Goal: Task Accomplishment & Management: Manage account settings

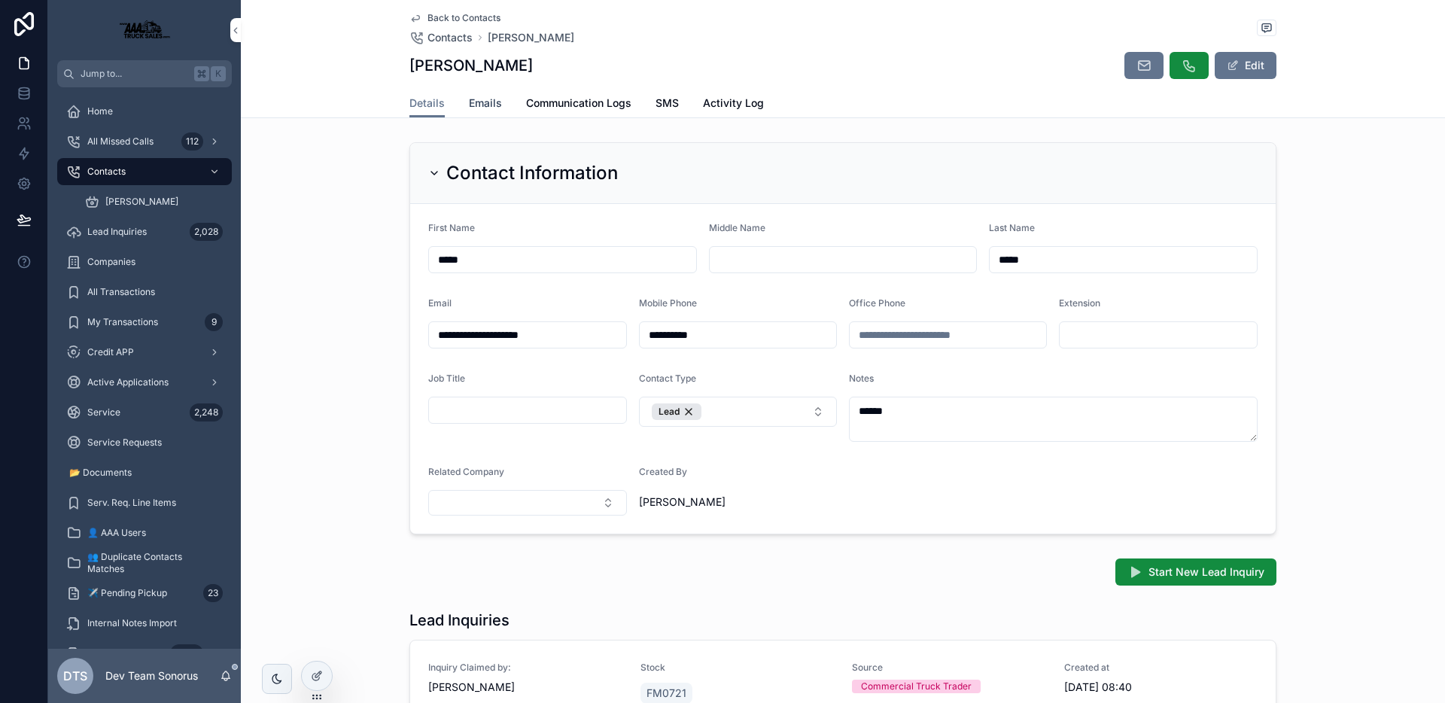
click at [476, 105] on span "Emails" at bounding box center [485, 103] width 33 height 15
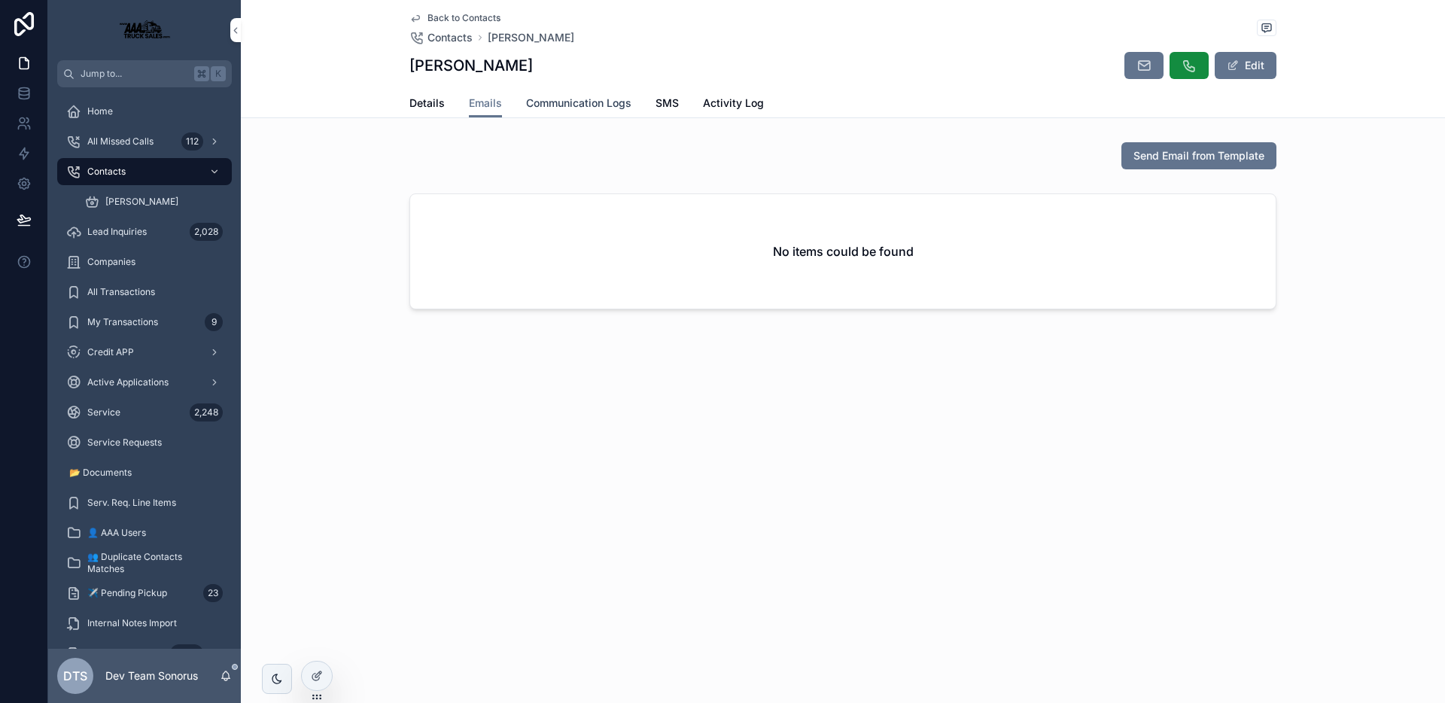
click at [573, 103] on span "Communication Logs" at bounding box center [578, 103] width 105 height 15
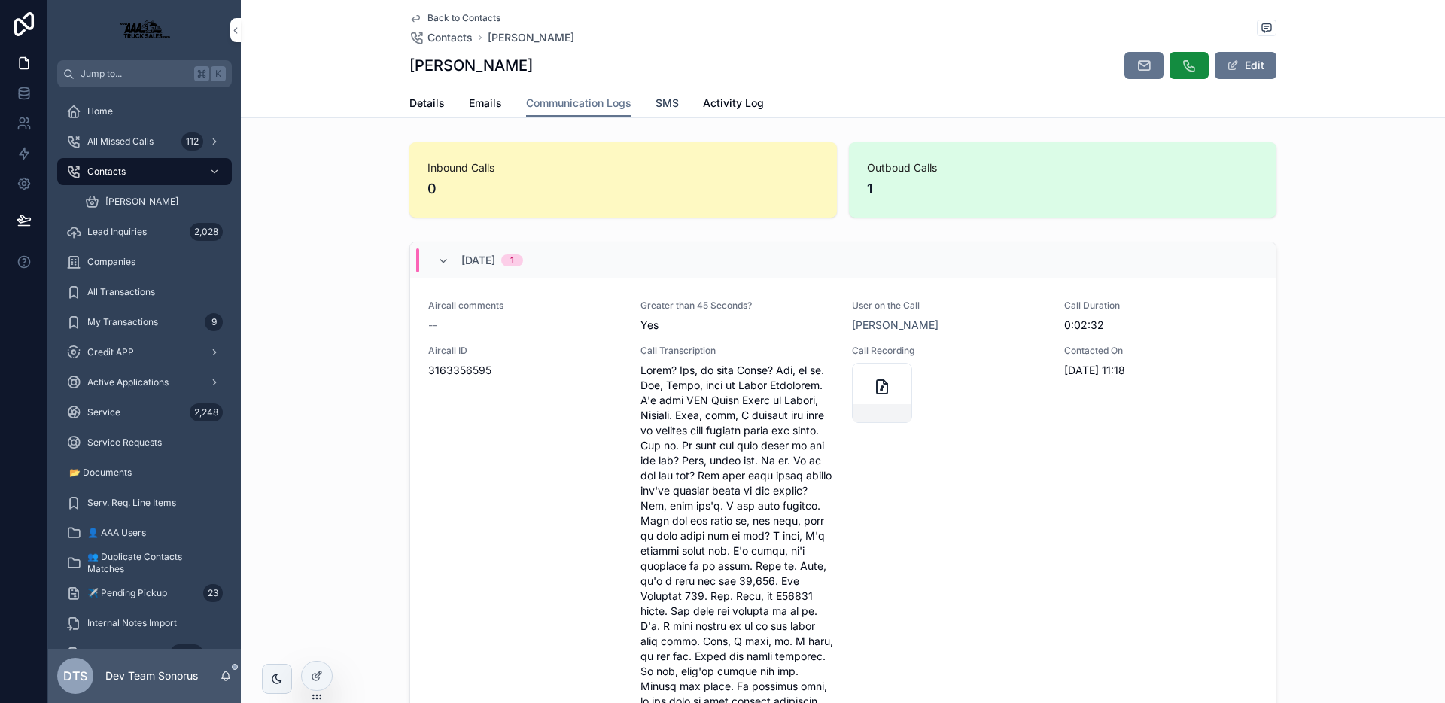
click at [658, 107] on span "SMS" at bounding box center [666, 103] width 23 height 15
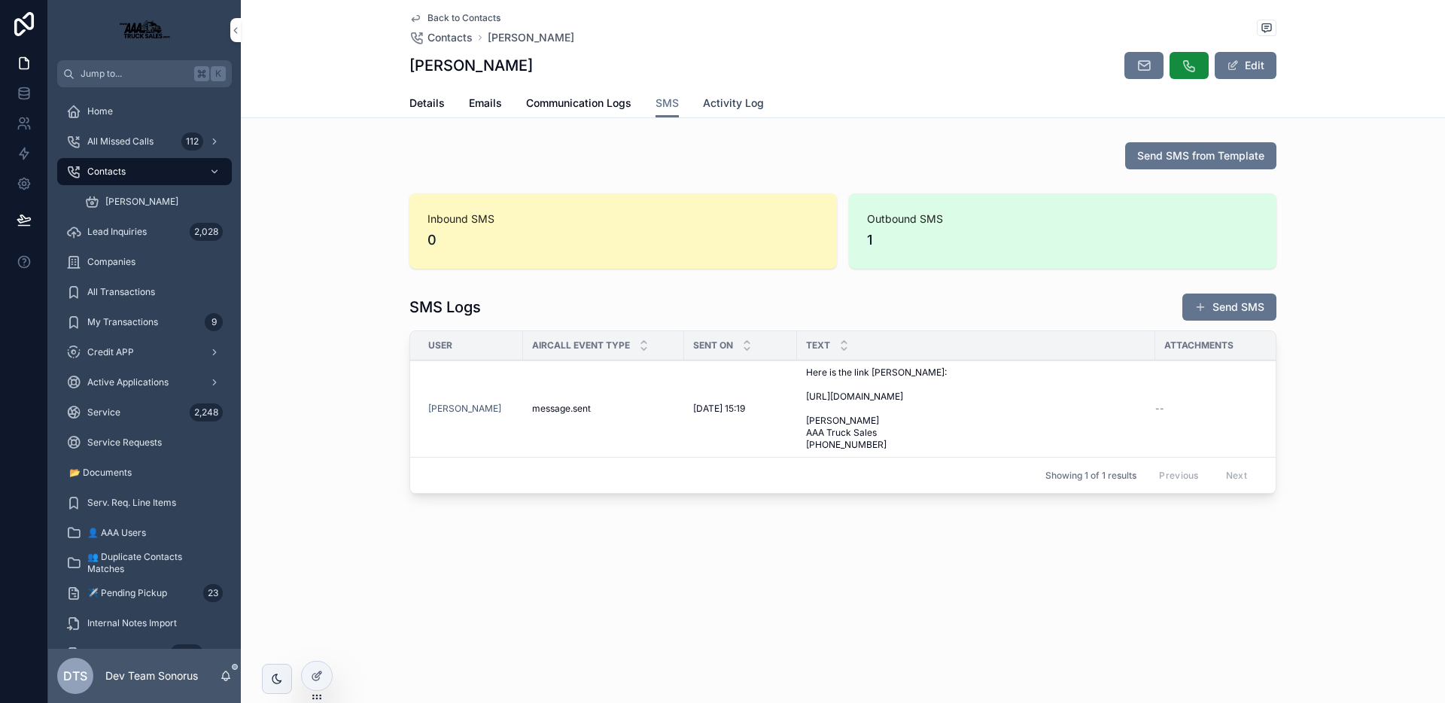
click at [716, 101] on span "Activity Log" at bounding box center [733, 103] width 61 height 15
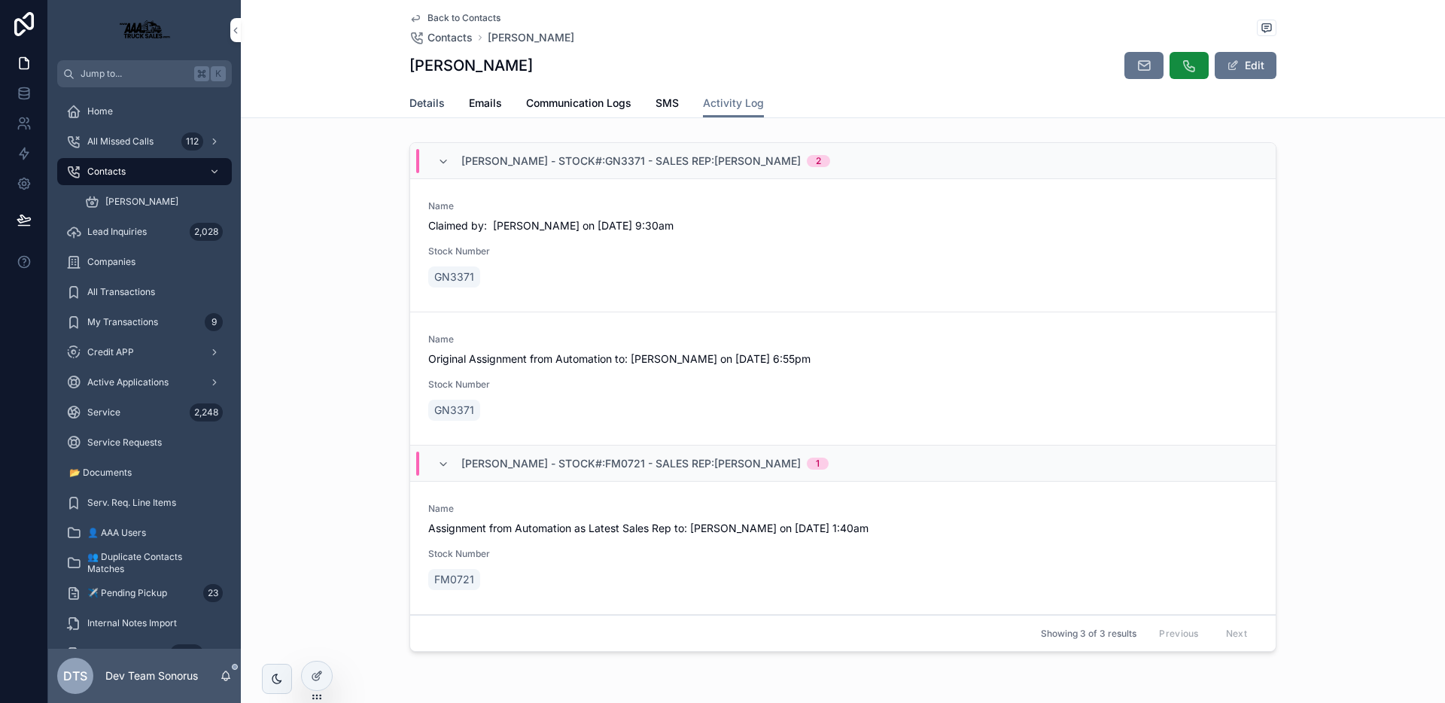
click at [424, 102] on span "Details" at bounding box center [426, 103] width 35 height 15
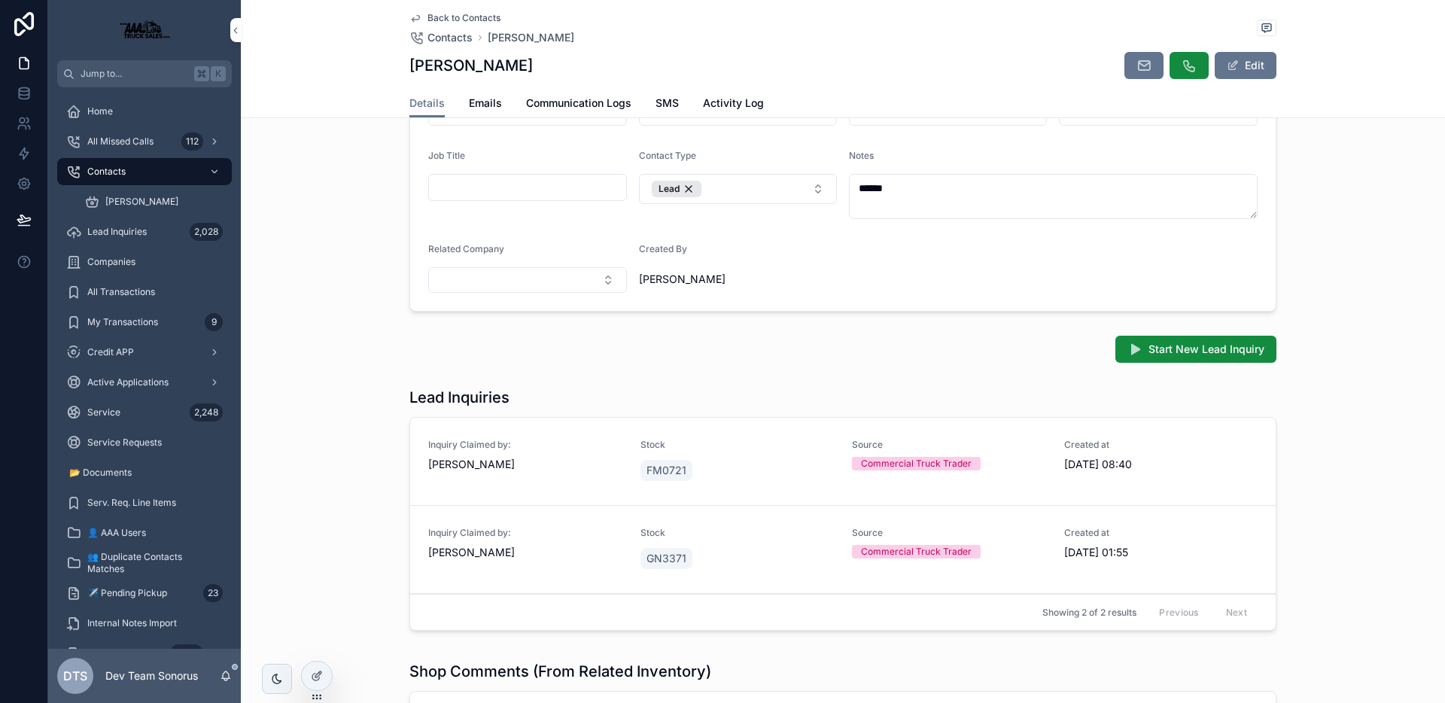
scroll to position [214, 0]
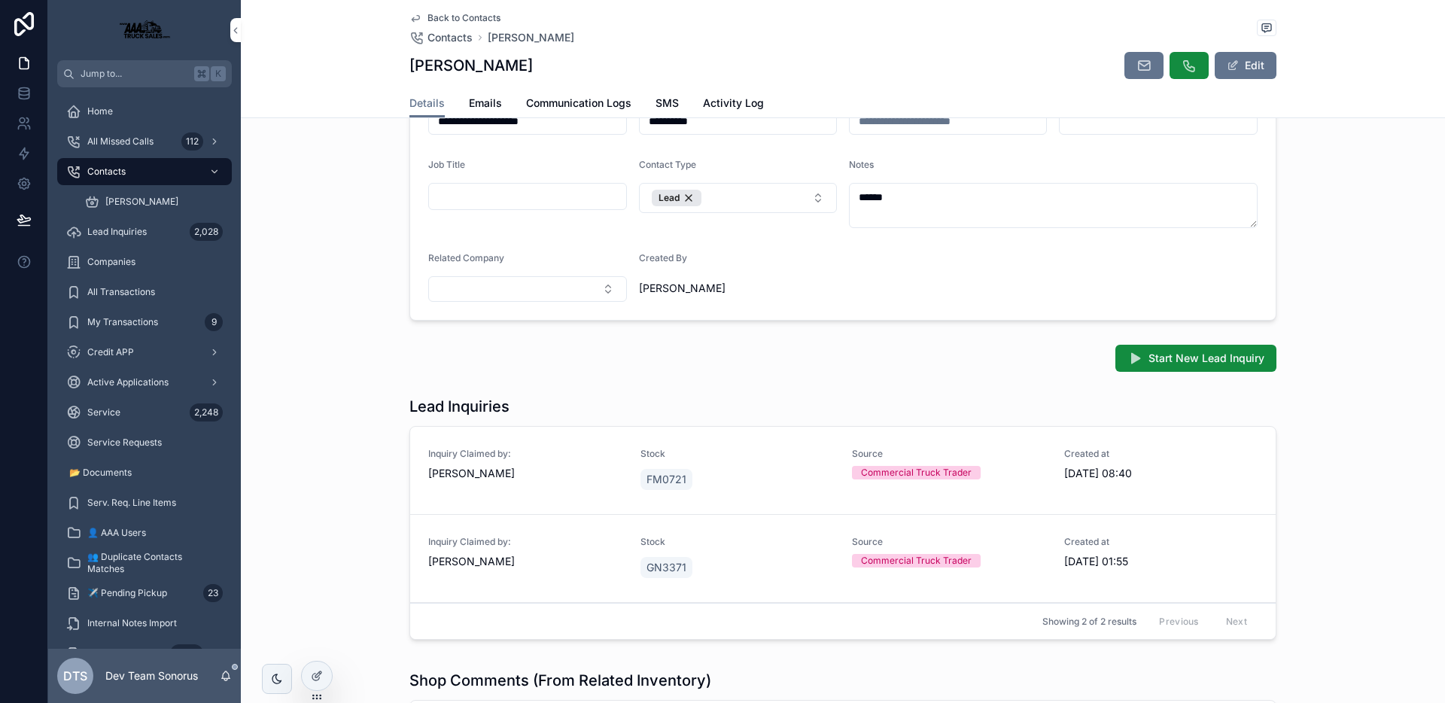
click at [765, 477] on div "FM0721" at bounding box center [737, 479] width 194 height 27
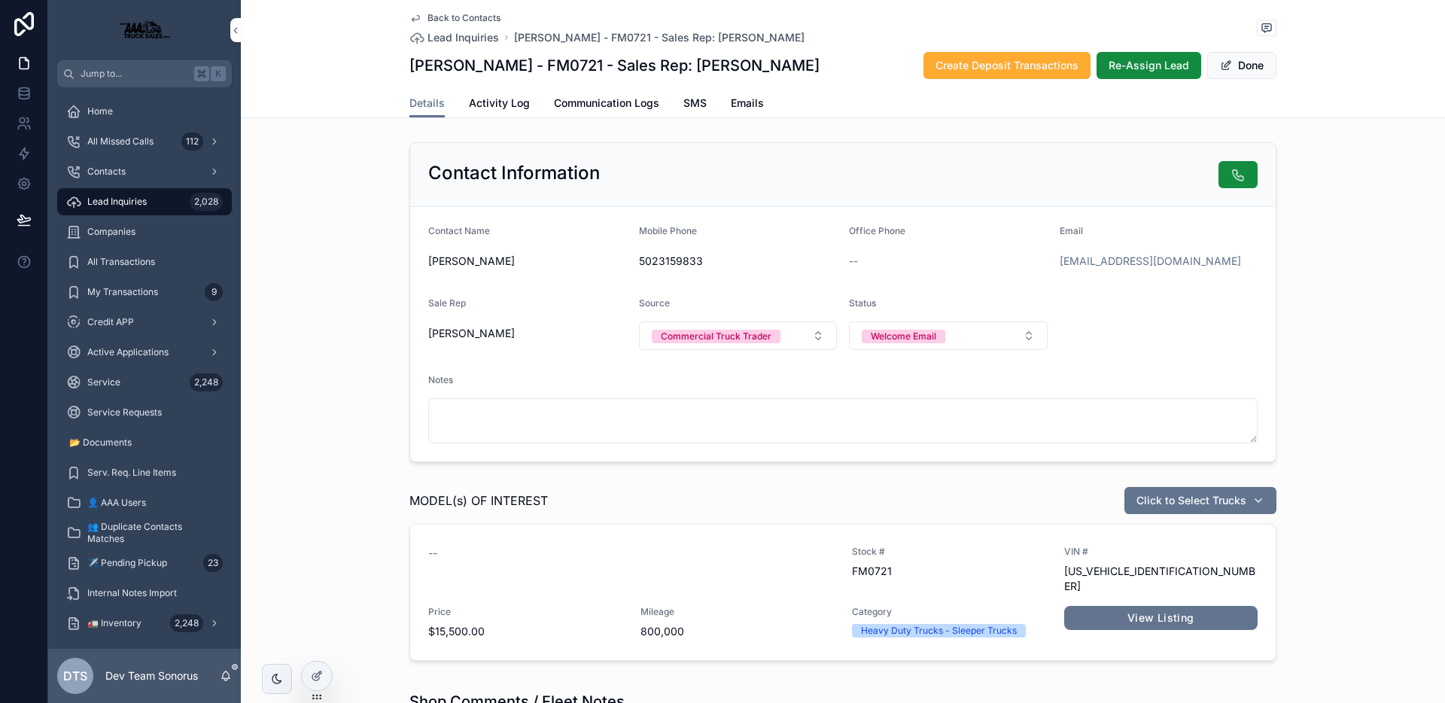
click at [442, 20] on span "Back to Contacts" at bounding box center [463, 18] width 73 height 12
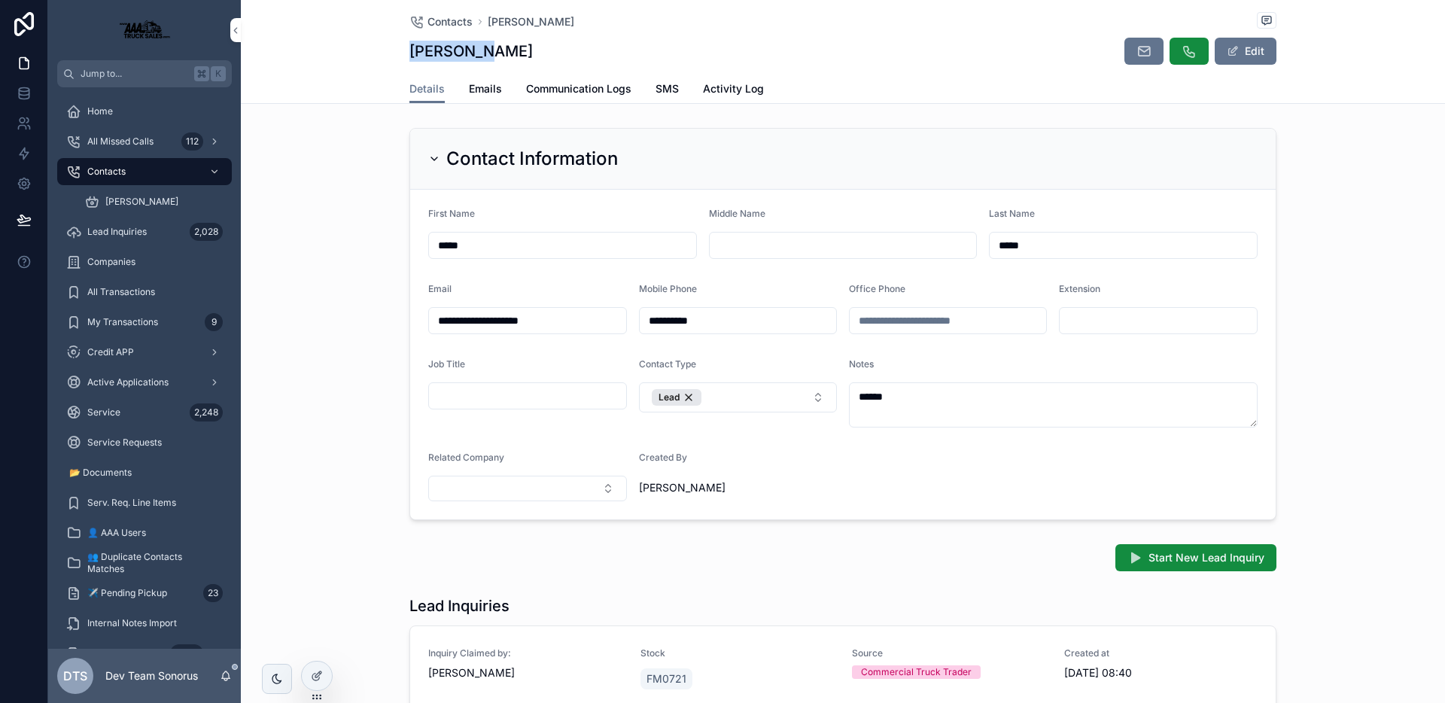
drag, startPoint x: 401, startPoint y: 51, endPoint x: 497, endPoint y: 50, distance: 96.3
click at [497, 50] on div "Contacts [PERSON_NAME] [PERSON_NAME] Edit Details Details Emails Communication …" at bounding box center [843, 52] width 1204 height 104
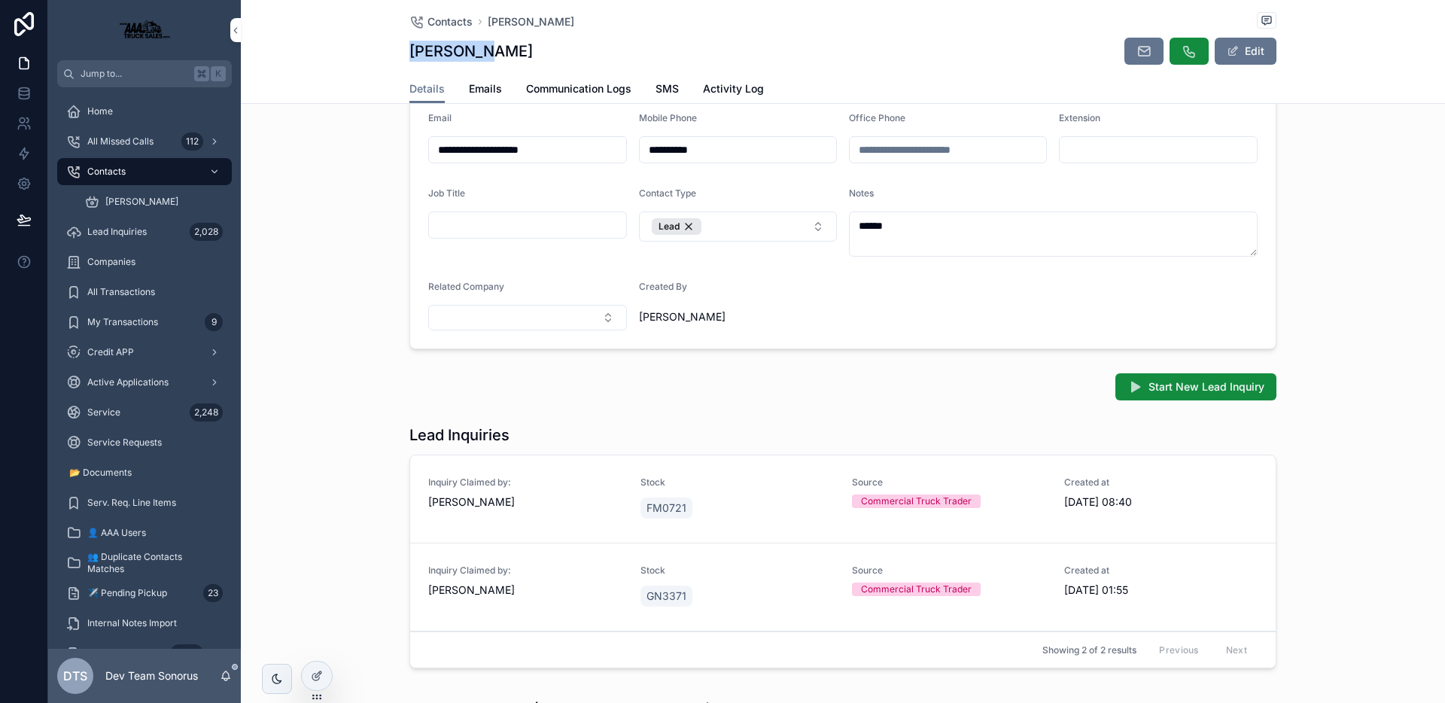
scroll to position [190, 0]
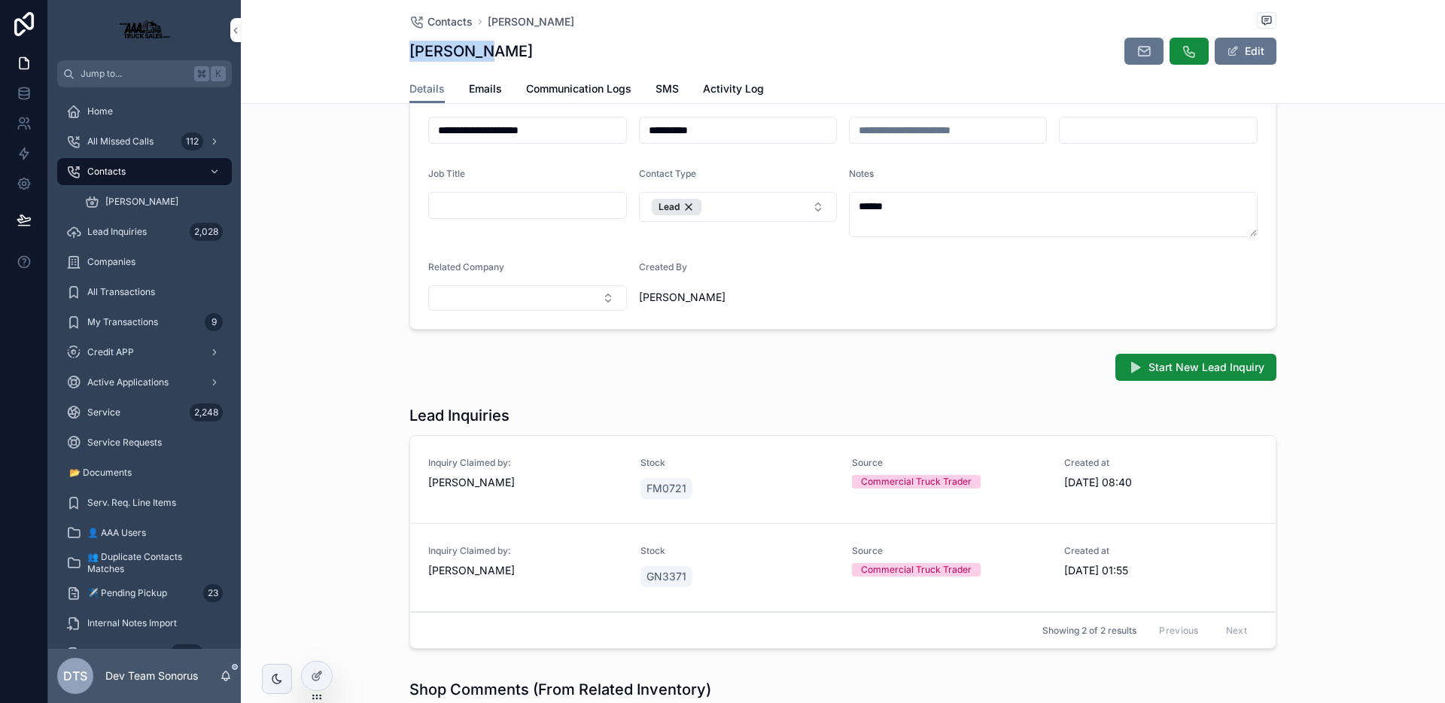
click at [557, 468] on span "Inquiry Claimed by:" at bounding box center [525, 463] width 194 height 12
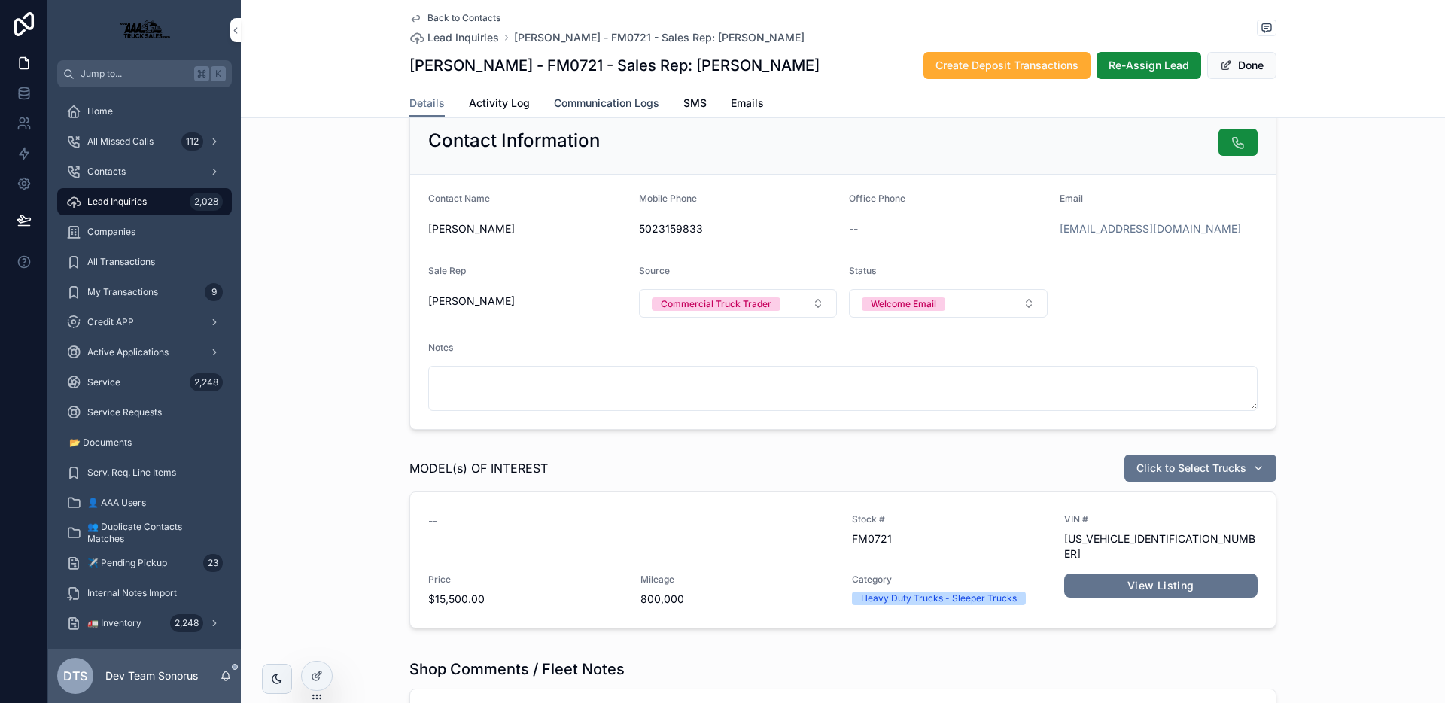
scroll to position [23, 0]
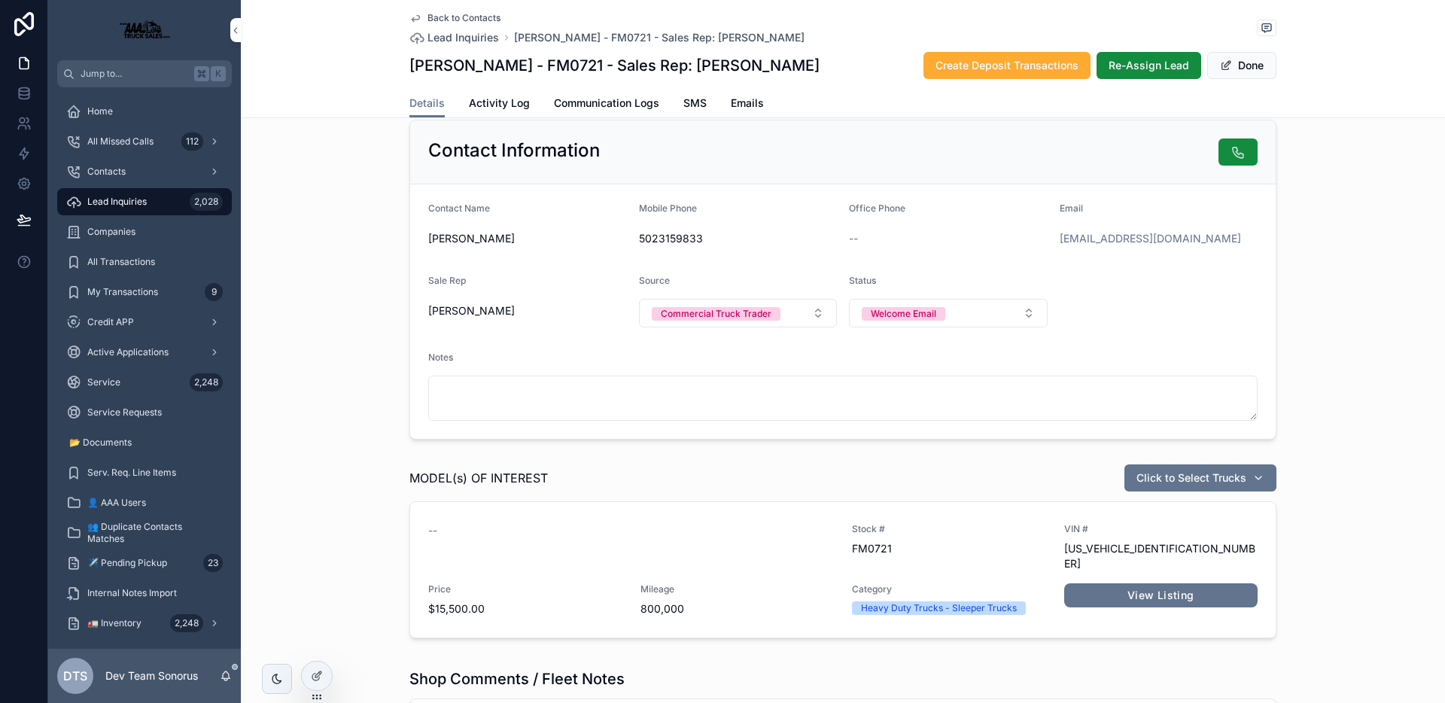
click at [482, 20] on span "Back to Contacts" at bounding box center [463, 18] width 73 height 12
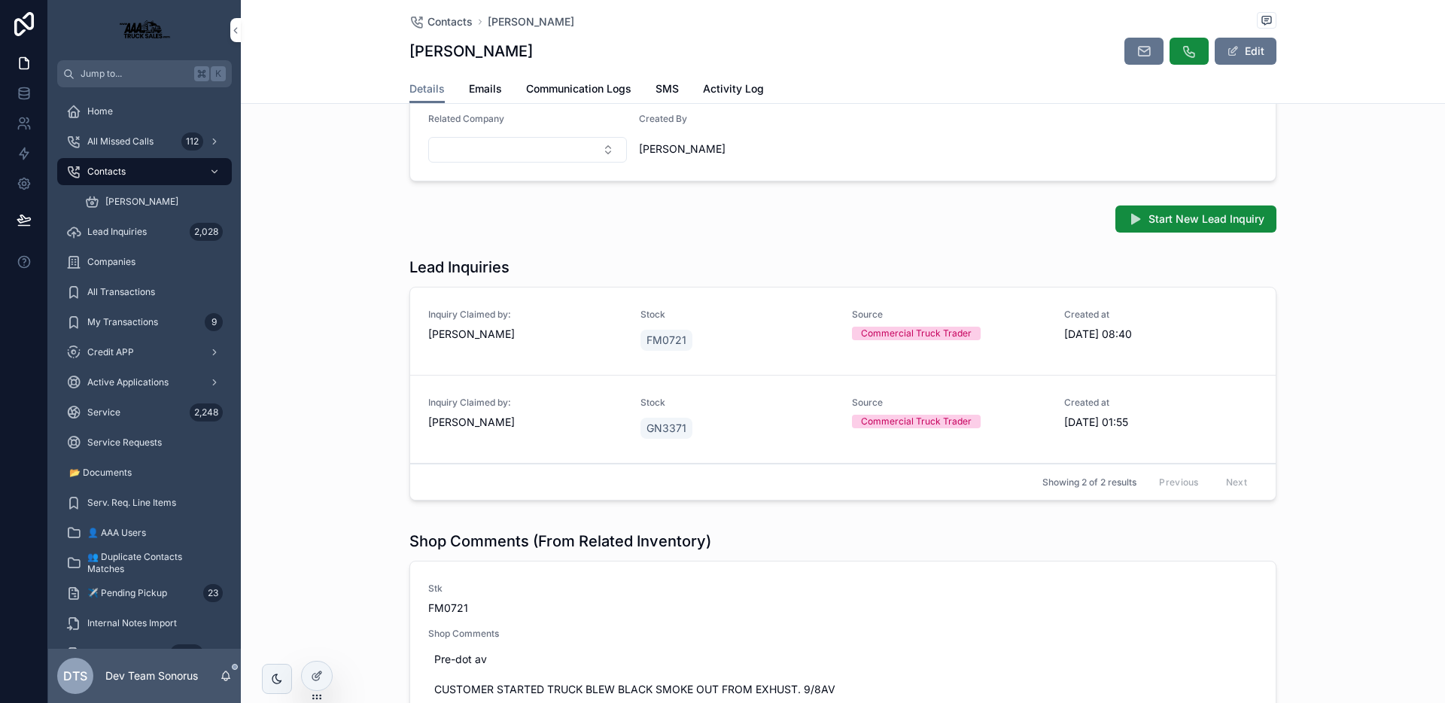
scroll to position [358, 0]
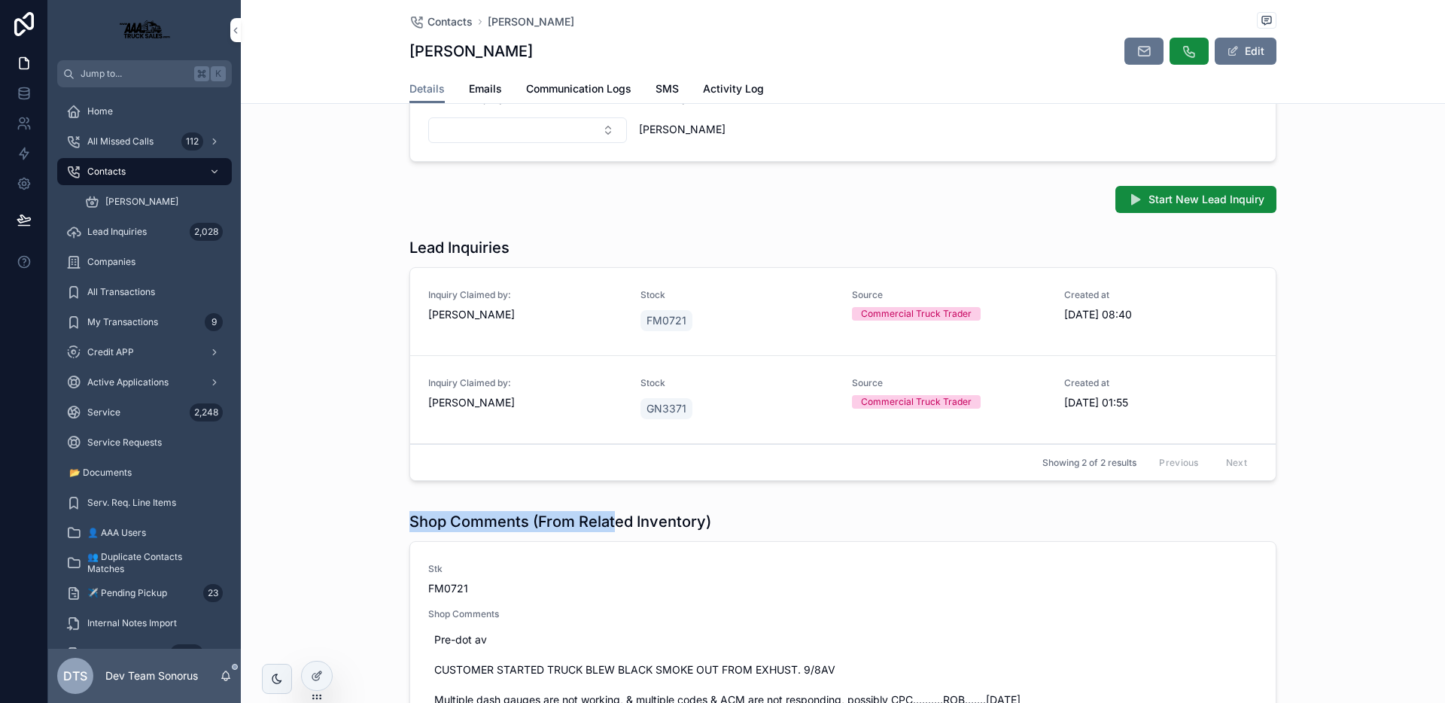
drag, startPoint x: 404, startPoint y: 523, endPoint x: 608, endPoint y: 526, distance: 203.9
click at [608, 526] on h1 "Shop Comments (From Related Inventory)" at bounding box center [560, 521] width 302 height 21
click at [691, 524] on h1 "Shop Comments (From Related Inventory)" at bounding box center [560, 521] width 302 height 21
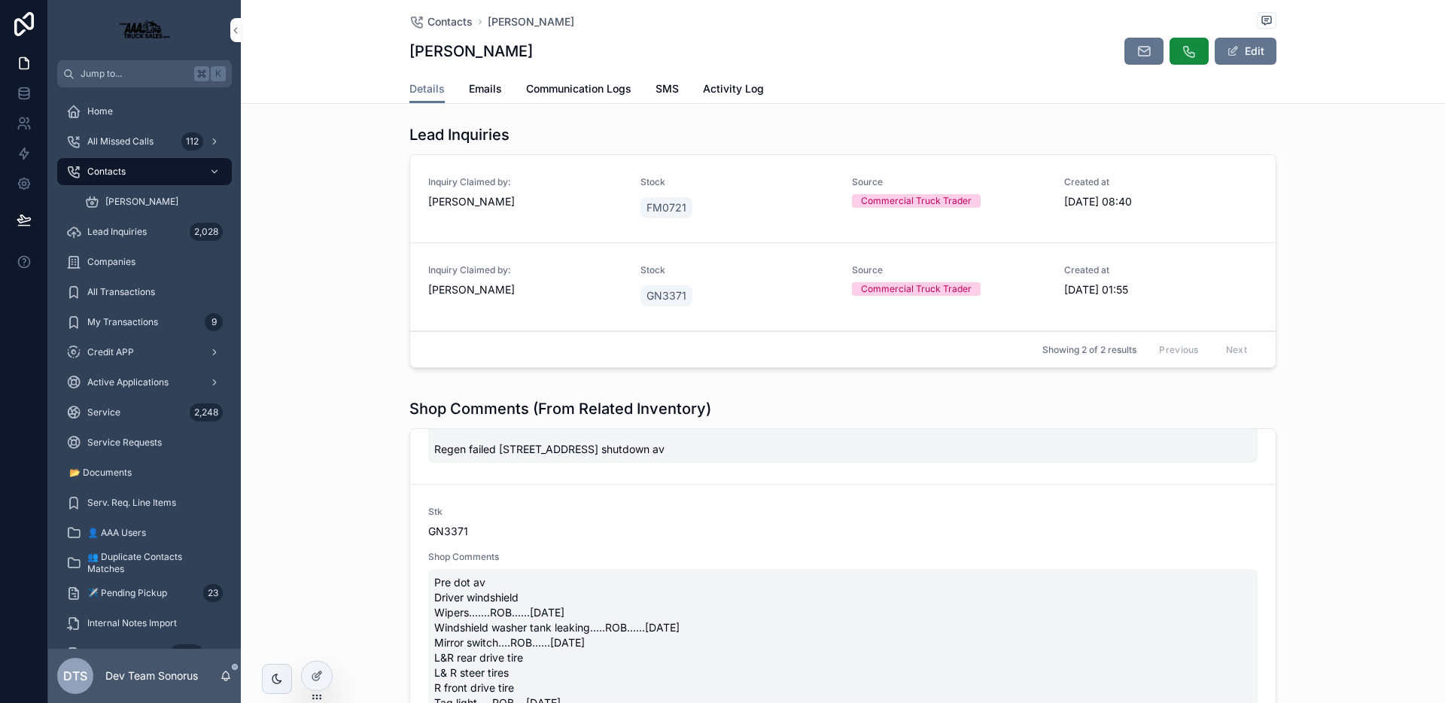
scroll to position [333, 0]
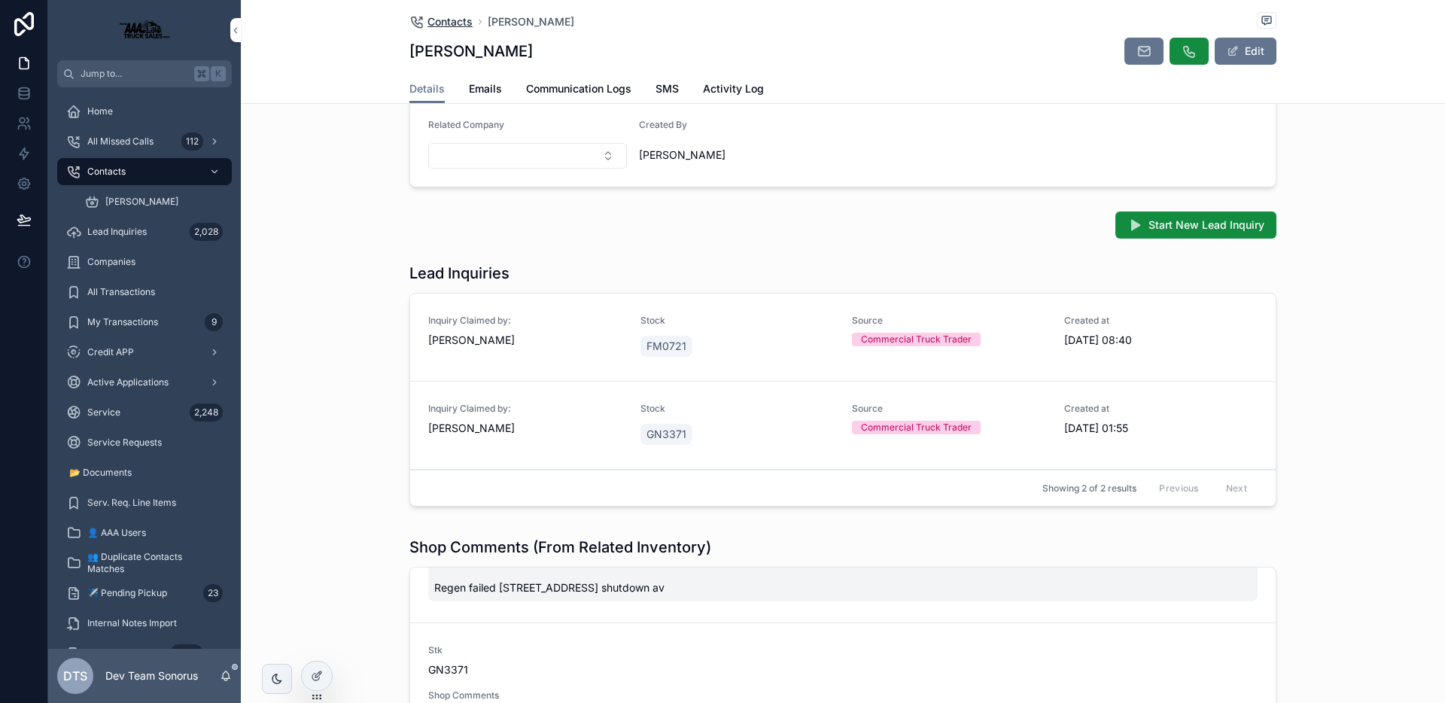
click at [454, 23] on span "Contacts" at bounding box center [449, 21] width 45 height 15
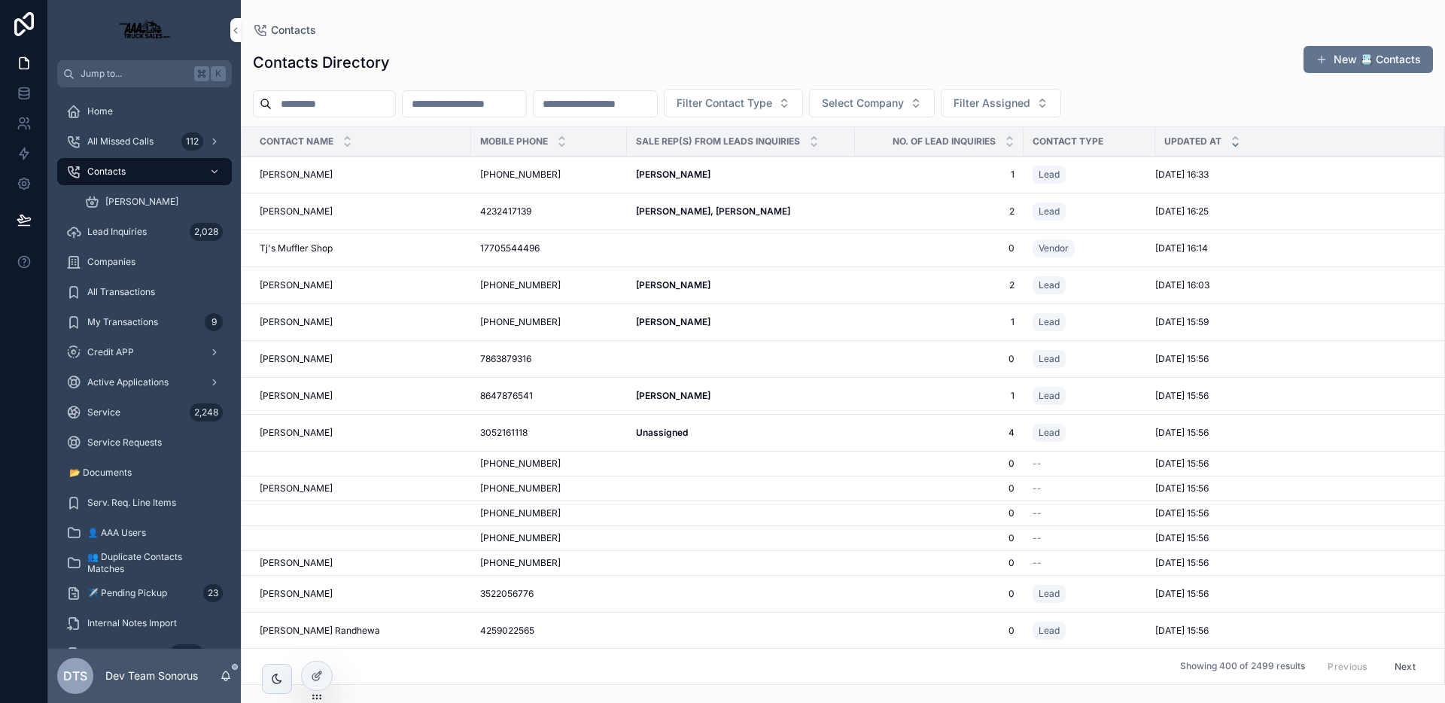
click at [341, 100] on input "scrollable content" at bounding box center [333, 103] width 123 height 21
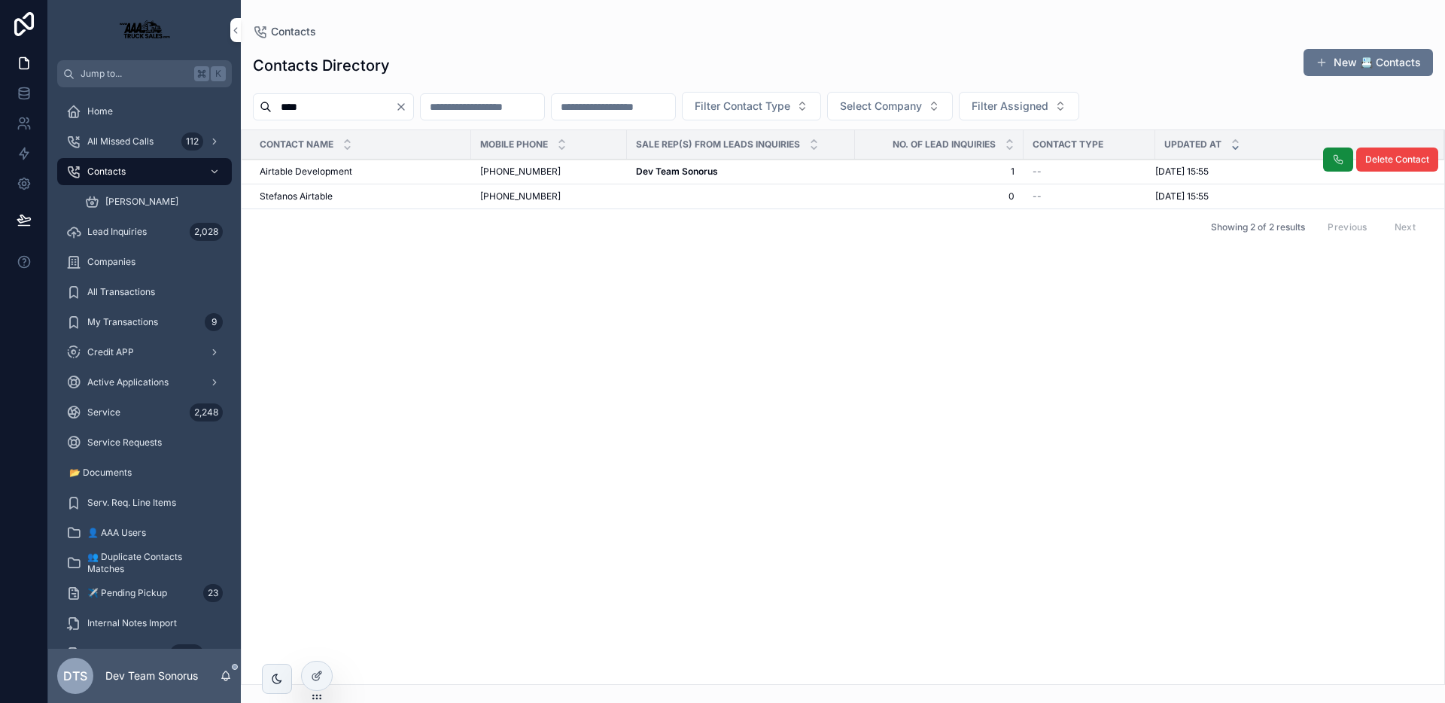
type input "****"
click at [369, 171] on div "Airtable Development Airtable Development" at bounding box center [361, 172] width 202 height 12
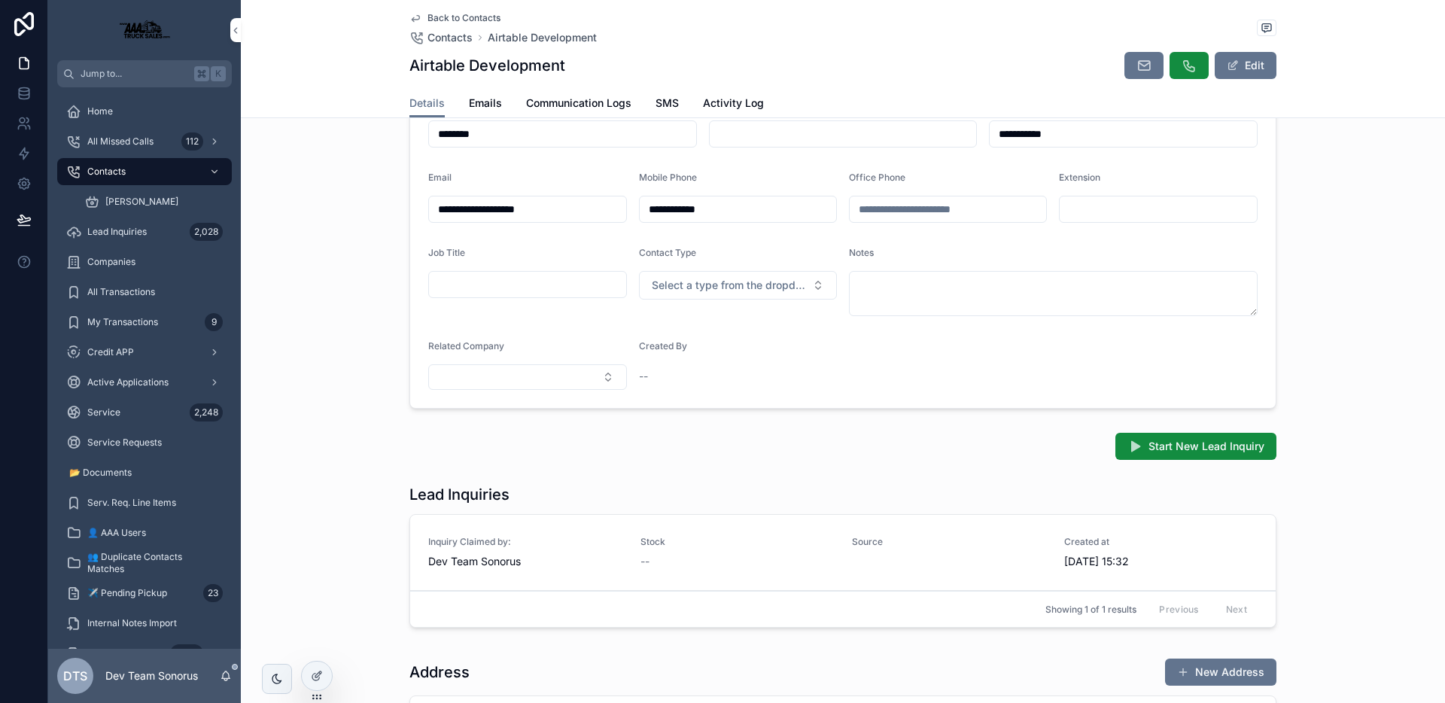
scroll to position [135, 0]
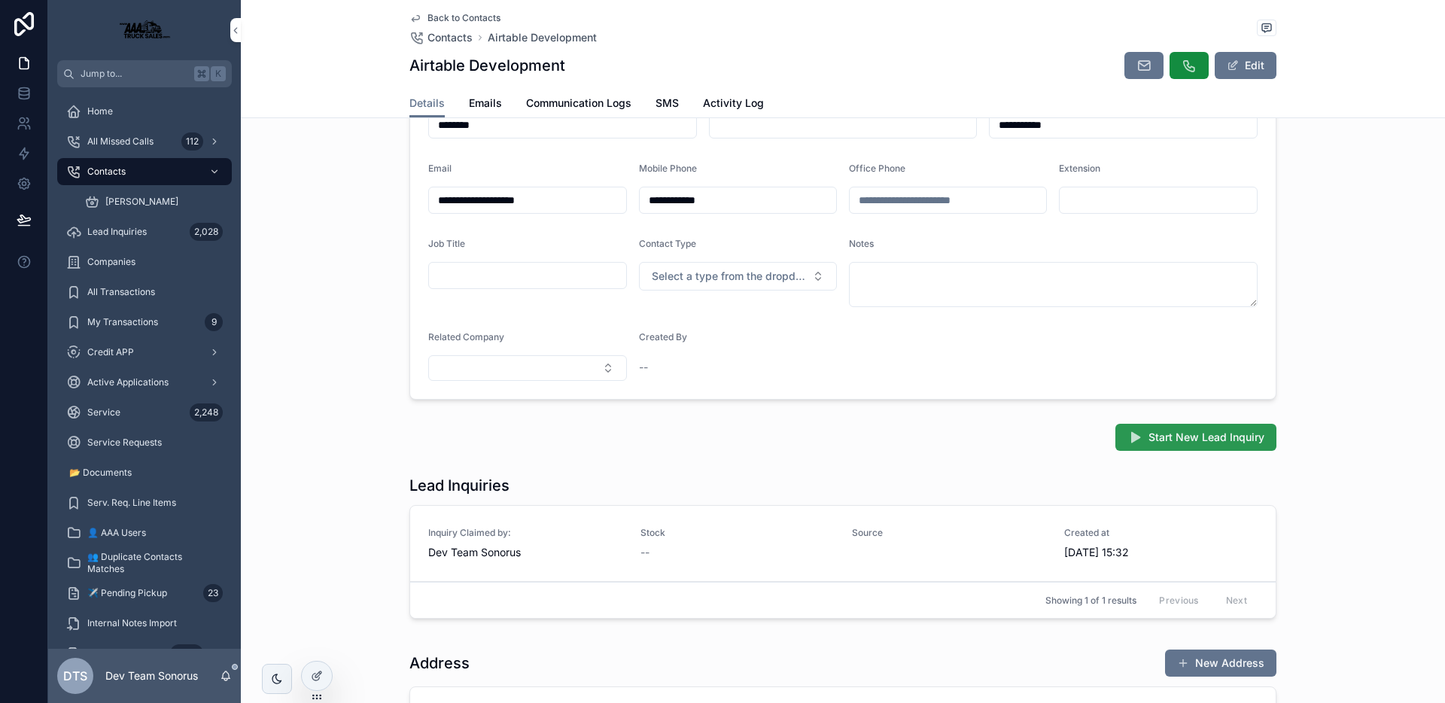
click at [1162, 444] on span "Start New Lead Inquiry" at bounding box center [1206, 437] width 116 height 15
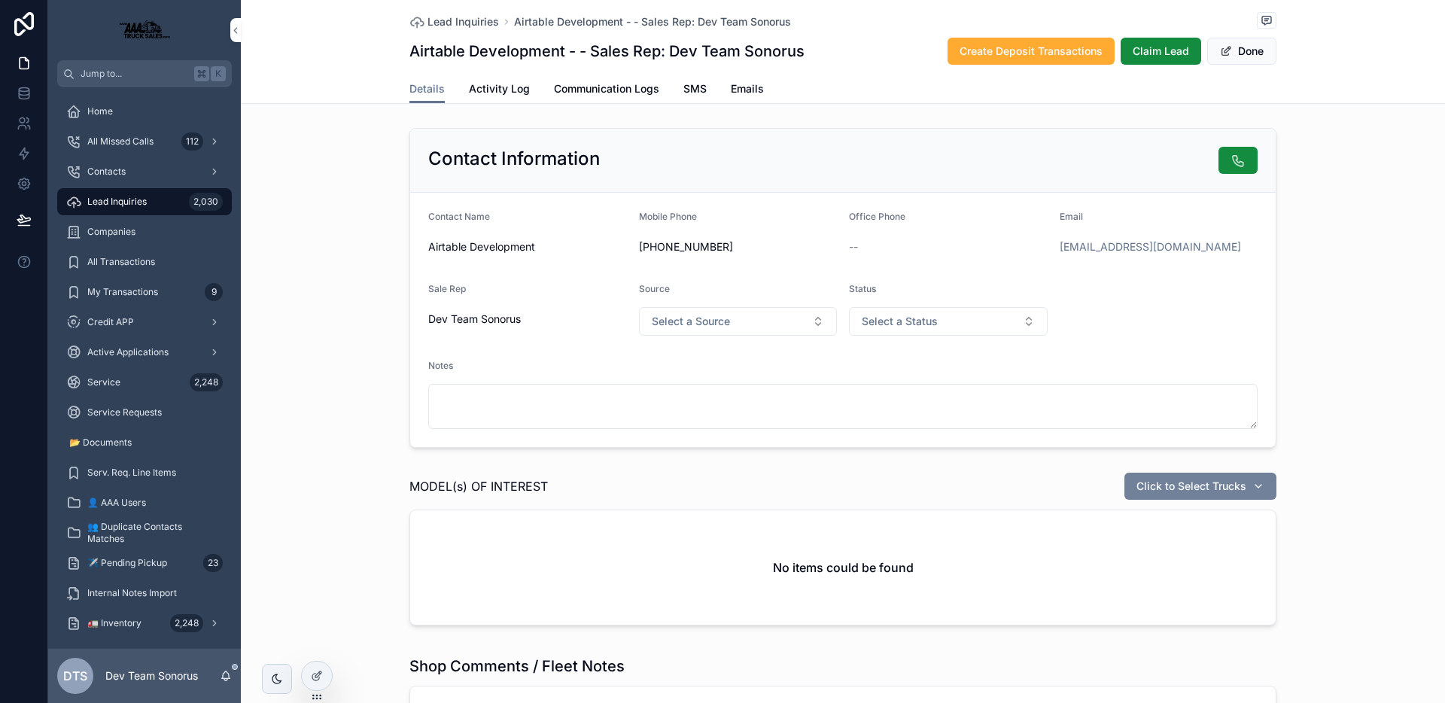
click at [1256, 490] on div "Click to Select Trucks" at bounding box center [1200, 486] width 128 height 15
click at [883, 485] on div "MODEL(s) OF INTEREST Click to Select Trucks" at bounding box center [842, 486] width 867 height 29
drag, startPoint x: 405, startPoint y: 488, endPoint x: 566, endPoint y: 488, distance: 161.0
click at [566, 488] on div "MODEL(s) OF INTEREST Click to Select Trucks" at bounding box center [842, 486] width 867 height 29
click at [552, 487] on div "MODEL(s) OF INTEREST Click to Select Trucks" at bounding box center [842, 486] width 867 height 29
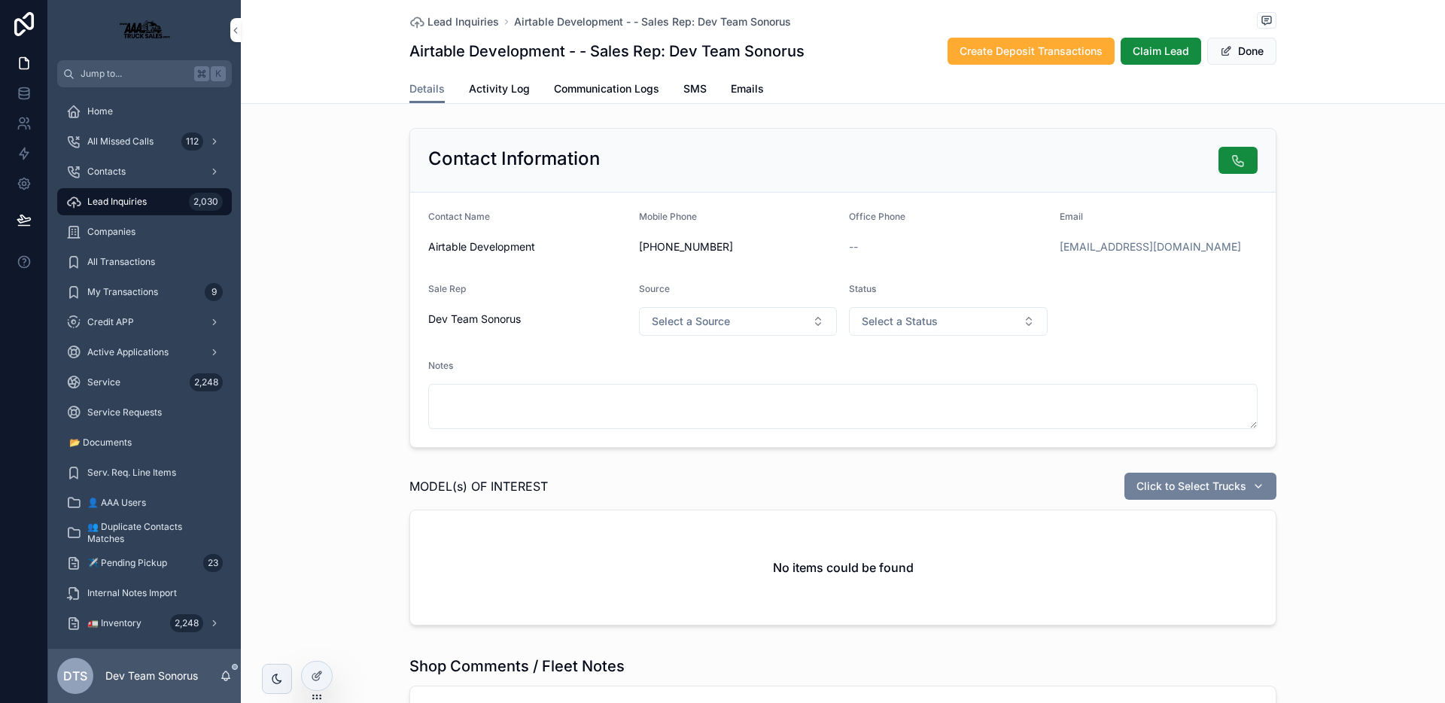
click at [1199, 491] on span "Click to Select Trucks" at bounding box center [1191, 486] width 110 height 15
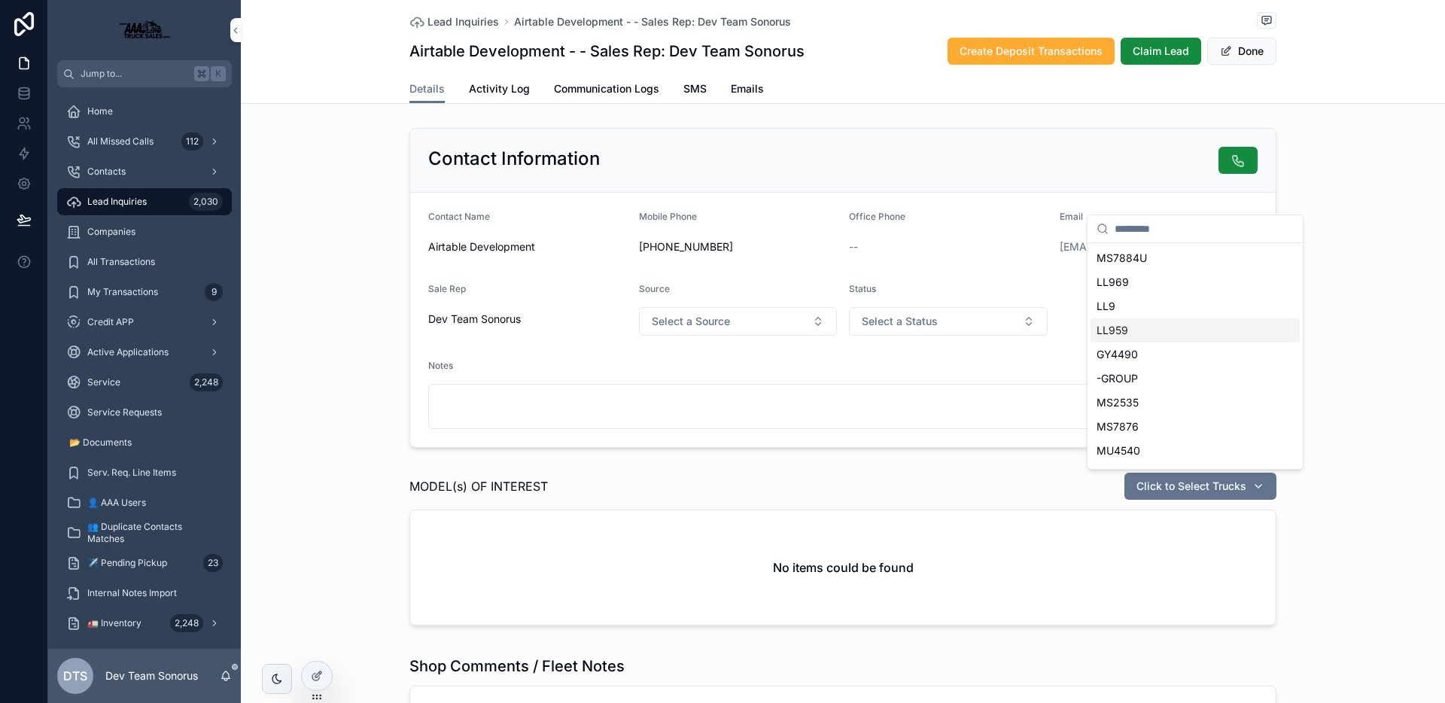
click at [1123, 330] on span "LL959" at bounding box center [1112, 330] width 32 height 15
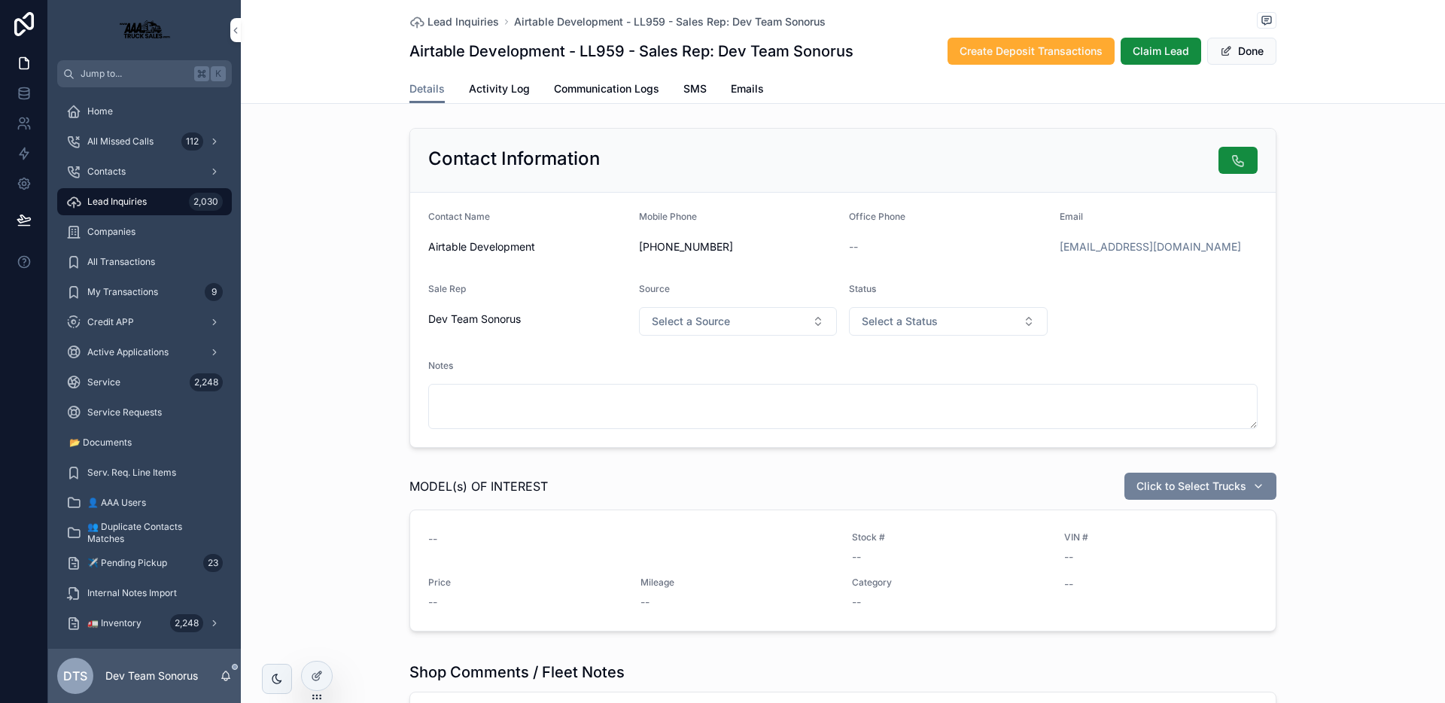
click at [1193, 484] on span "Click to Select Trucks" at bounding box center [1191, 486] width 110 height 15
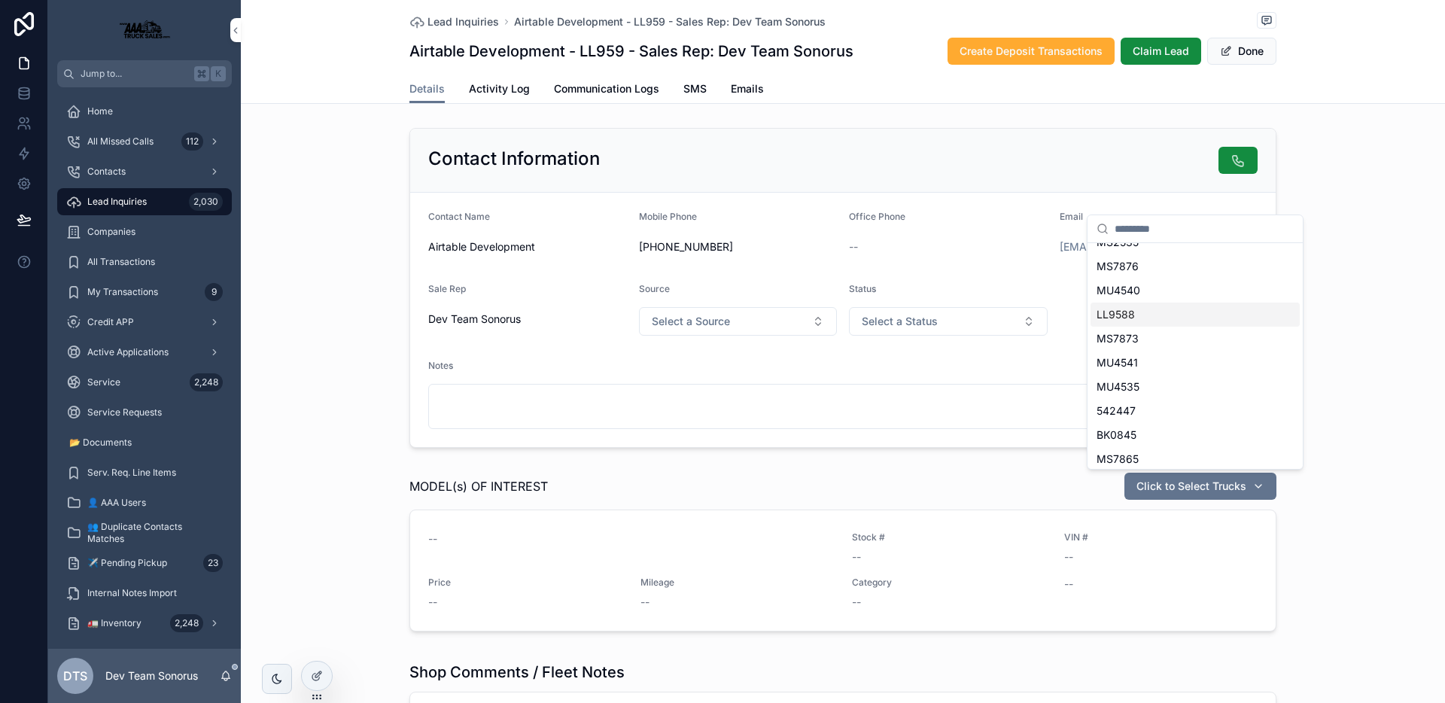
scroll to position [146, 0]
click at [1153, 432] on div "BK0845" at bounding box center [1194, 425] width 209 height 24
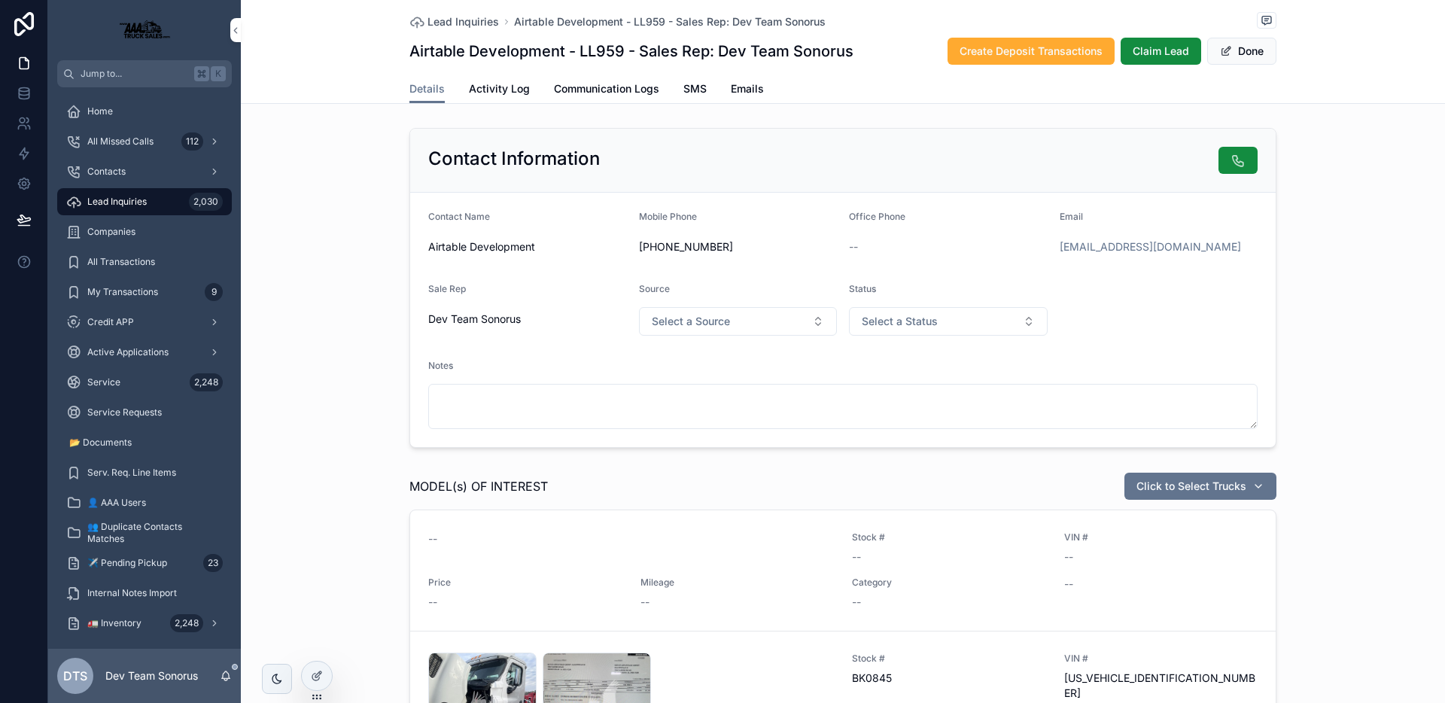
scroll to position [164, 0]
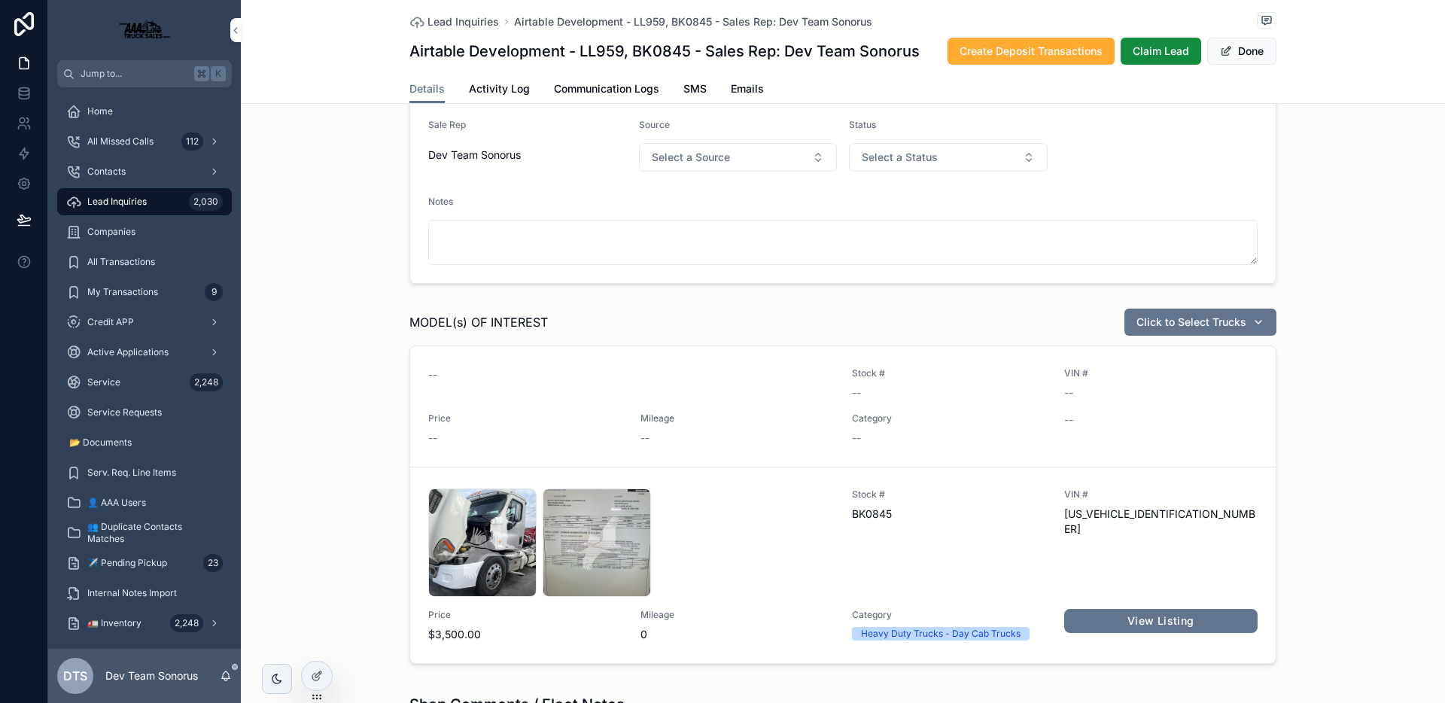
click at [0, 0] on button "Unlink record" at bounding box center [0, 0] width 0 height 0
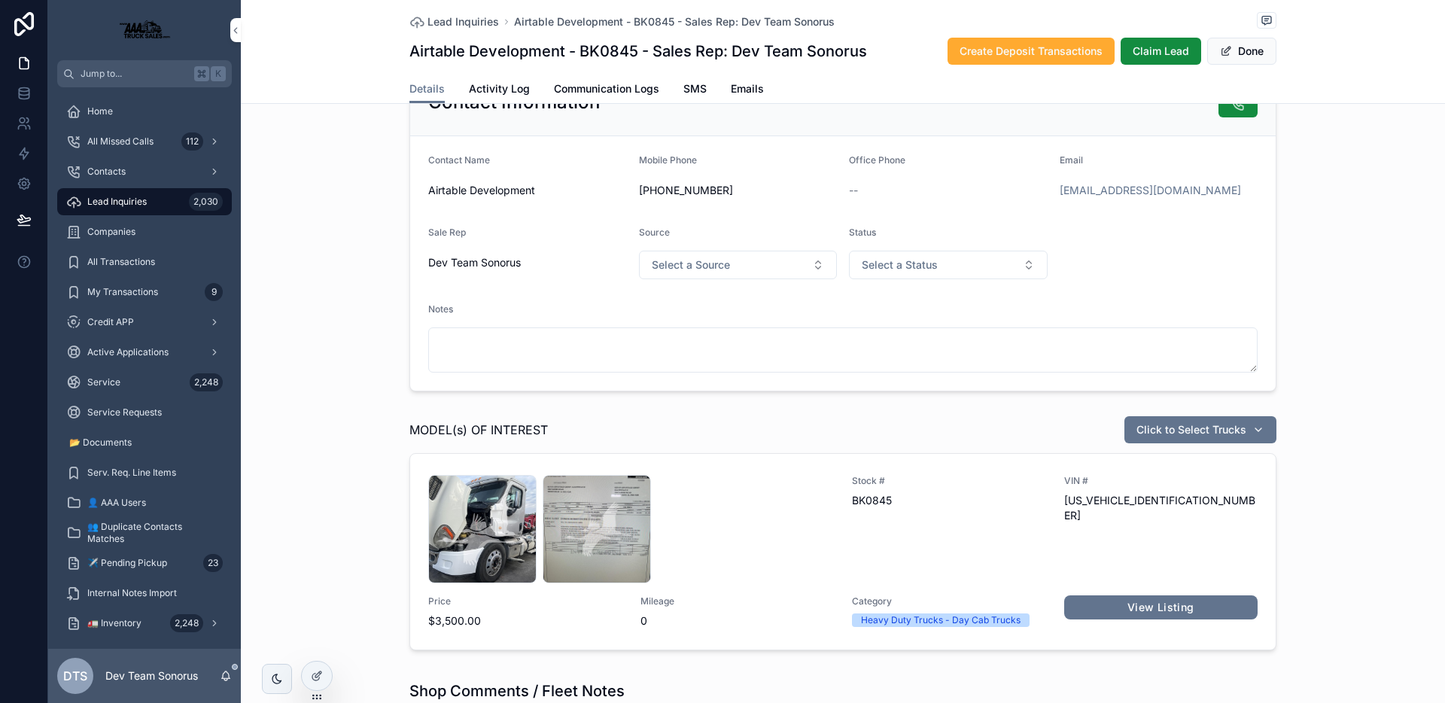
scroll to position [0, 0]
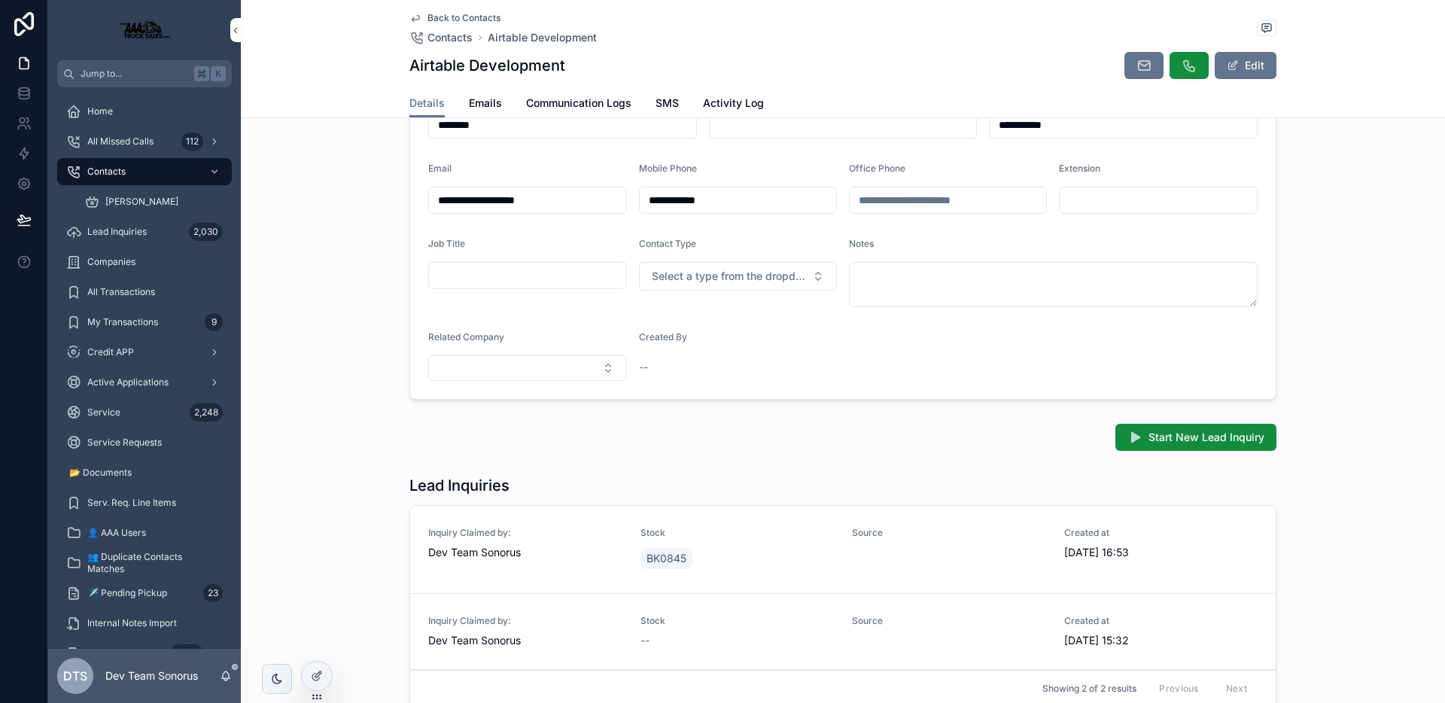
scroll to position [236, 0]
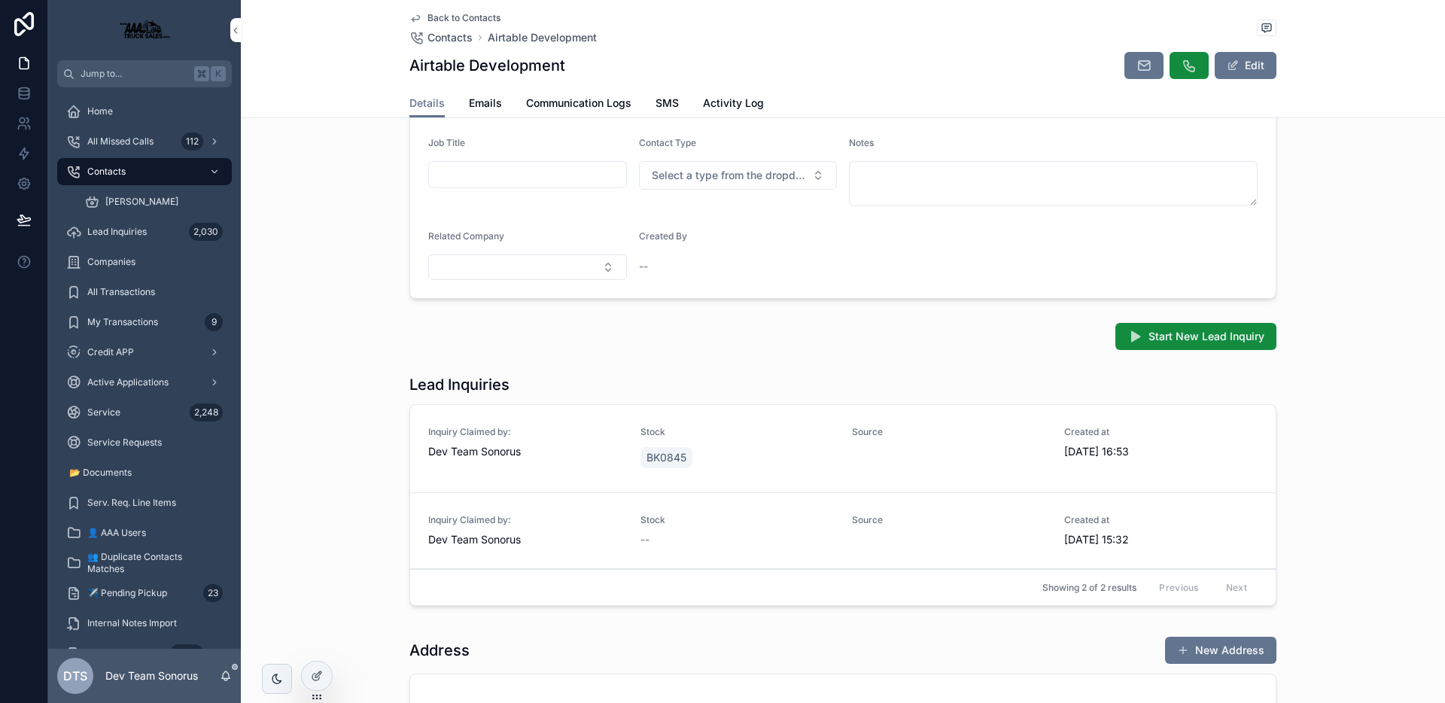
click at [751, 448] on div "BK0845" at bounding box center [737, 457] width 194 height 27
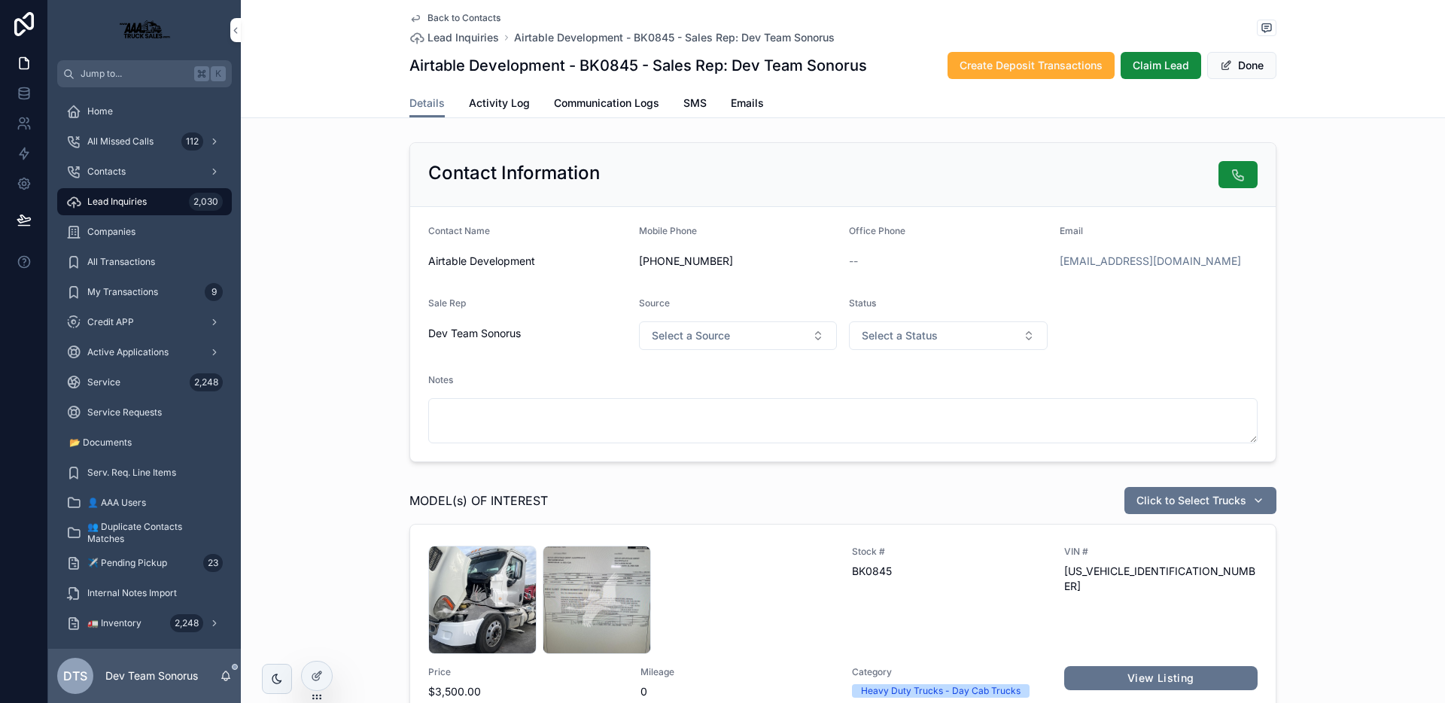
click at [459, 19] on span "Back to Contacts" at bounding box center [463, 18] width 73 height 12
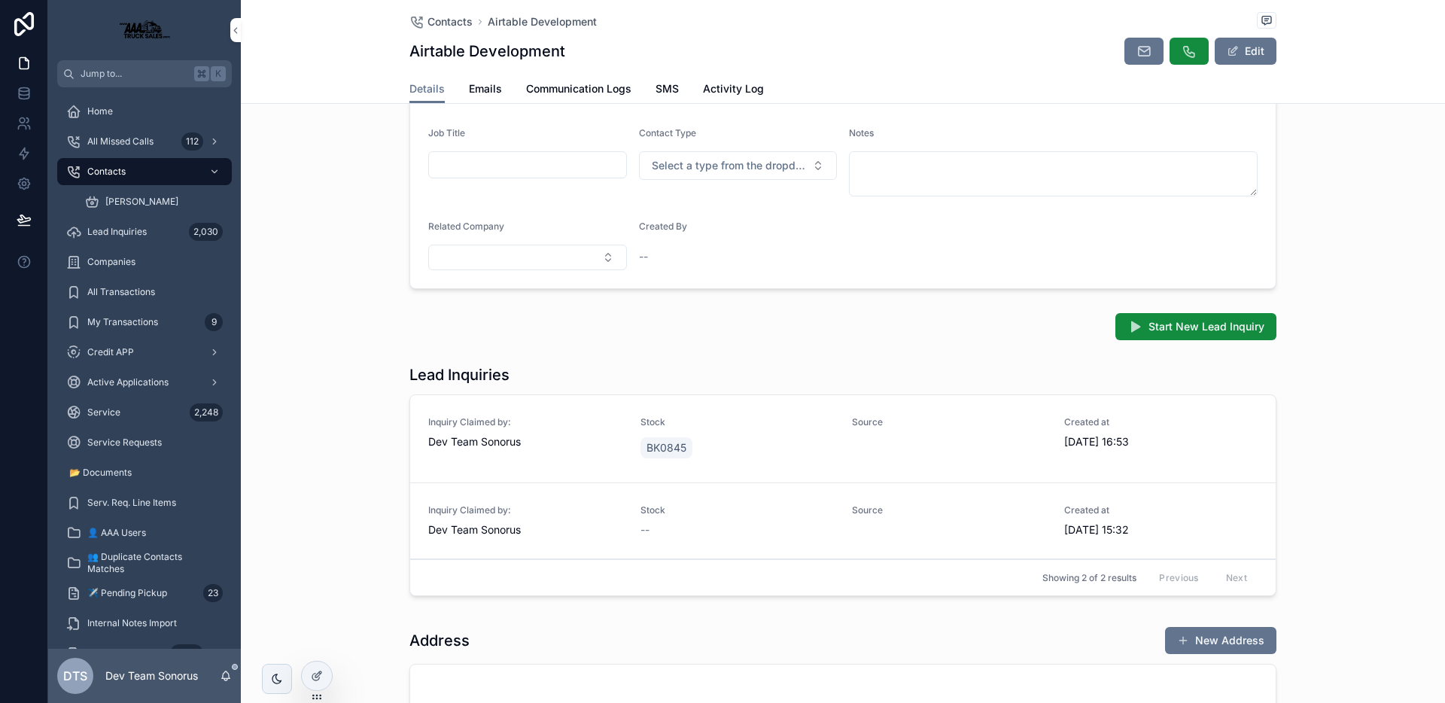
scroll to position [241, 0]
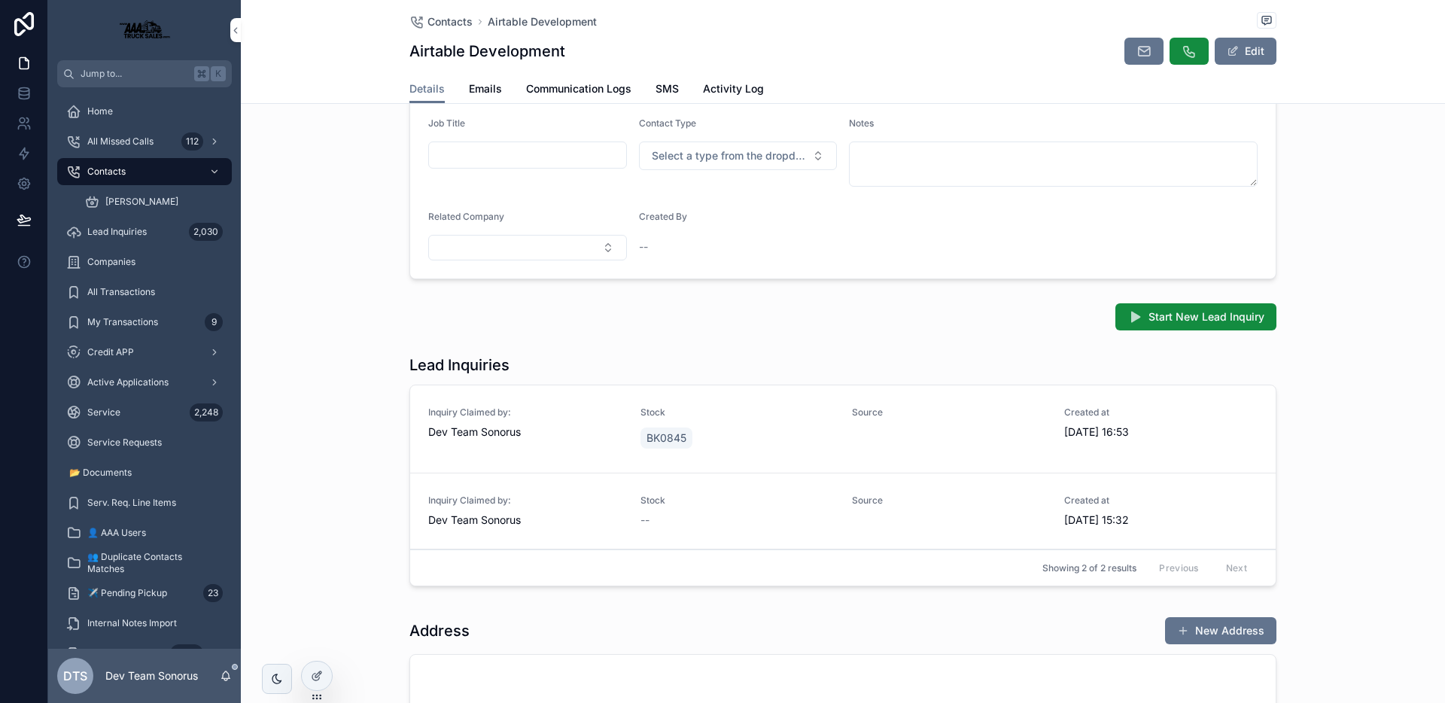
click at [752, 428] on div "BK0845" at bounding box center [737, 437] width 194 height 27
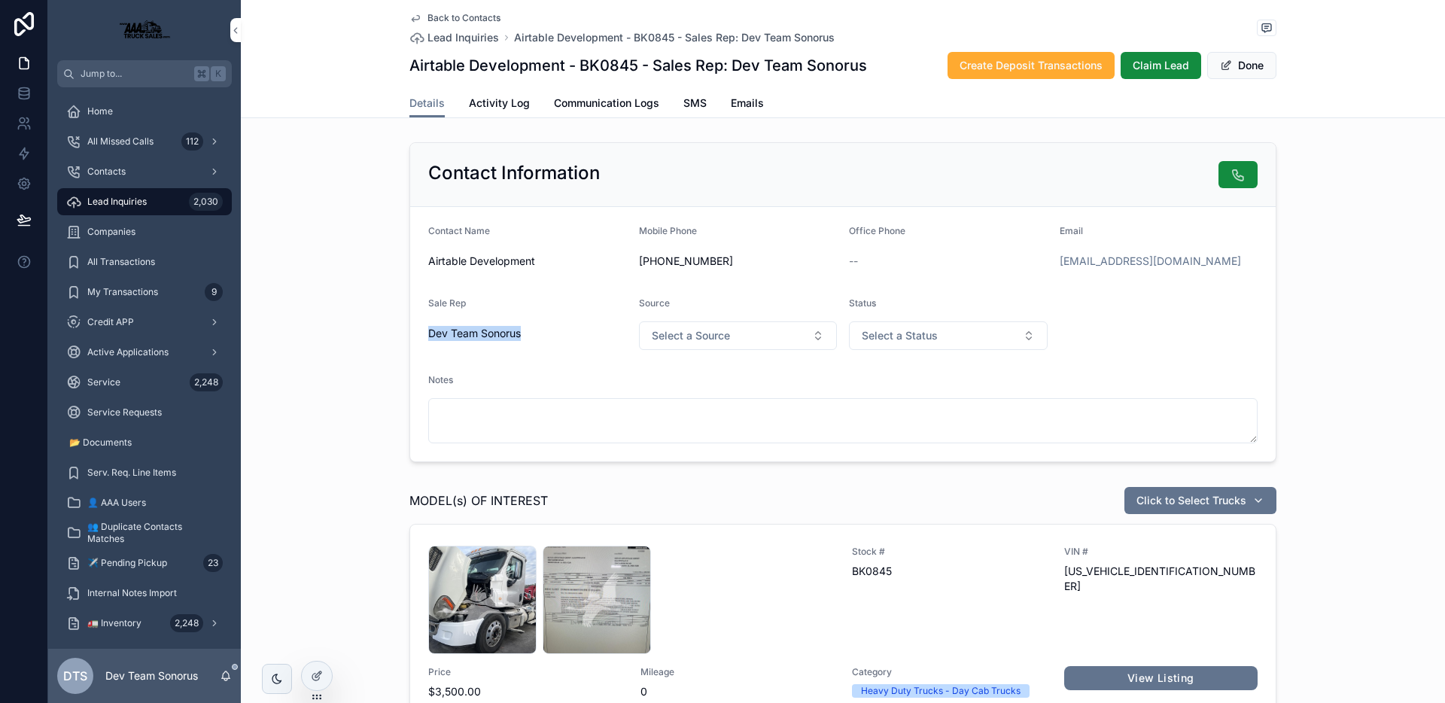
drag, startPoint x: 425, startPoint y: 333, endPoint x: 535, endPoint y: 339, distance: 110.0
click at [535, 339] on div "Dev Team Sonorus" at bounding box center [527, 333] width 199 height 15
click at [555, 290] on form "Contact Name Airtable Development Mobile Phone [PHONE_NUMBER] Office Phone -- E…" at bounding box center [842, 334] width 865 height 254
click at [470, 21] on span "Back to Contacts" at bounding box center [463, 18] width 73 height 12
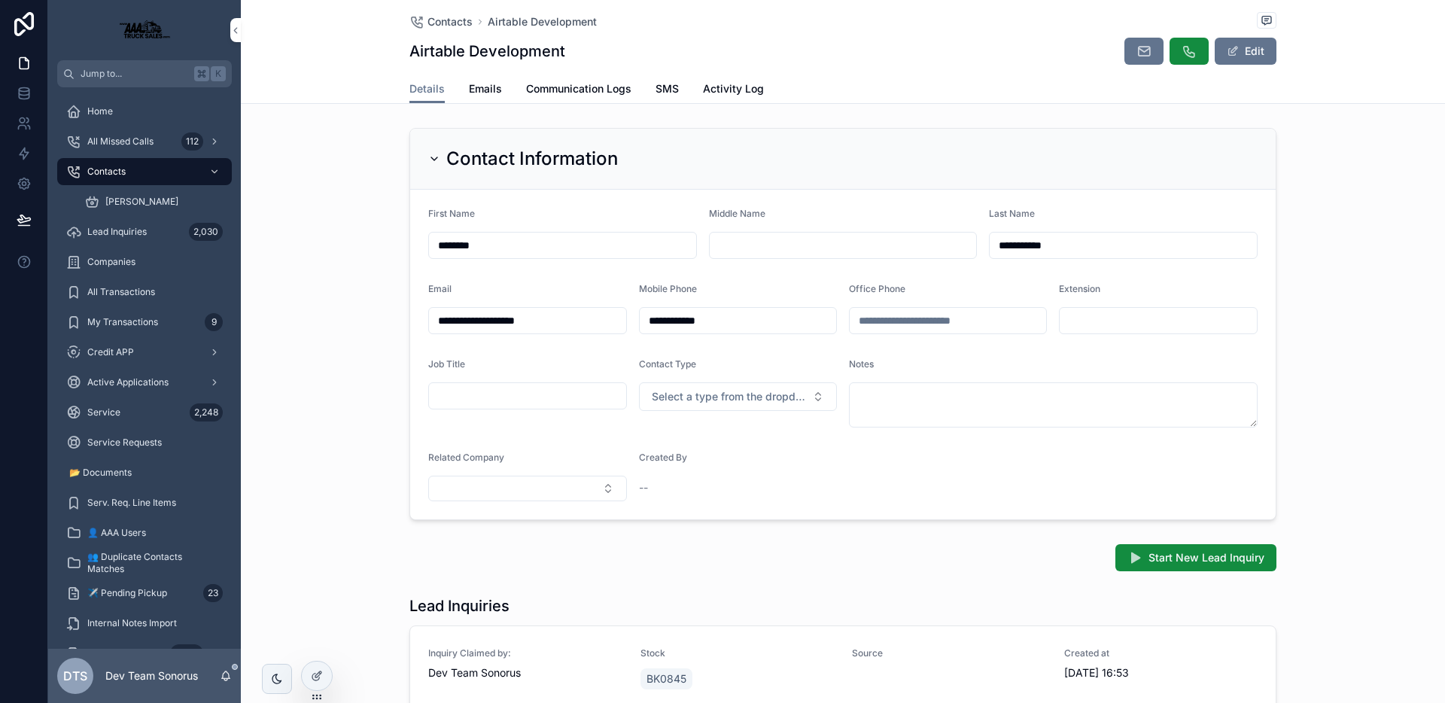
scroll to position [10, 0]
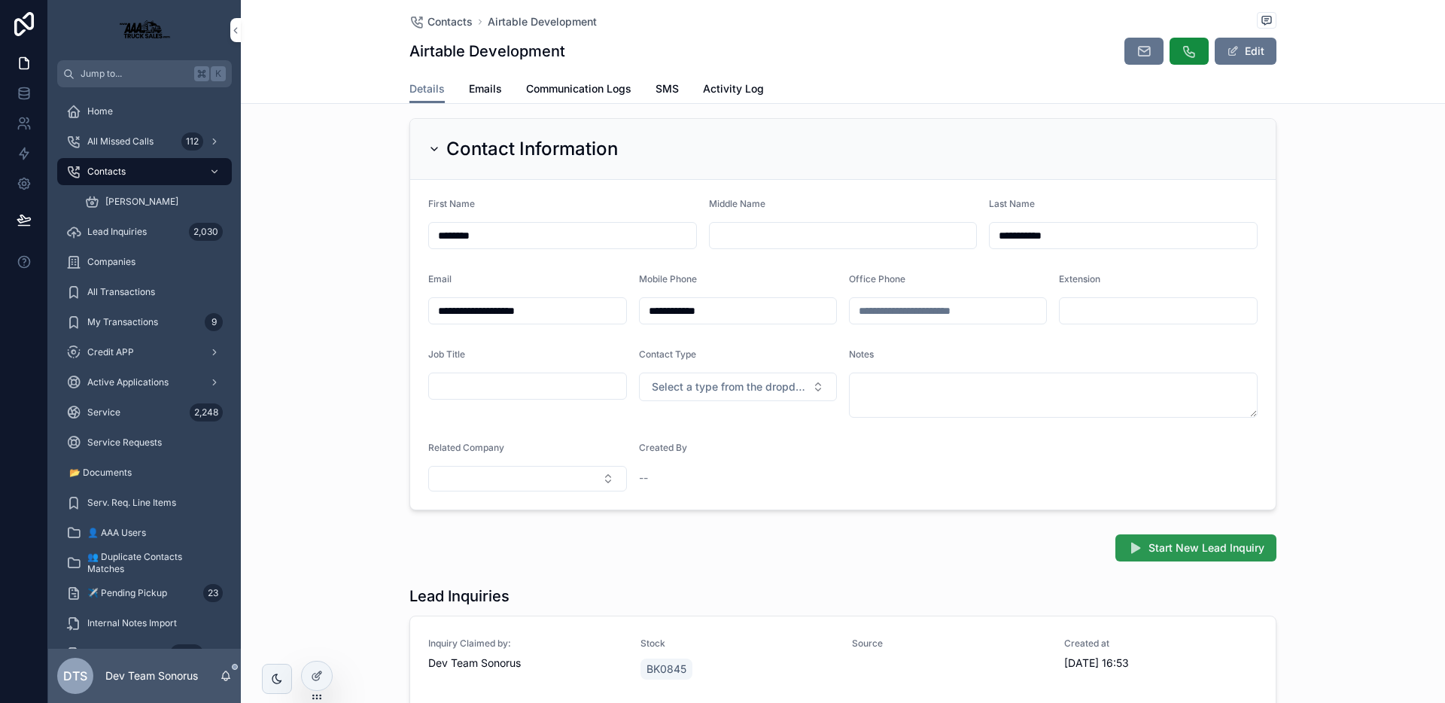
click at [1174, 547] on span "Start New Lead Inquiry" at bounding box center [1206, 547] width 116 height 15
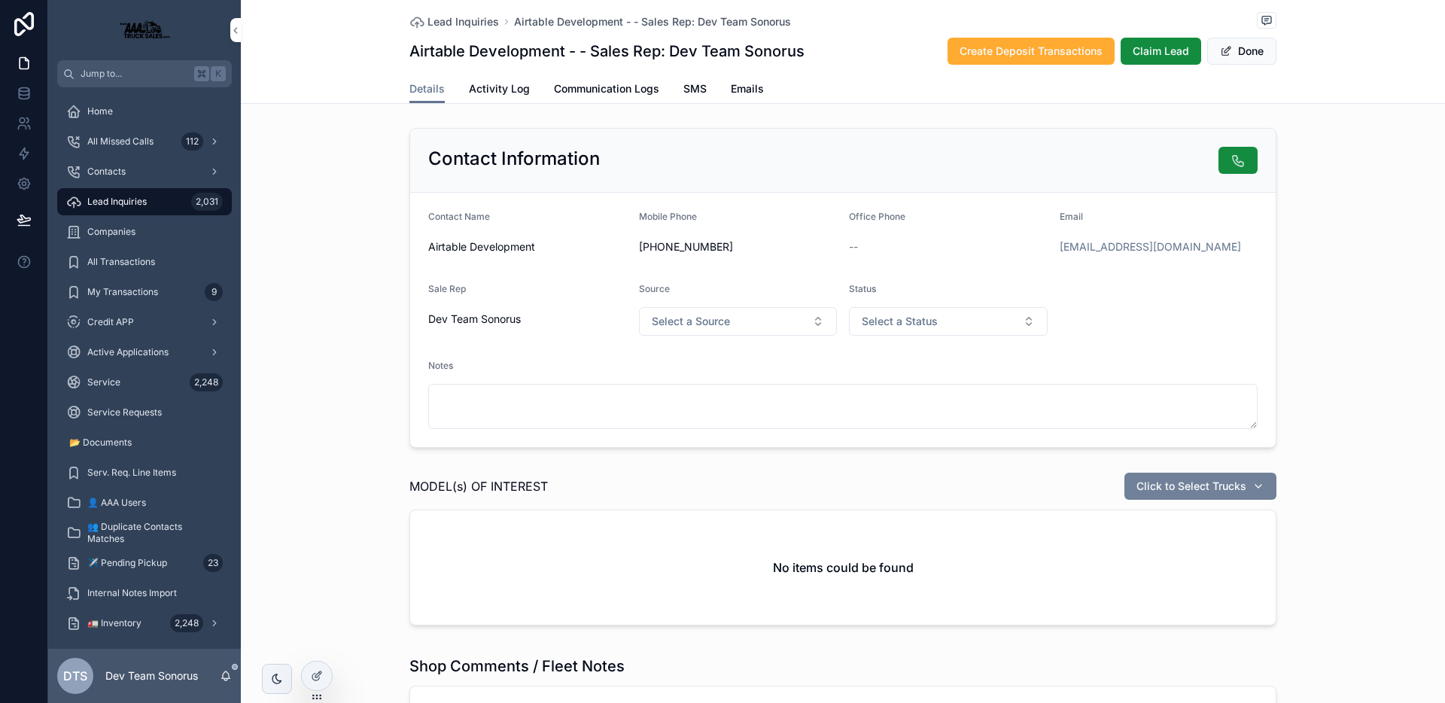
click at [1219, 491] on span "Click to Select Trucks" at bounding box center [1191, 486] width 110 height 15
click at [1384, 562] on div "MODEL(s) OF INTEREST Click to Select Trucks No items could be found" at bounding box center [843, 552] width 1204 height 172
click at [1247, 477] on button "Click to Select Trucks" at bounding box center [1200, 486] width 152 height 27
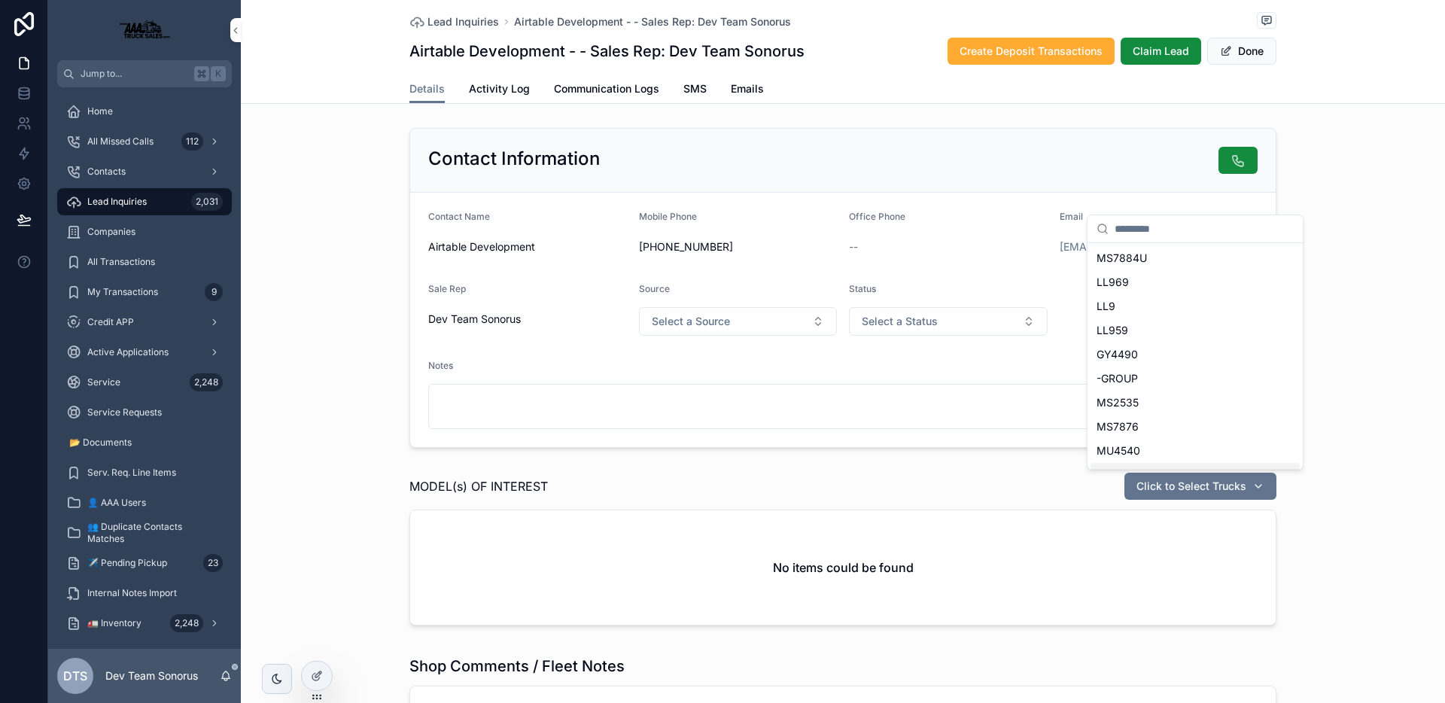
click at [1312, 500] on div "MODEL(s) OF INTEREST Click to Select Trucks No items could be found" at bounding box center [843, 552] width 1204 height 172
click at [452, 17] on span "Lead Inquiries" at bounding box center [462, 21] width 71 height 15
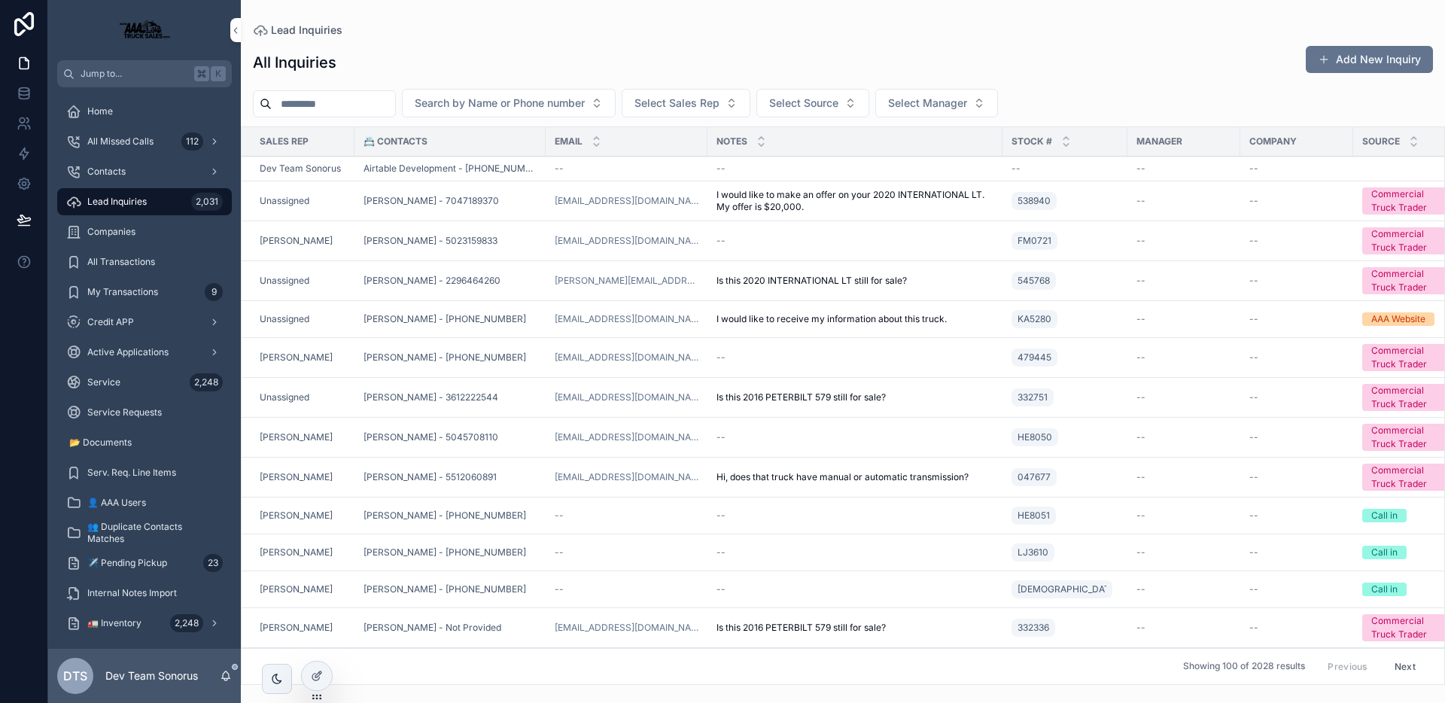
click at [348, 108] on input "scrollable content" at bounding box center [333, 103] width 123 height 21
paste input "**********"
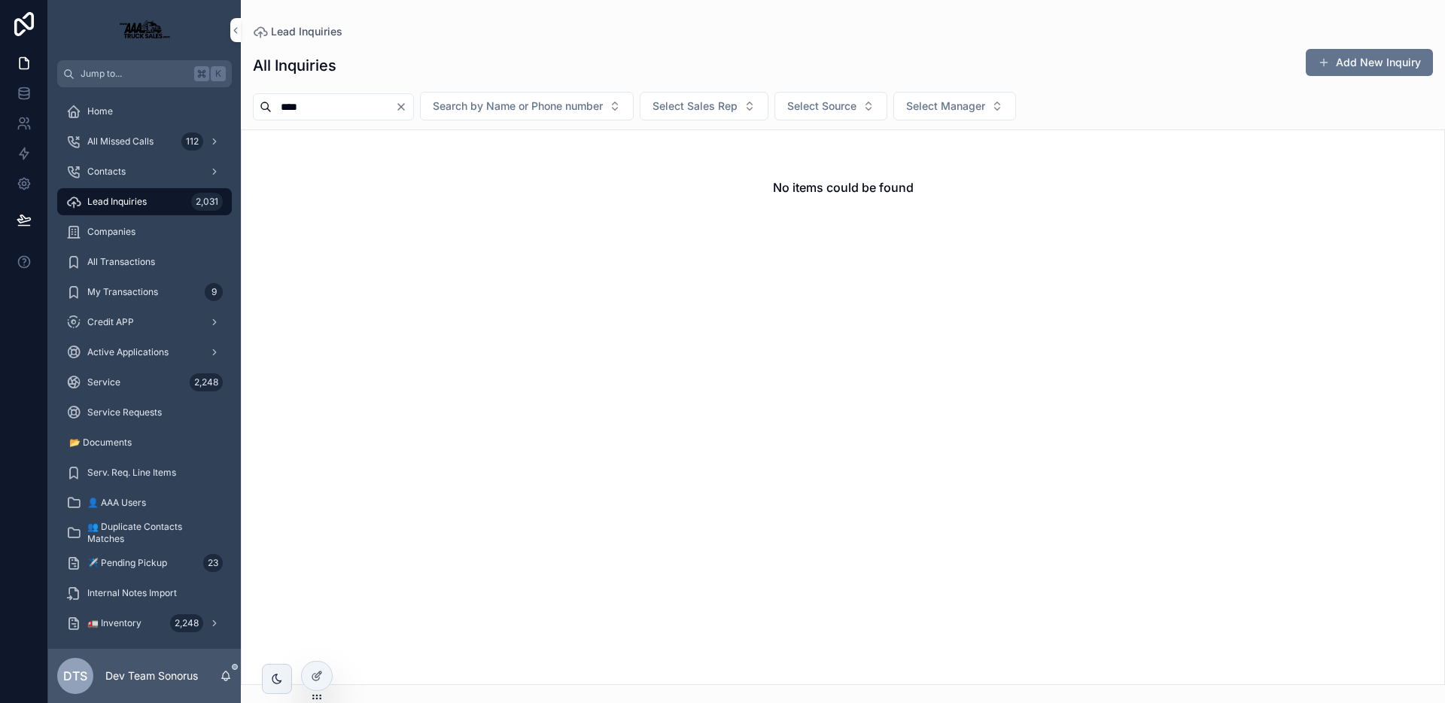
type input "****"
click at [407, 108] on icon "Clear" at bounding box center [401, 107] width 12 height 12
click at [354, 113] on input "scrollable content" at bounding box center [333, 106] width 123 height 21
type input "****"
click at [106, 164] on div "Contacts" at bounding box center [144, 172] width 157 height 24
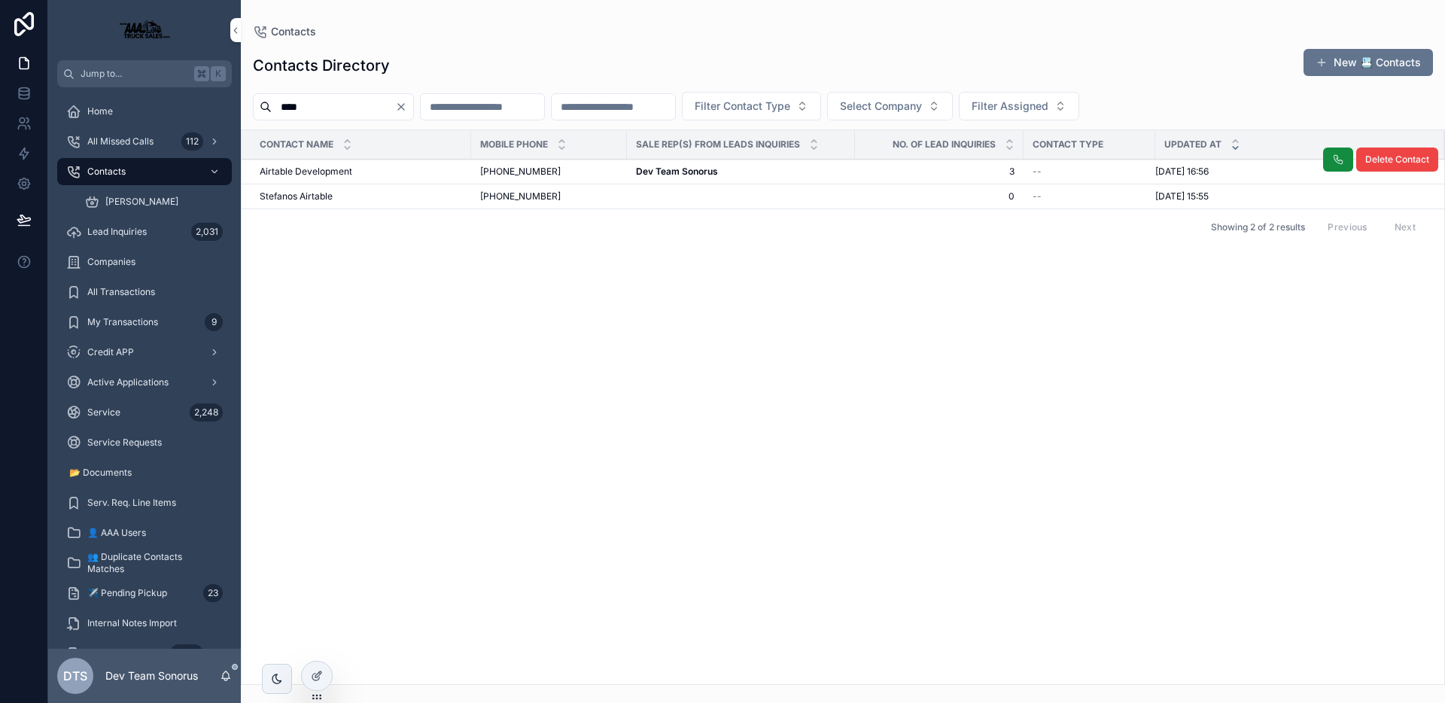
type input "****"
click at [363, 163] on td "Airtable Development Airtable Development" at bounding box center [356, 172] width 229 height 25
click at [365, 169] on div "Airtable Development Airtable Development" at bounding box center [361, 172] width 202 height 12
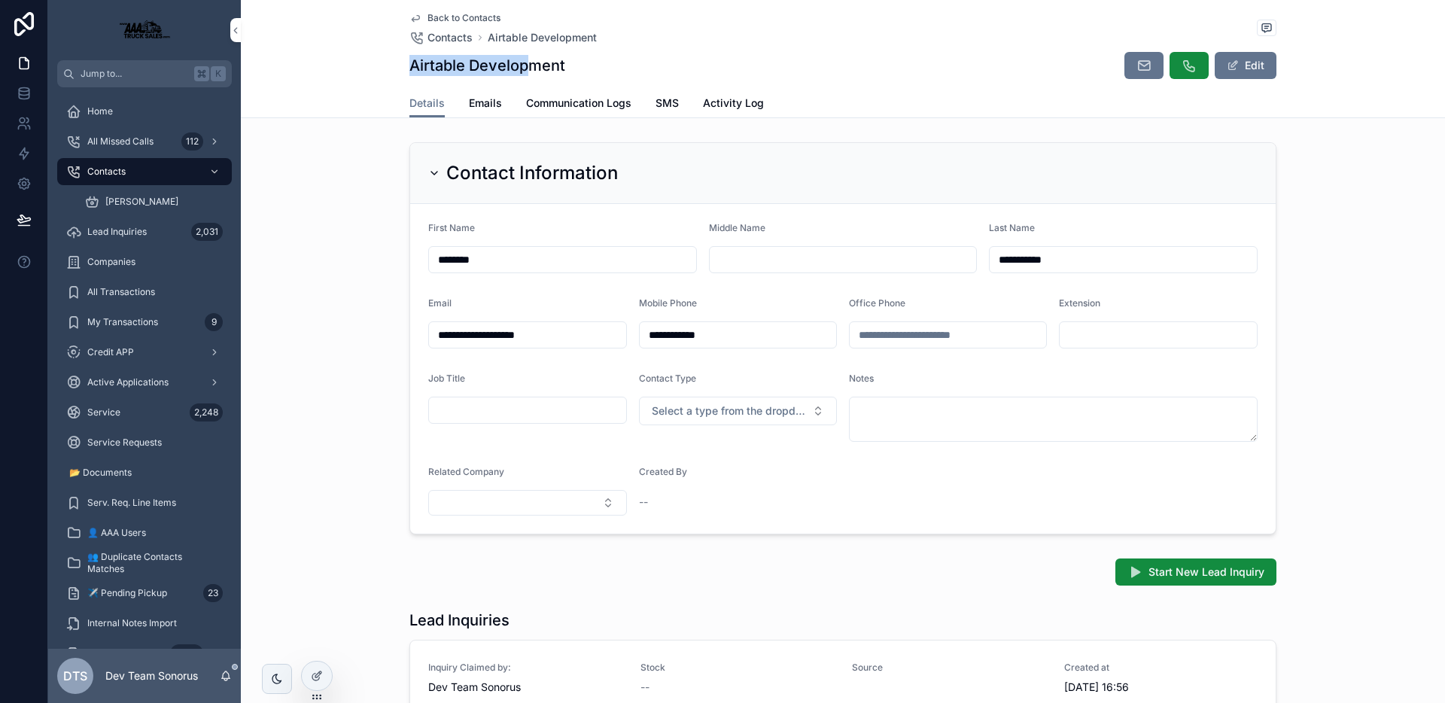
drag, startPoint x: 407, startPoint y: 69, endPoint x: 526, endPoint y: 66, distance: 118.9
click at [526, 66] on h1 "Airtable Development" at bounding box center [487, 65] width 156 height 21
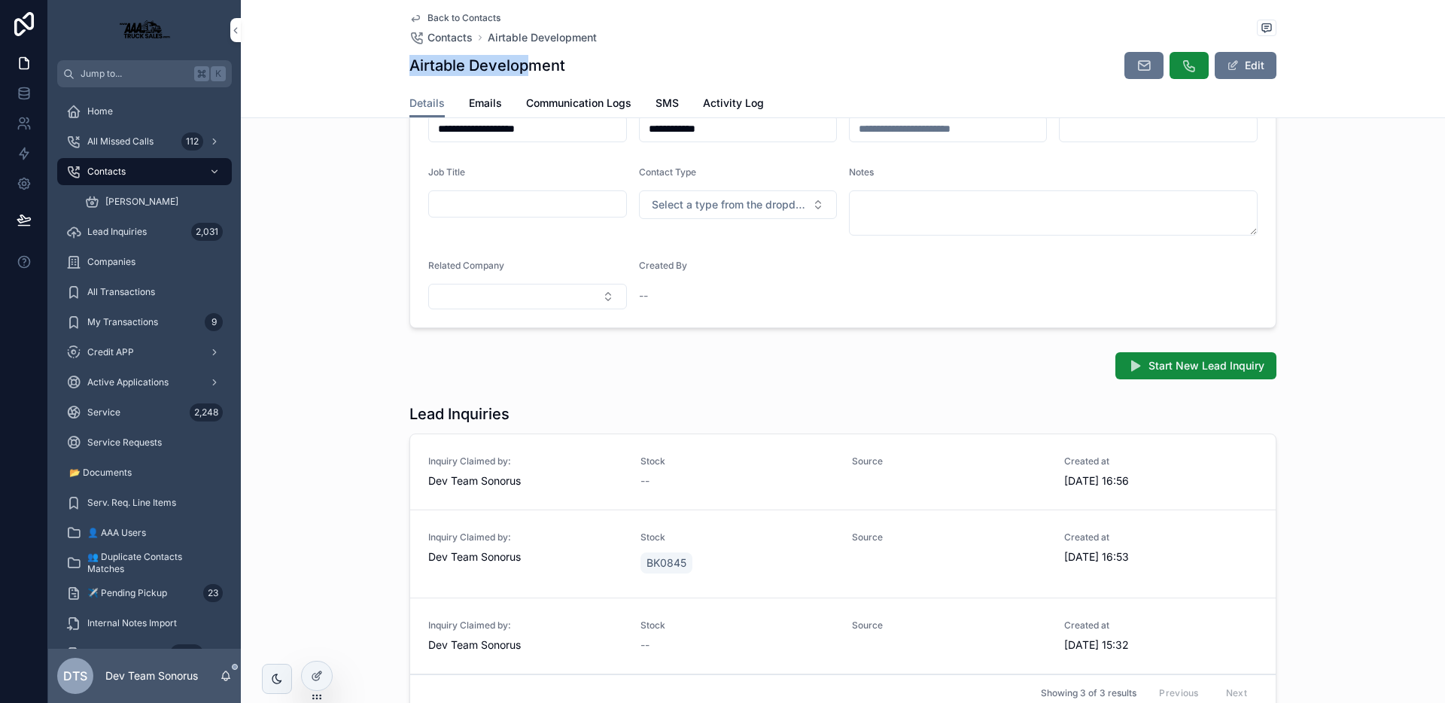
scroll to position [408, 0]
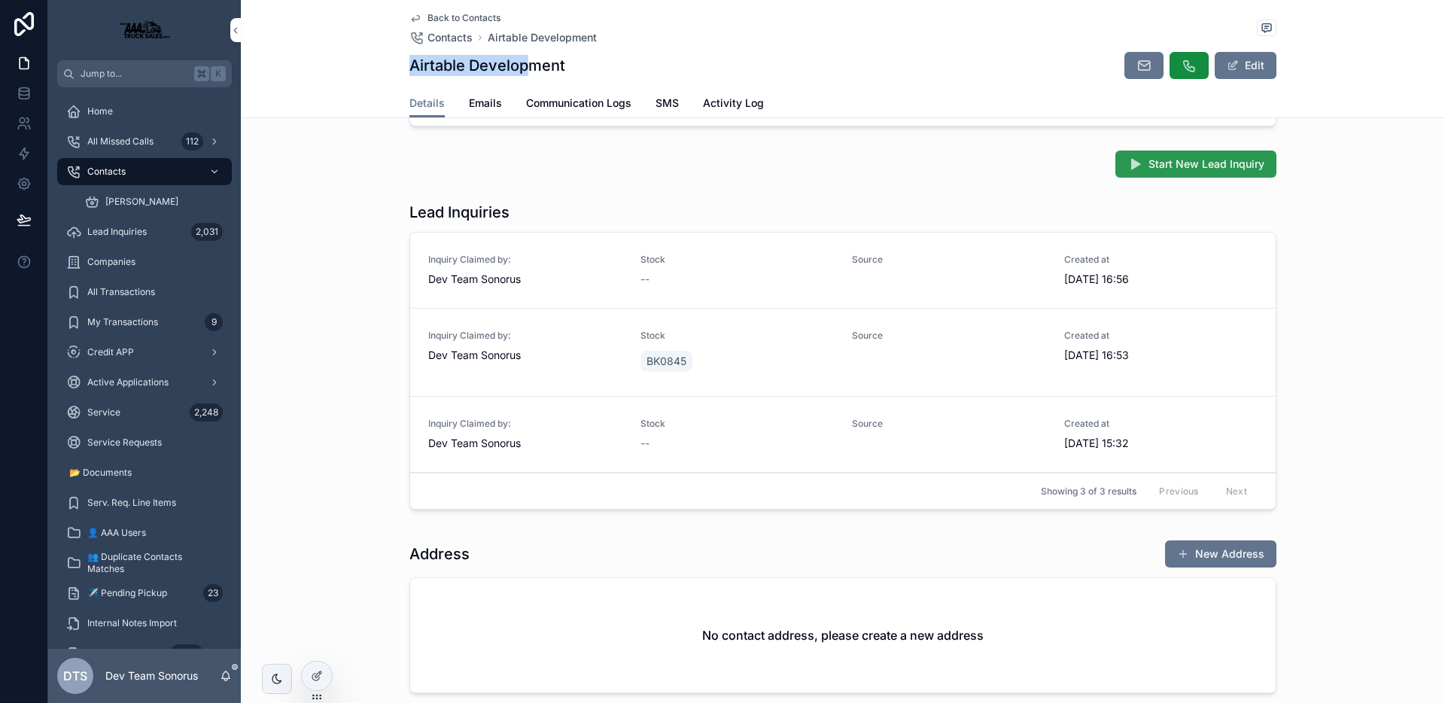
click at [1177, 175] on button "Start New Lead Inquiry" at bounding box center [1195, 163] width 161 height 27
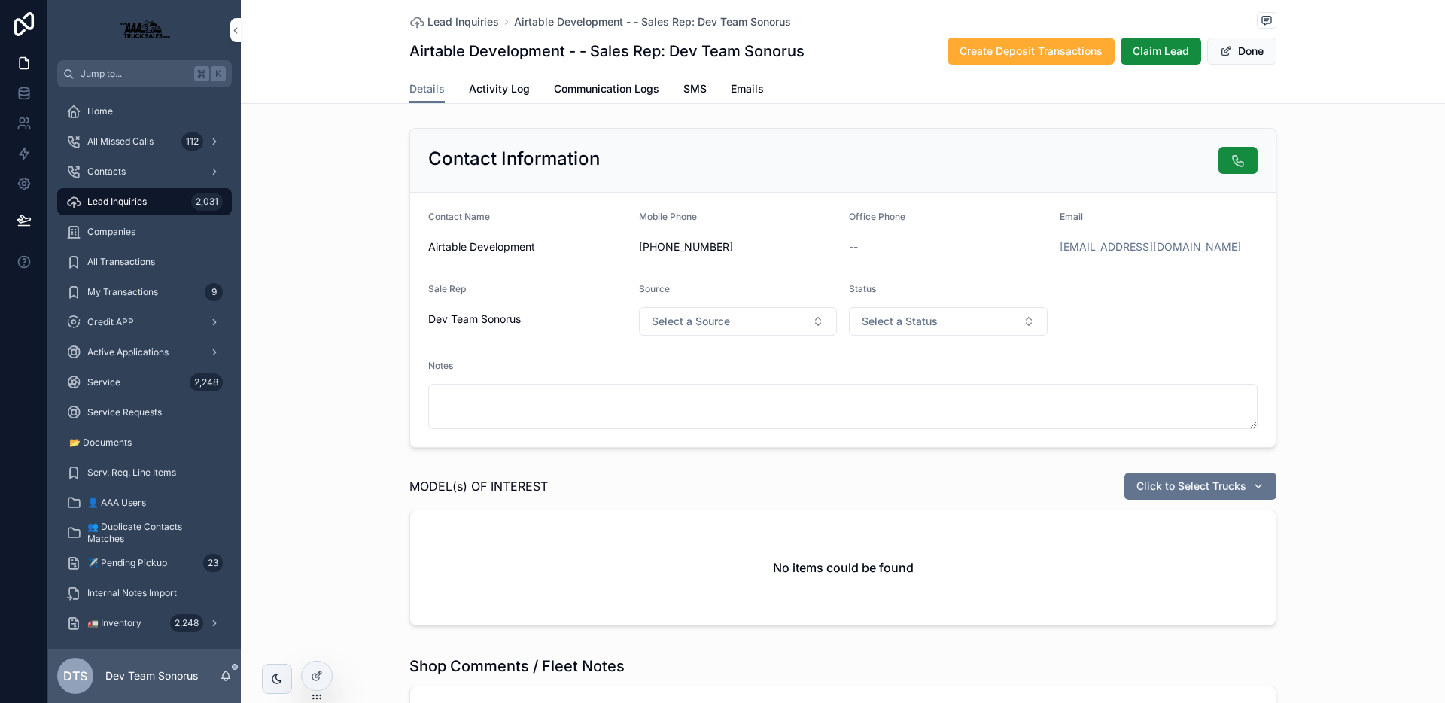
drag, startPoint x: 972, startPoint y: 599, endPoint x: 740, endPoint y: 524, distance: 244.4
click at [840, 596] on div "No items could be found" at bounding box center [842, 567] width 865 height 114
drag, startPoint x: 120, startPoint y: 298, endPoint x: 127, endPoint y: 318, distance: 21.0
click at [121, 297] on div "My Transactions 9" at bounding box center [144, 292] width 157 height 24
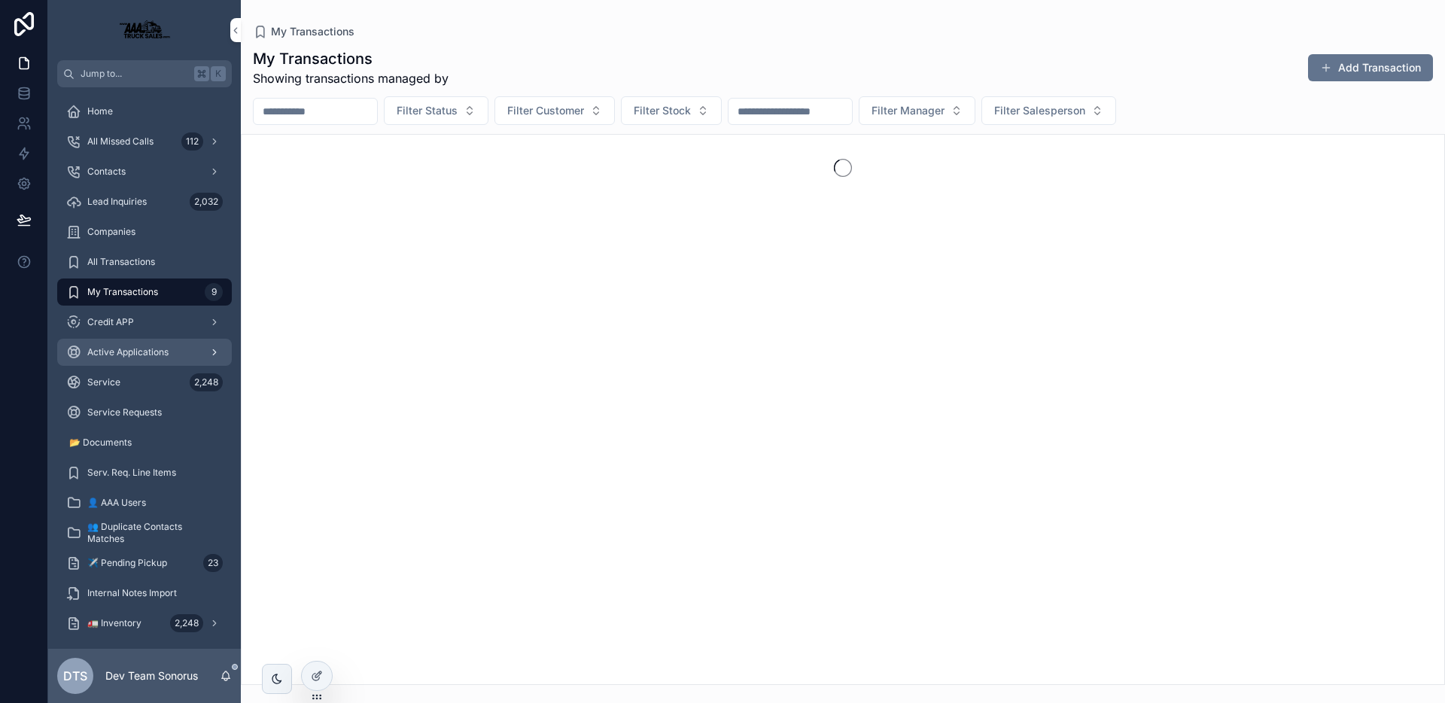
click at [127, 349] on span "Active Applications" at bounding box center [127, 352] width 81 height 12
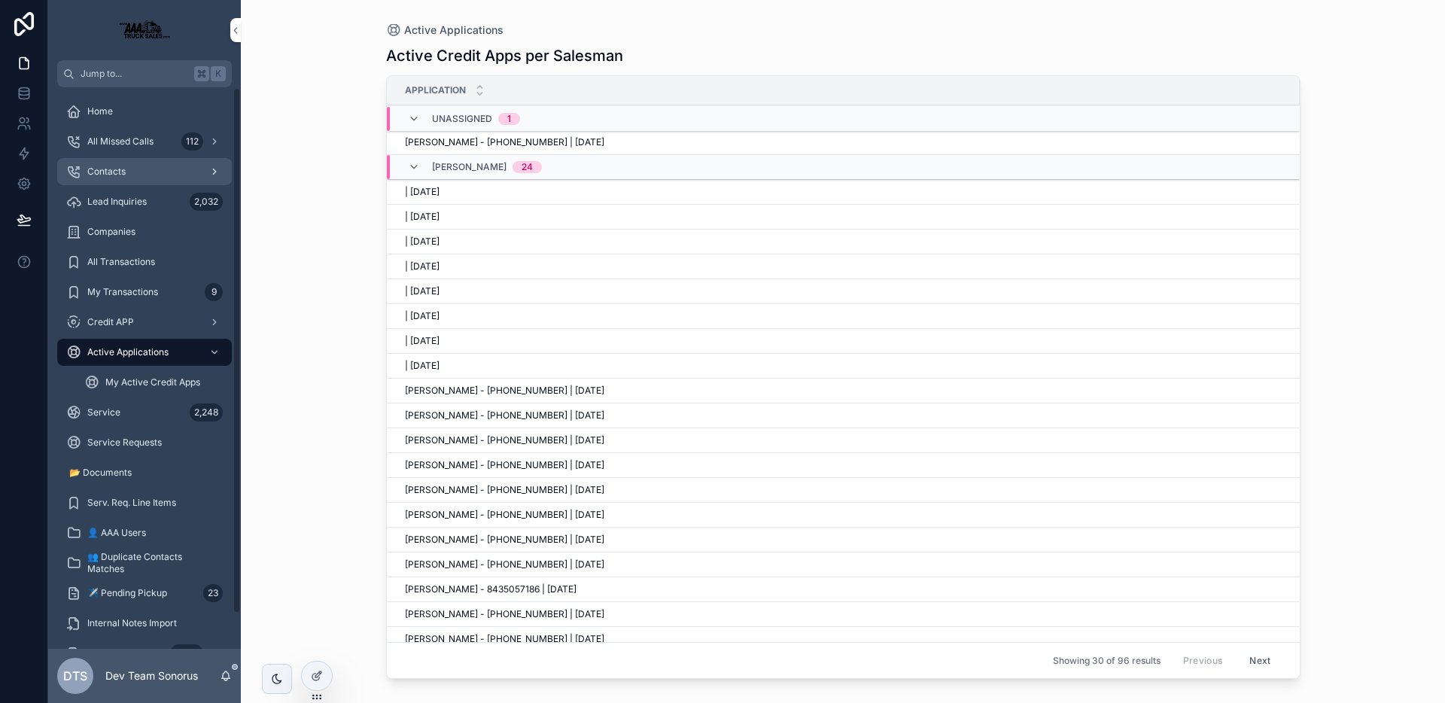
click at [120, 176] on span "Contacts" at bounding box center [106, 172] width 38 height 12
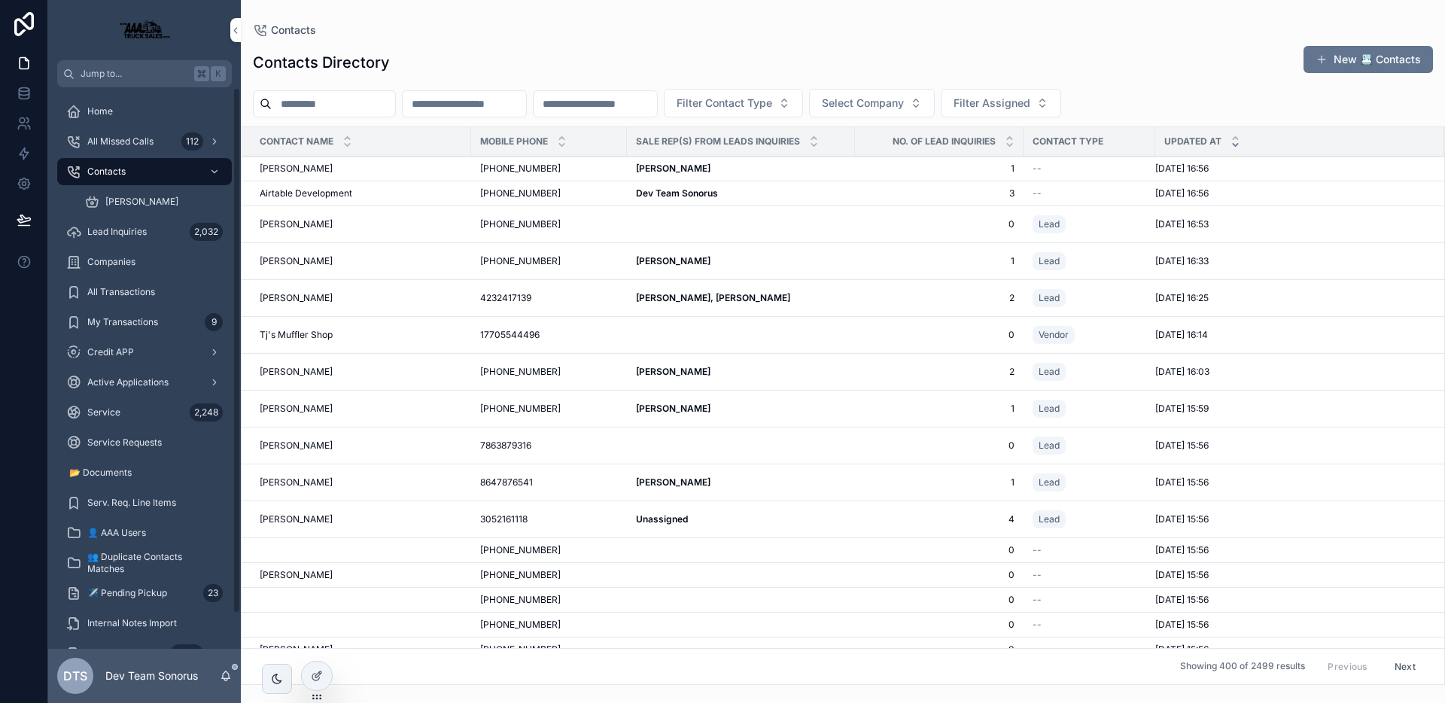
click at [311, 105] on input "scrollable content" at bounding box center [333, 103] width 123 height 21
paste input "**********"
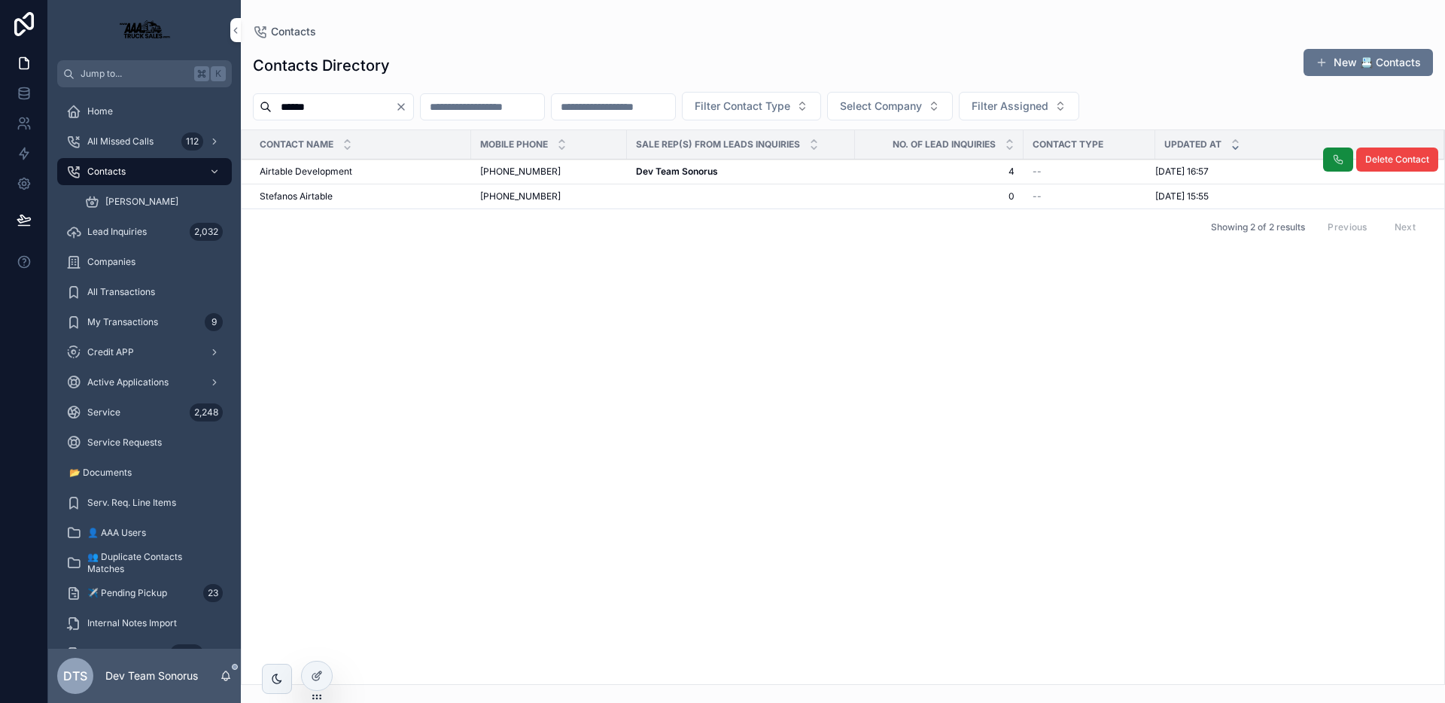
type input "******"
click at [346, 172] on span "Airtable Development" at bounding box center [306, 172] width 93 height 12
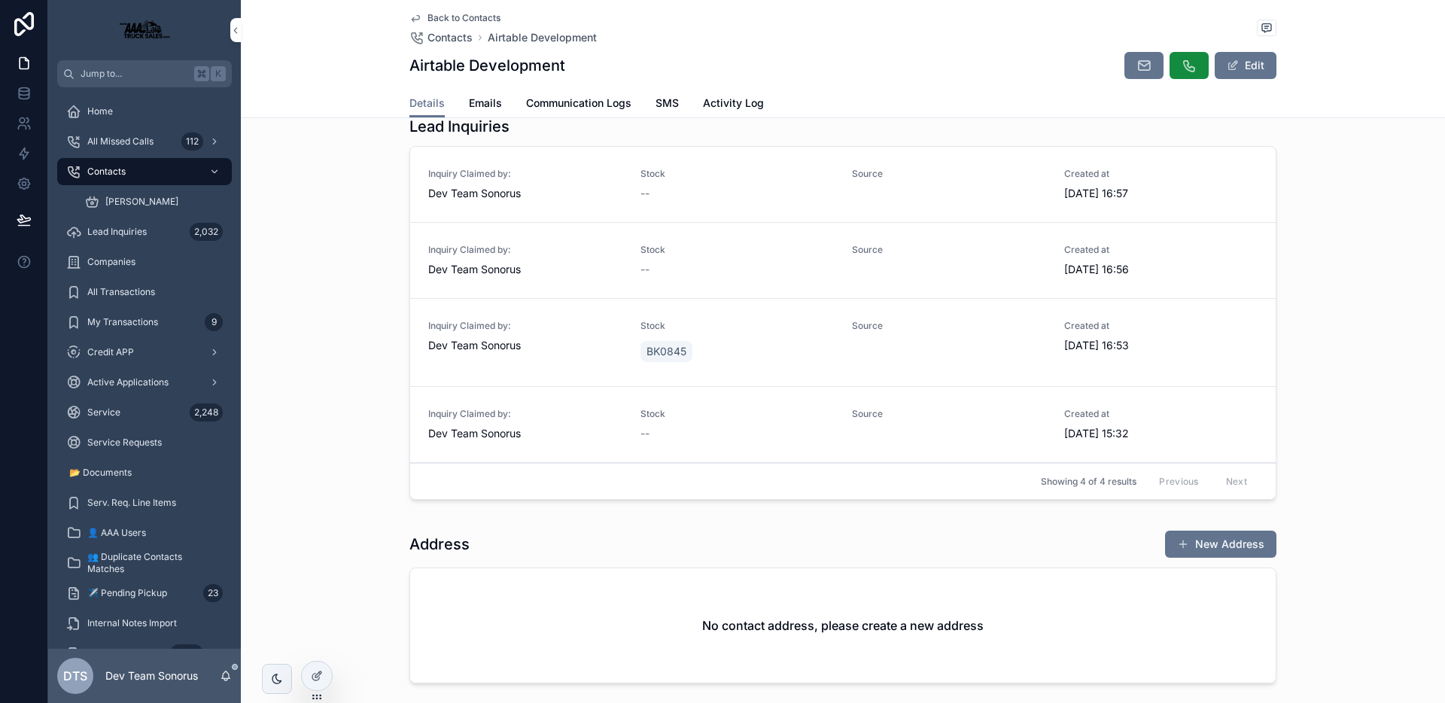
scroll to position [267, 0]
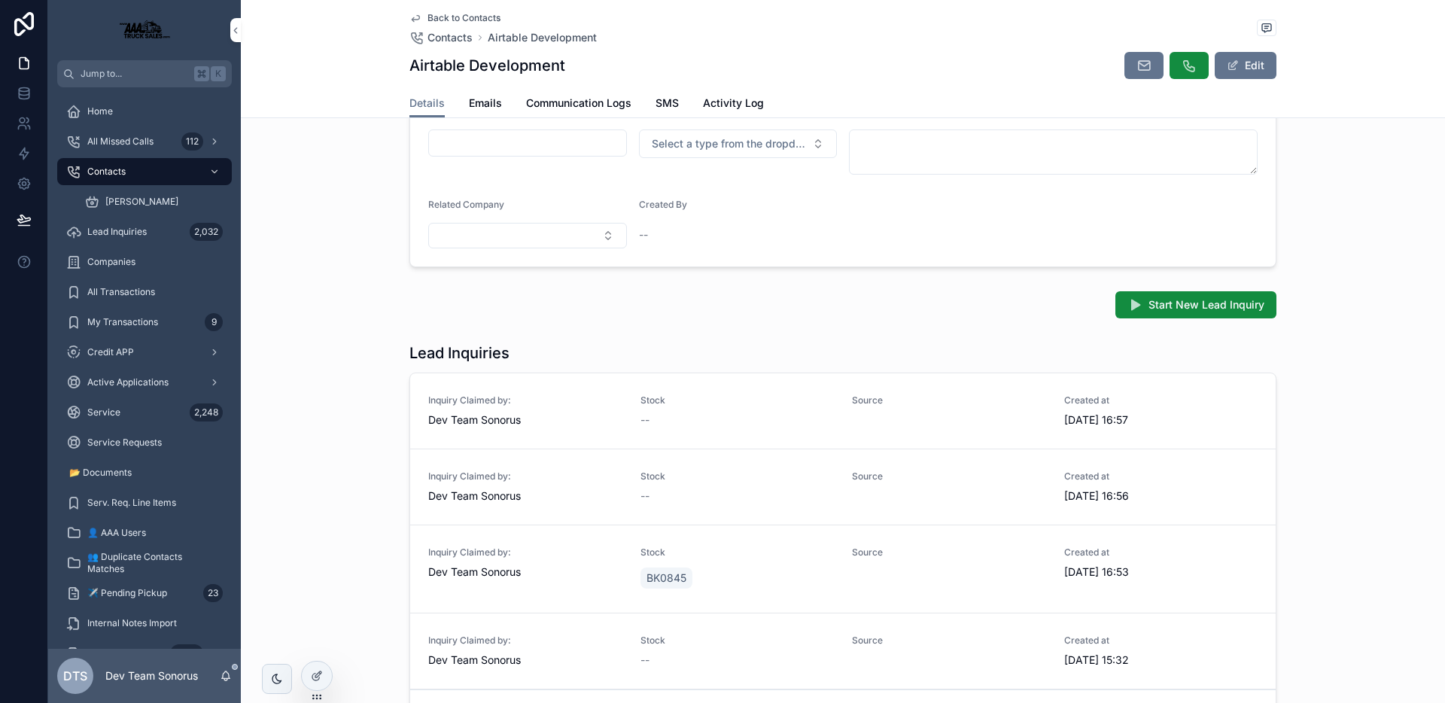
click at [725, 424] on div "--" at bounding box center [737, 419] width 194 height 15
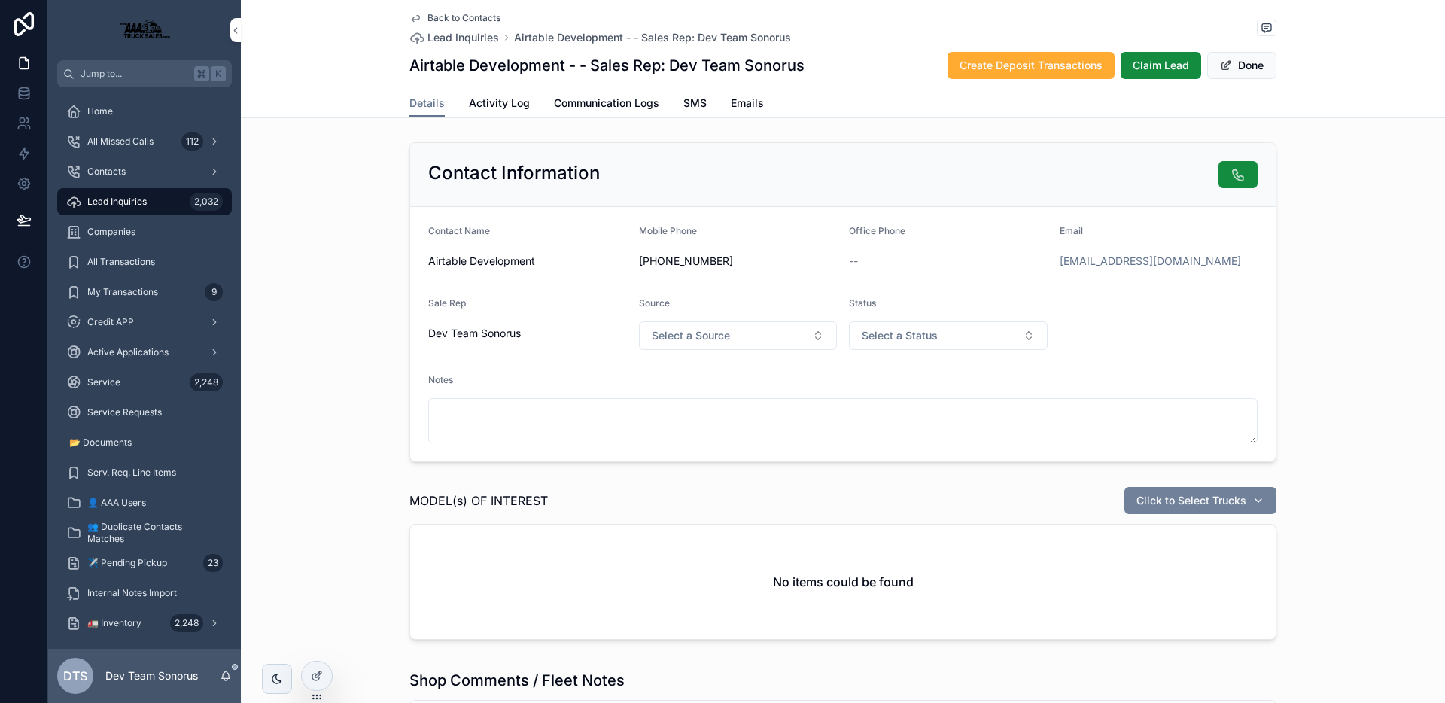
click at [1168, 503] on span "Click to Select Trucks" at bounding box center [1191, 500] width 110 height 15
click at [1148, 644] on div "LZ2304" at bounding box center [1194, 643] width 209 height 24
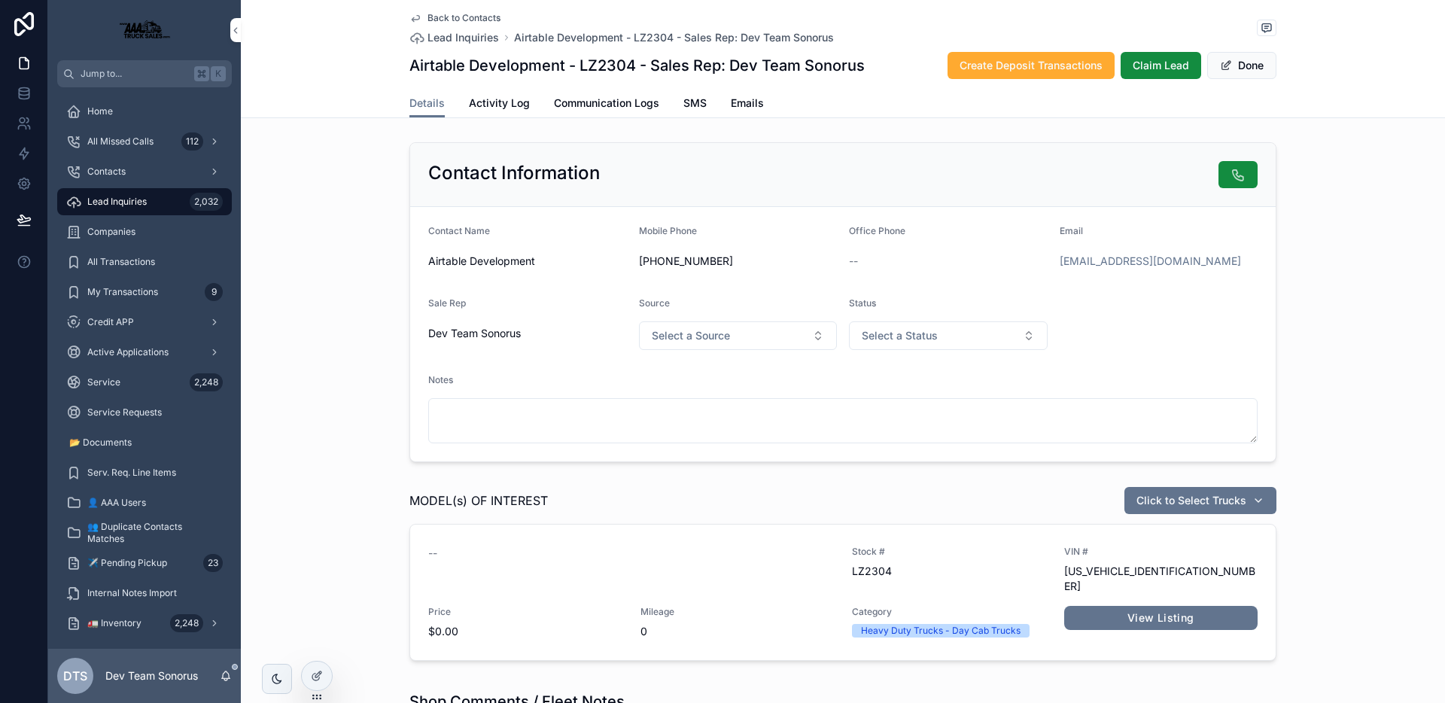
click at [1365, 542] on div "MODEL(s) OF INTEREST Click to Select Trucks -- Stock # LZ2304 VIN # [US_VEHICLE…" at bounding box center [843, 576] width 1204 height 193
click at [1205, 587] on button "Unlink record" at bounding box center [1214, 595] width 109 height 27
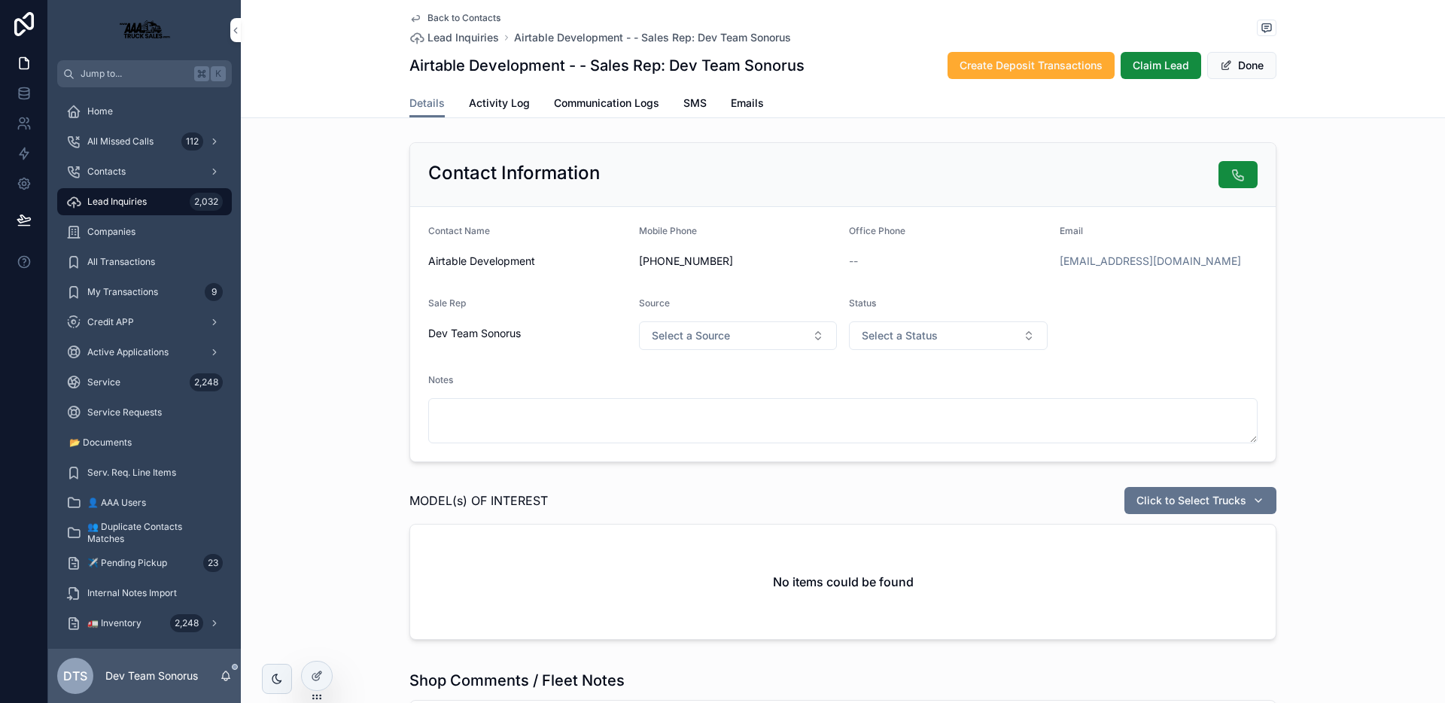
click at [474, 20] on span "Back to Contacts" at bounding box center [463, 18] width 73 height 12
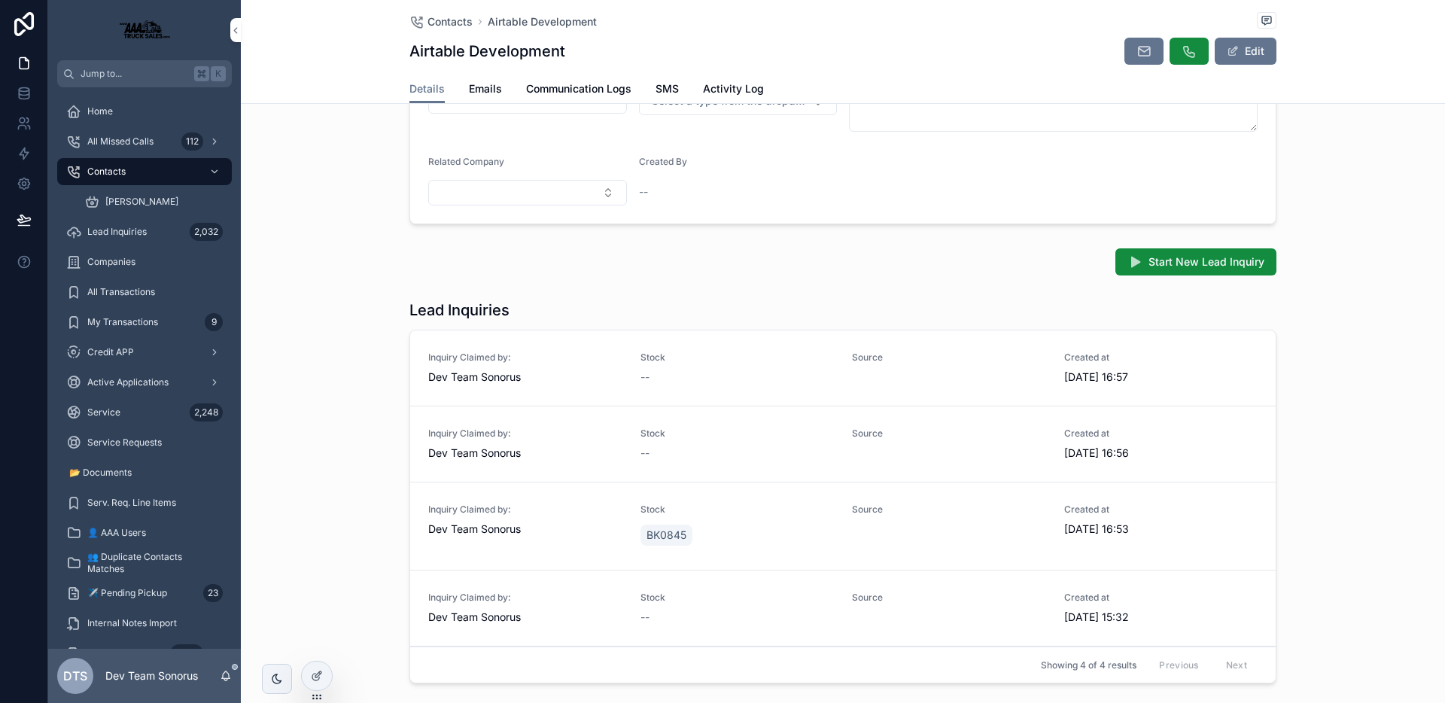
scroll to position [325, 0]
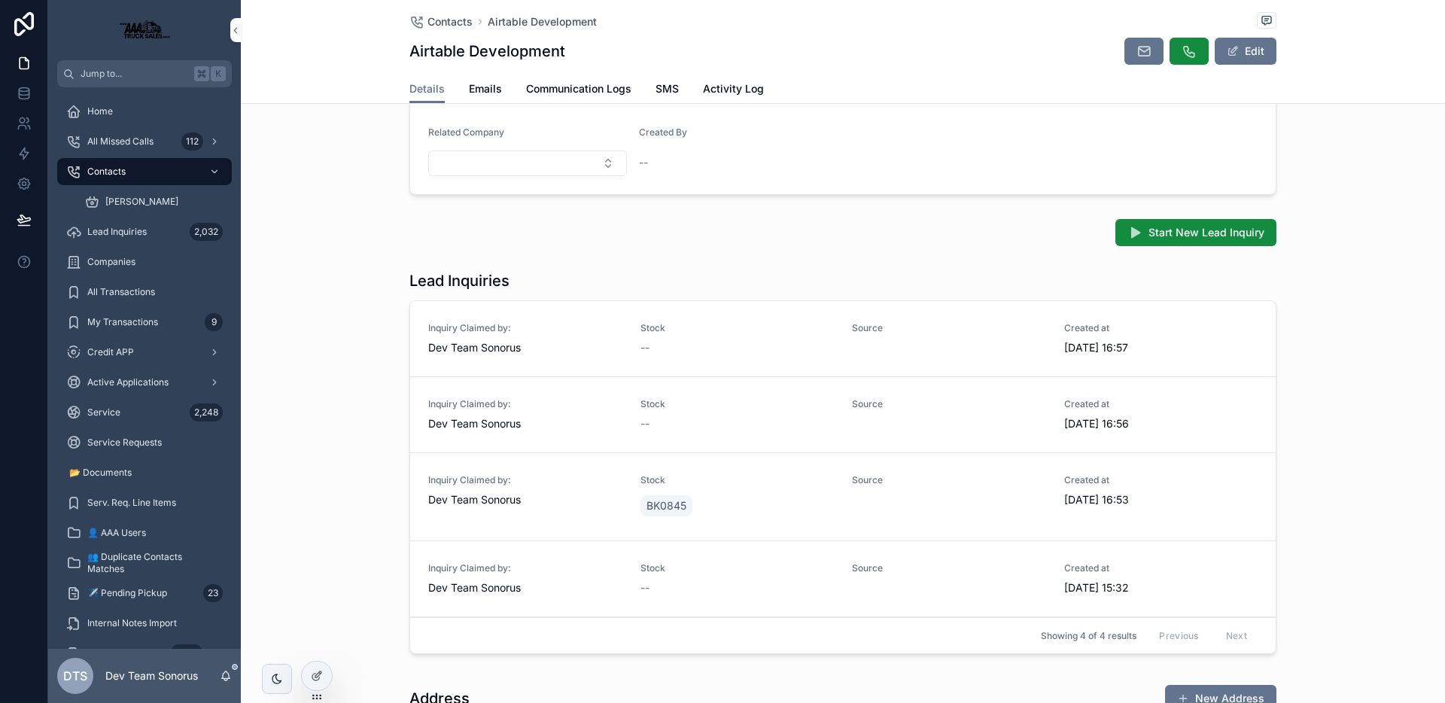
click at [925, 327] on span "Source" at bounding box center [949, 328] width 194 height 12
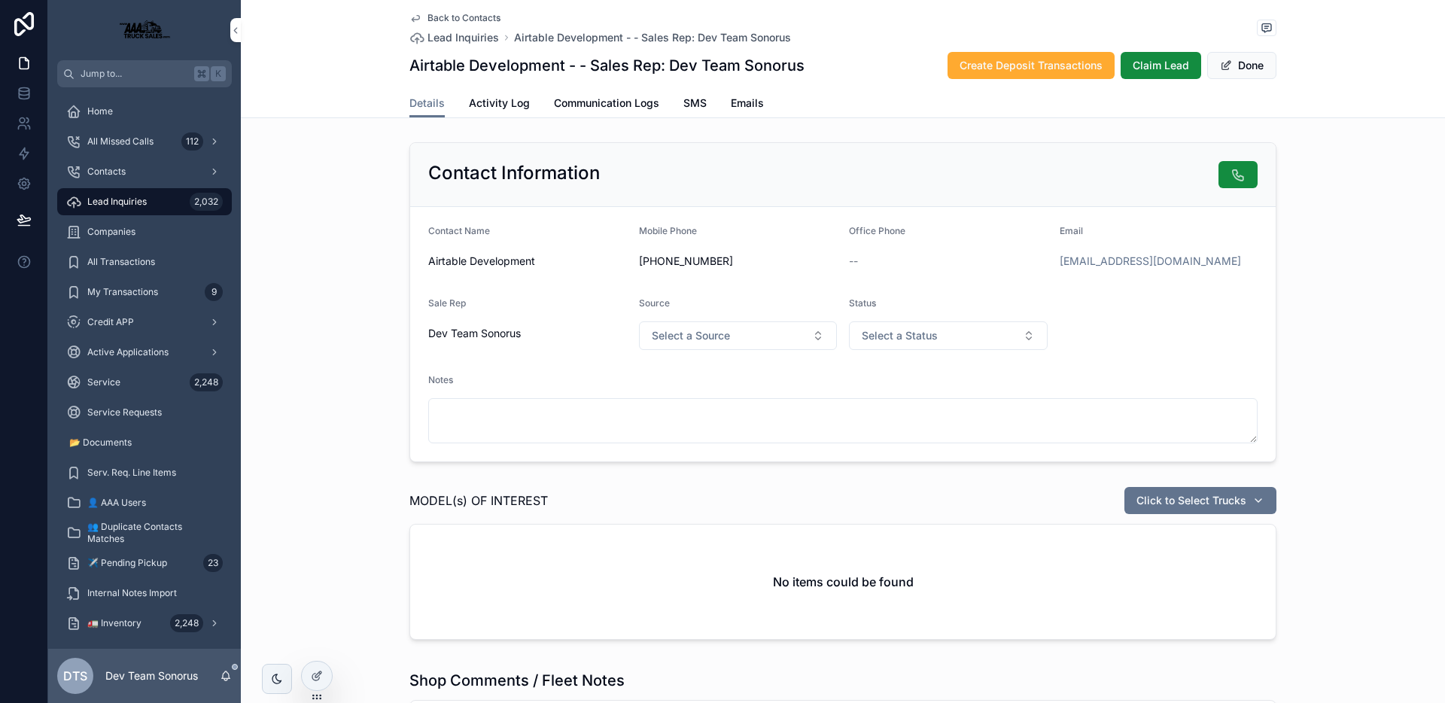
click at [460, 19] on span "Back to Contacts" at bounding box center [463, 18] width 73 height 12
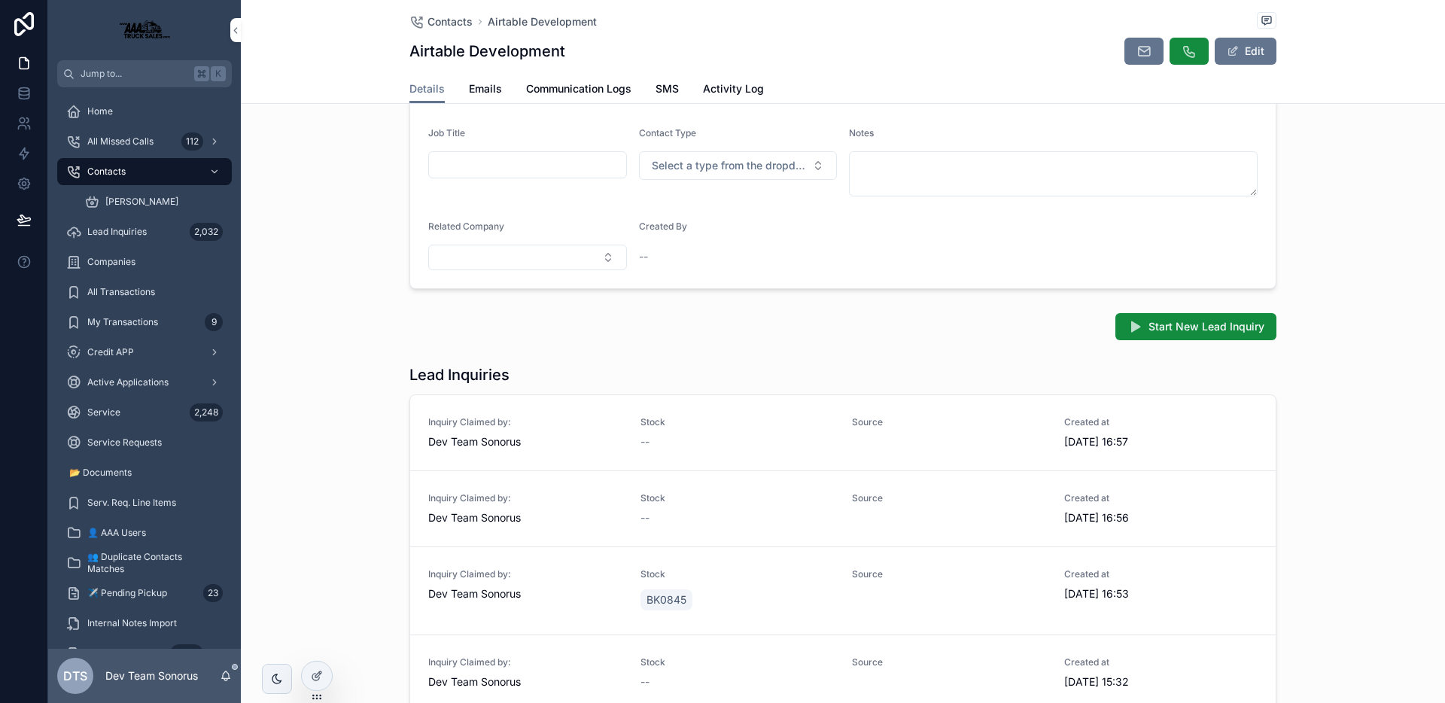
scroll to position [251, 0]
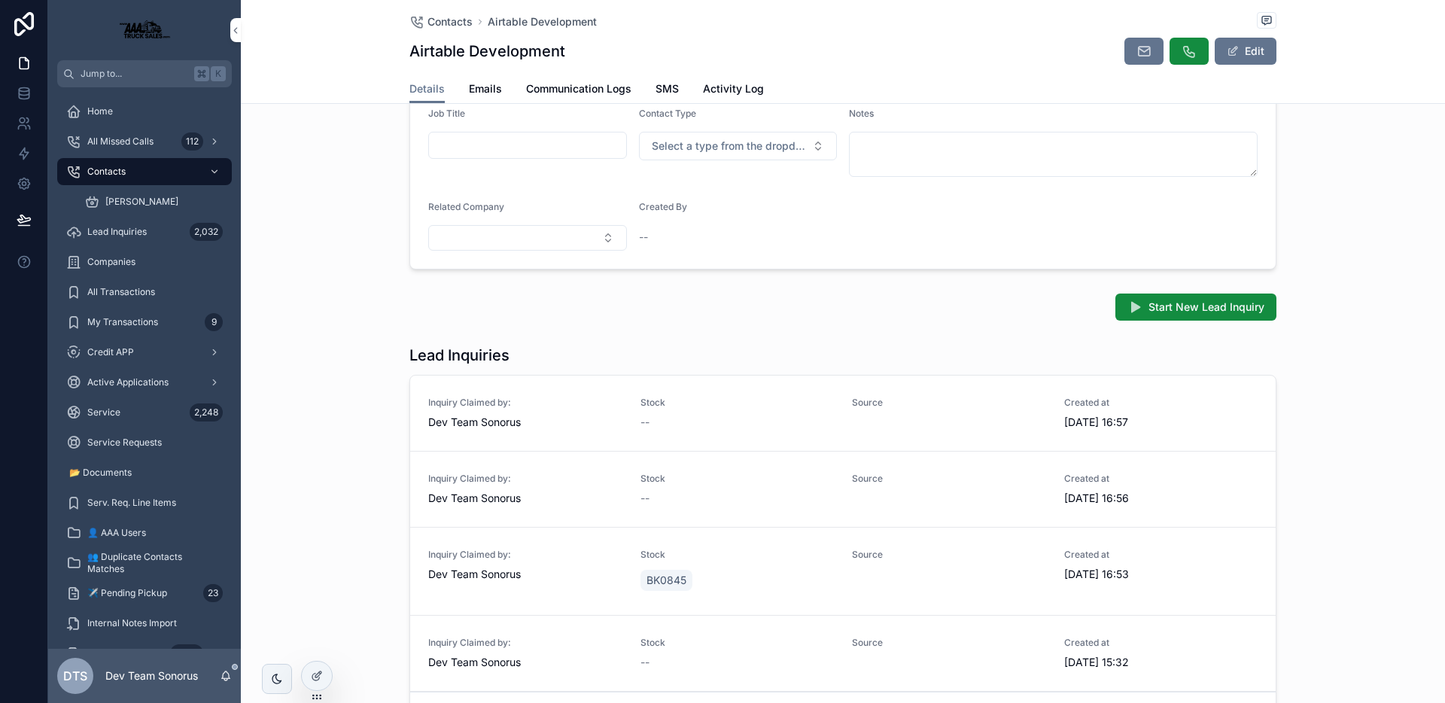
click at [753, 346] on div "Lead Inquiries" at bounding box center [842, 355] width 867 height 21
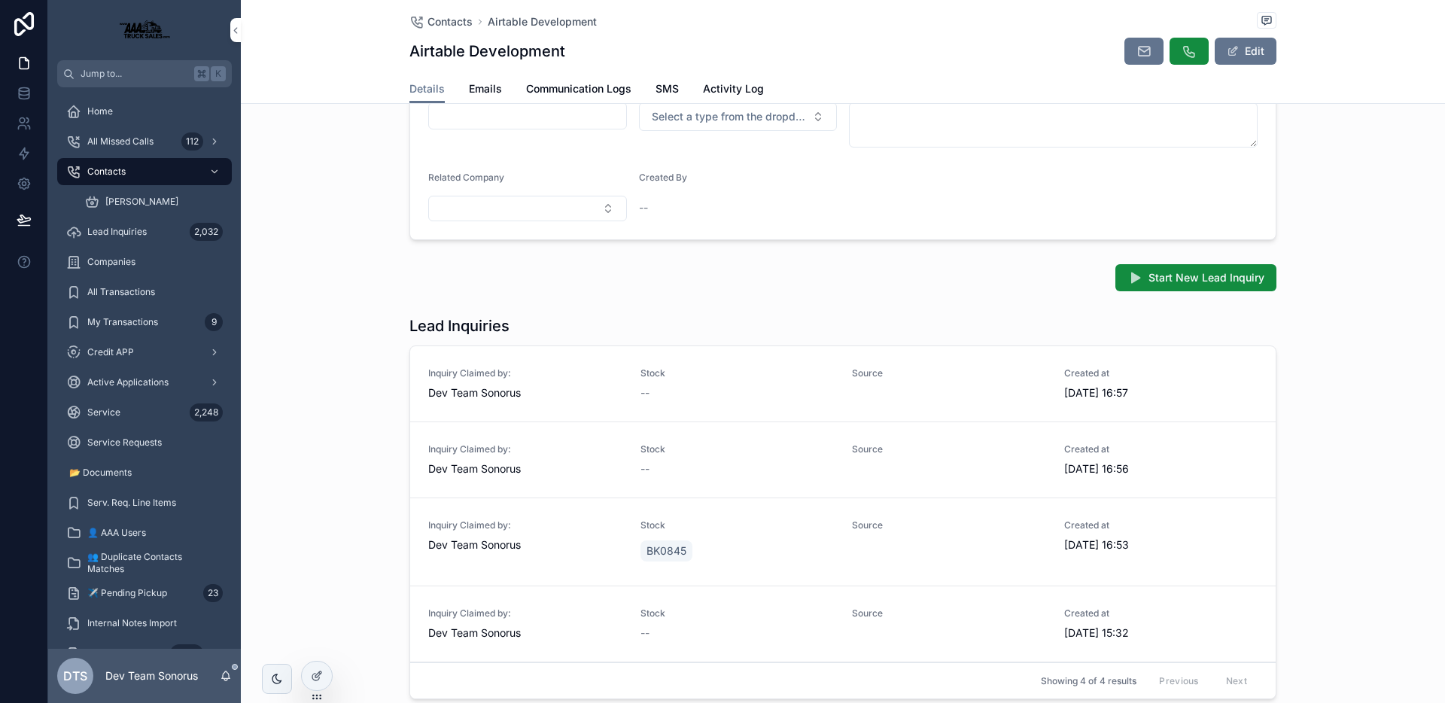
scroll to position [290, 0]
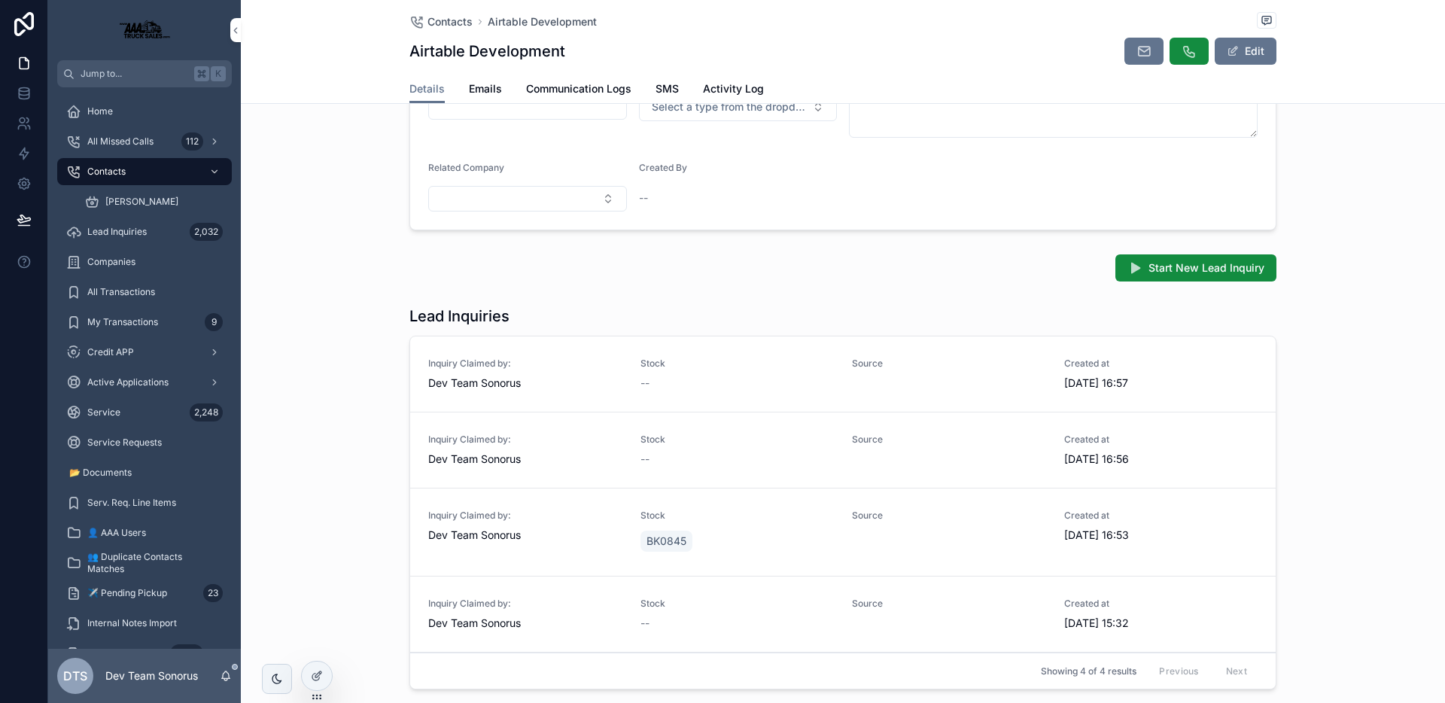
click at [810, 293] on div "**********" at bounding box center [843, 538] width 1204 height 1412
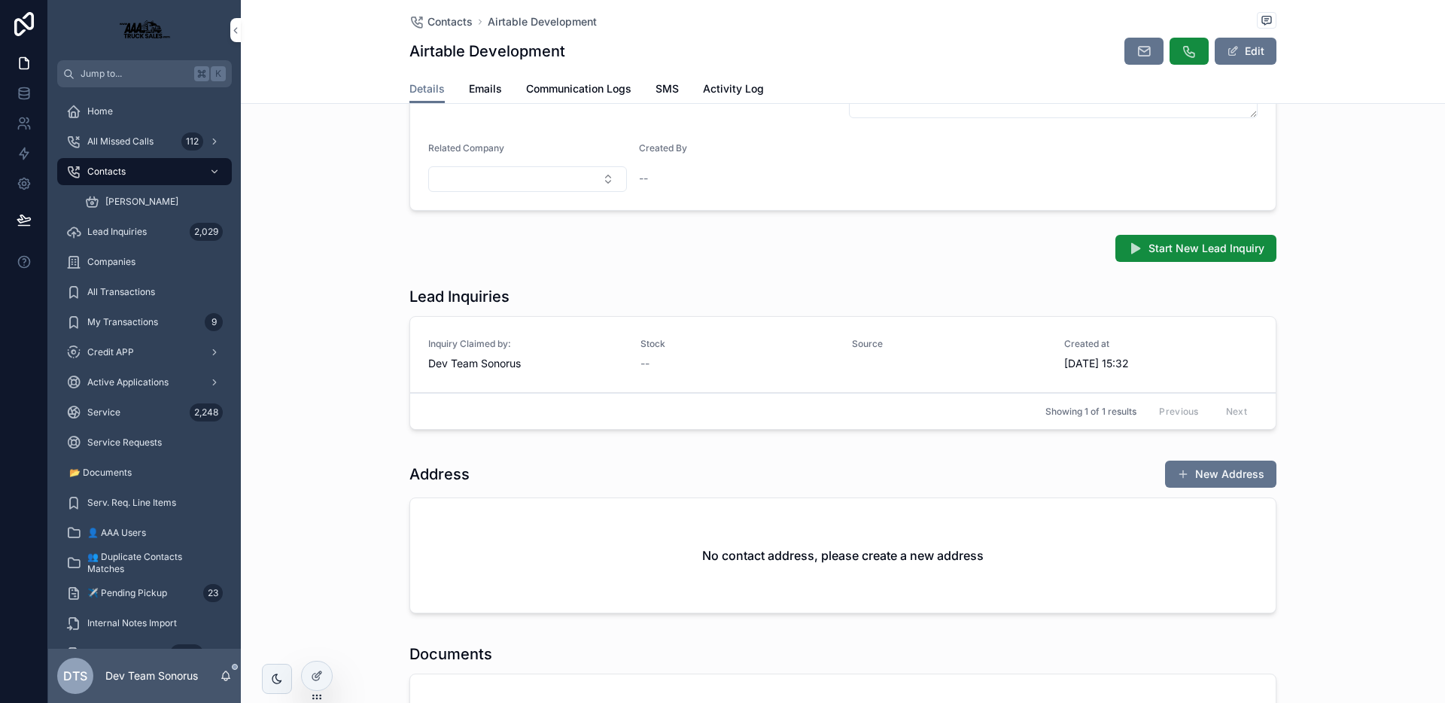
click at [344, 247] on div "Start New Lead Inquiry" at bounding box center [843, 248] width 1204 height 39
click at [436, 280] on div "Lead Inquiries Inquiry Claimed by: Dev Team Sonorus Stock -- Source Created at …" at bounding box center [843, 361] width 1204 height 162
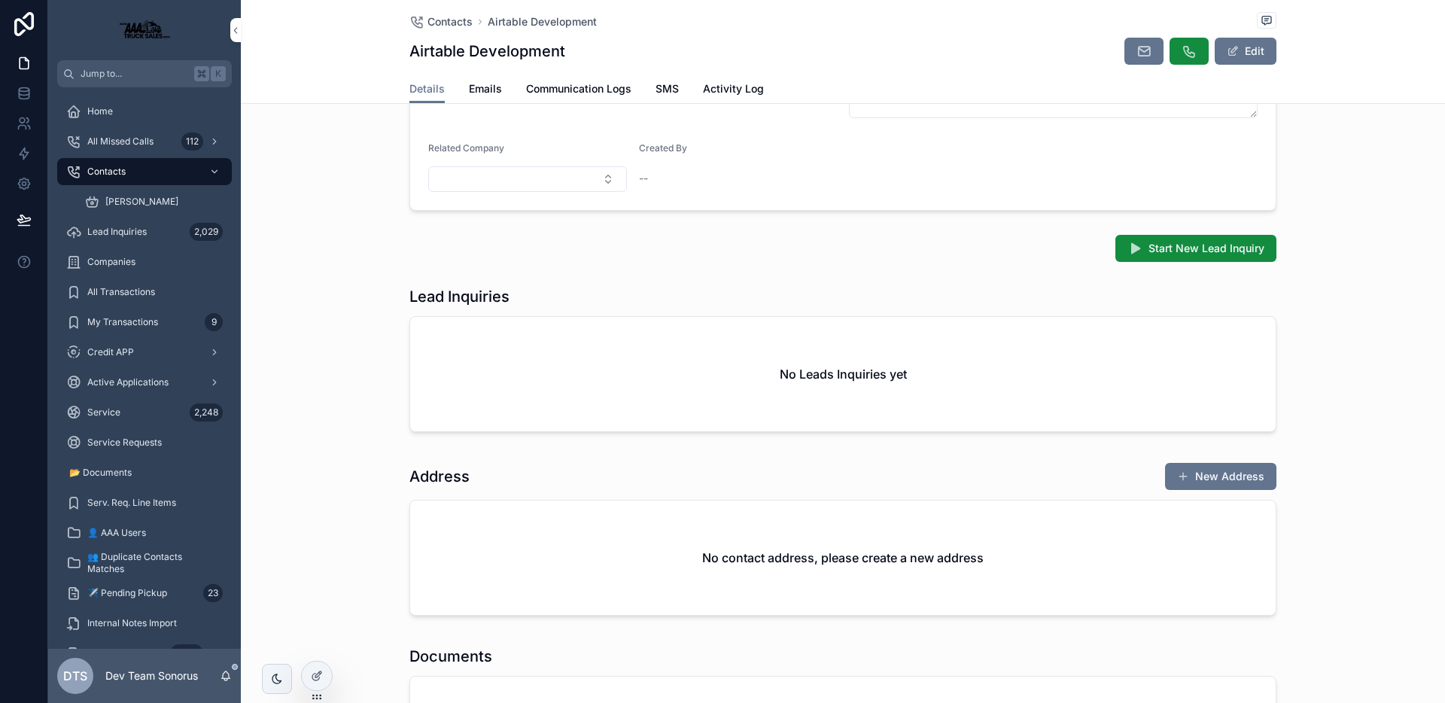
click at [580, 290] on div "Lead Inquiries" at bounding box center [842, 296] width 867 height 21
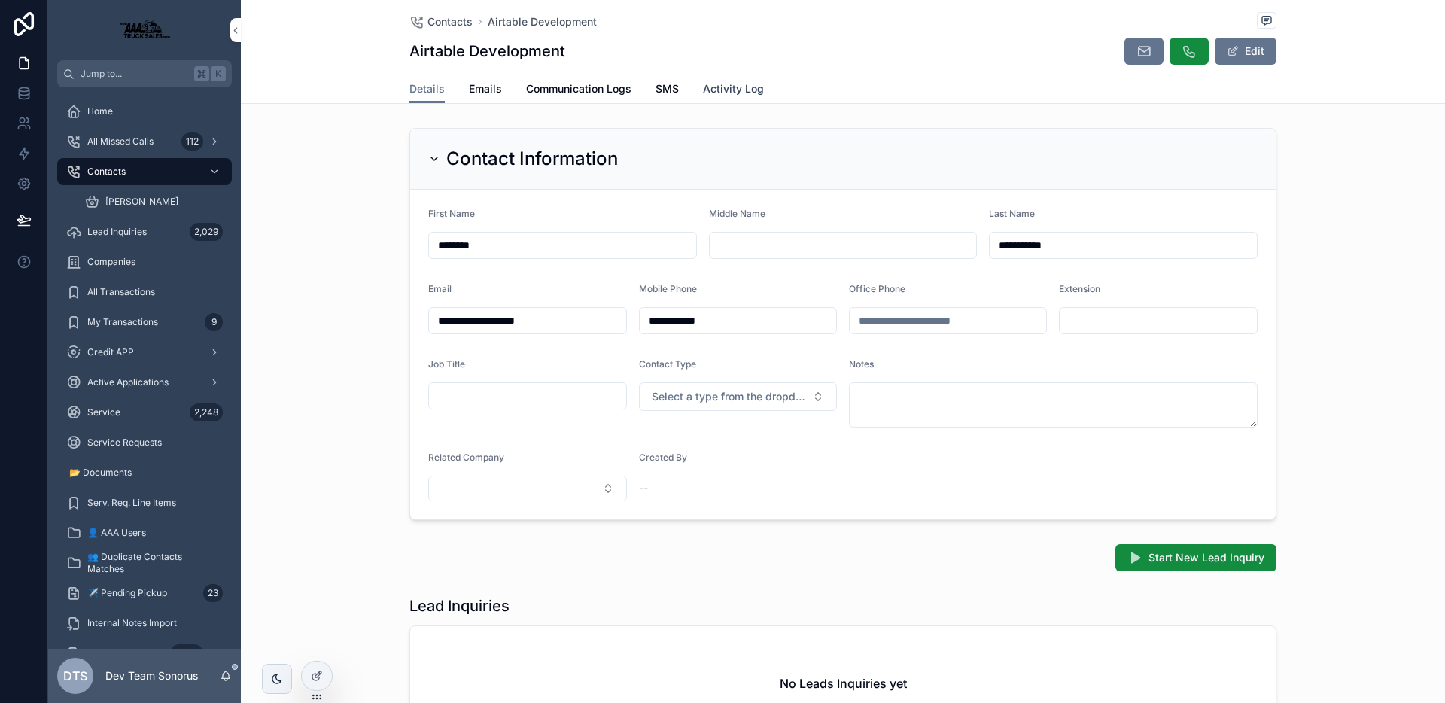
click at [704, 85] on span "Activity Log" at bounding box center [733, 88] width 61 height 15
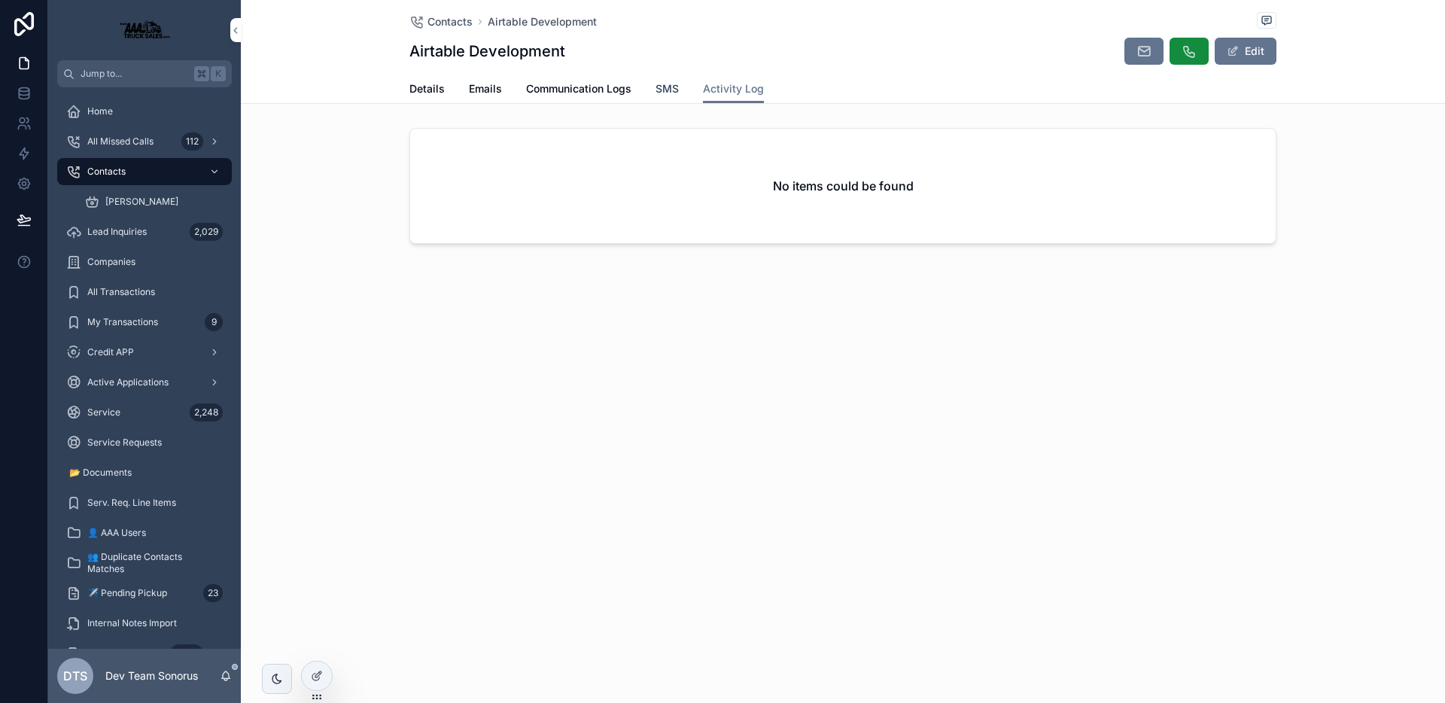
click at [664, 90] on span "SMS" at bounding box center [666, 88] width 23 height 15
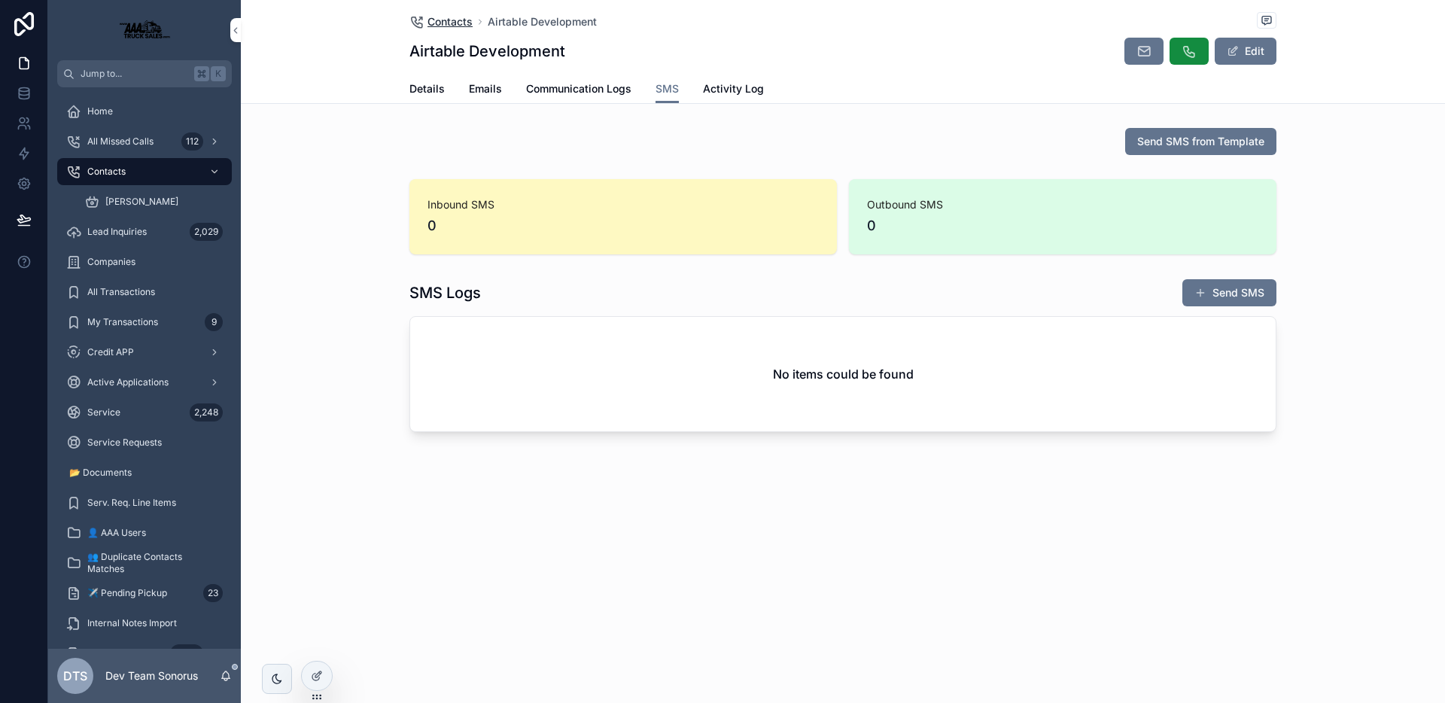
click at [448, 16] on span "Contacts" at bounding box center [449, 21] width 45 height 15
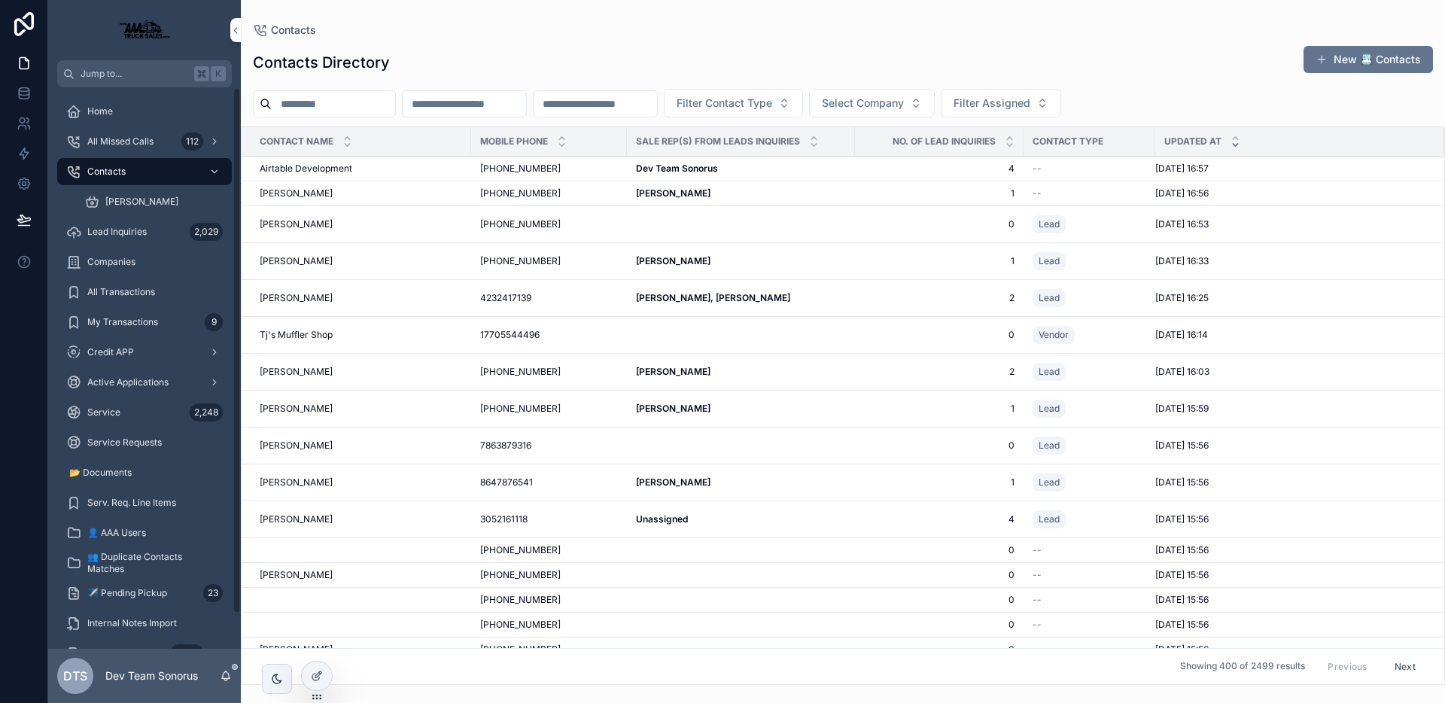
click at [347, 105] on input "scrollable content" at bounding box center [333, 103] width 123 height 21
paste input "**********"
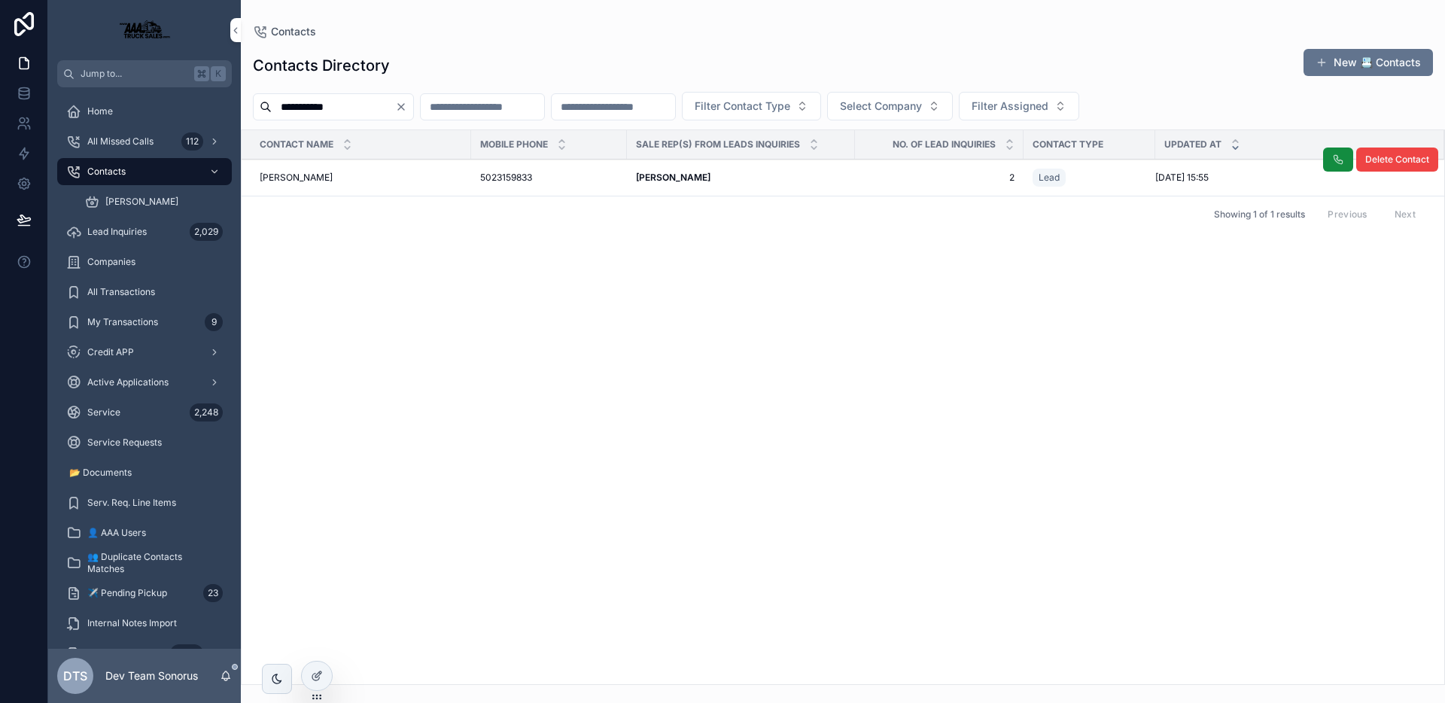
type input "**********"
click at [579, 175] on div "5023159833 5023159833" at bounding box center [549, 178] width 138 height 12
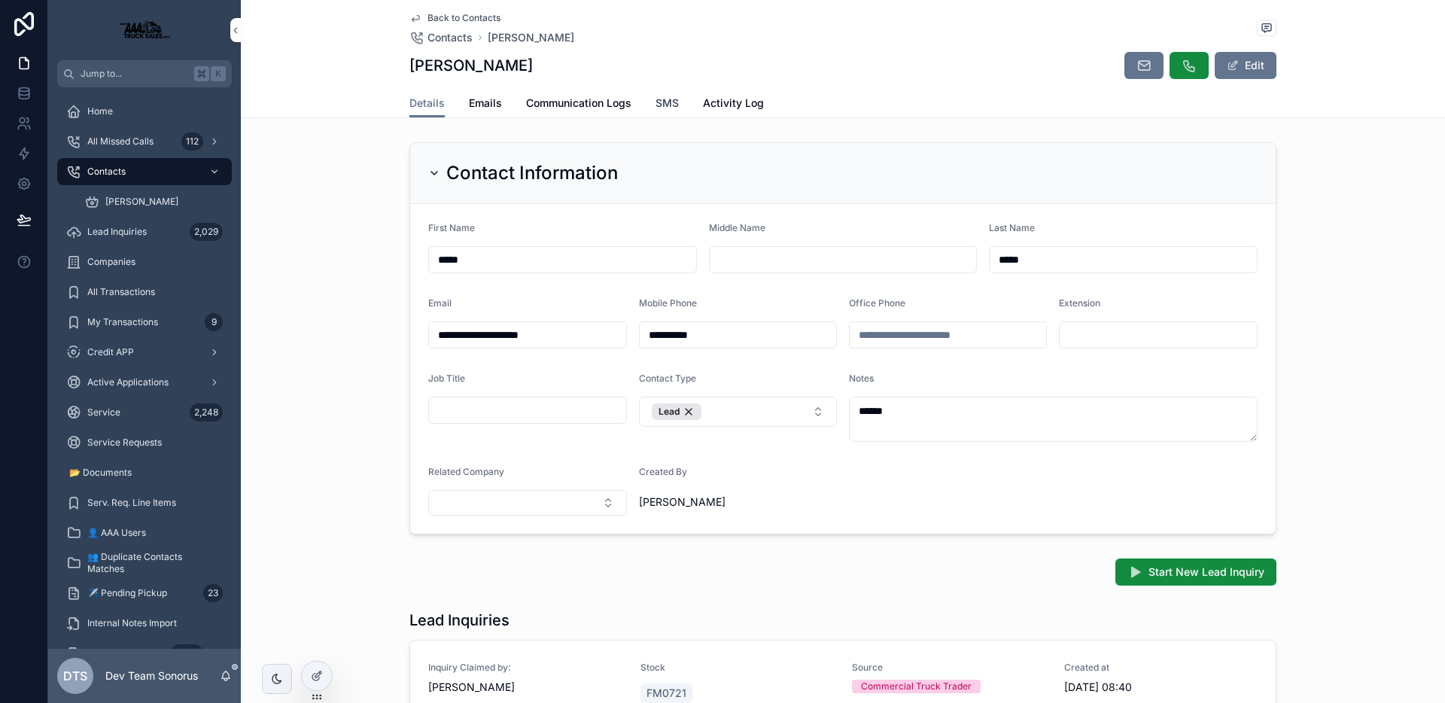
click at [663, 105] on span "SMS" at bounding box center [666, 103] width 23 height 15
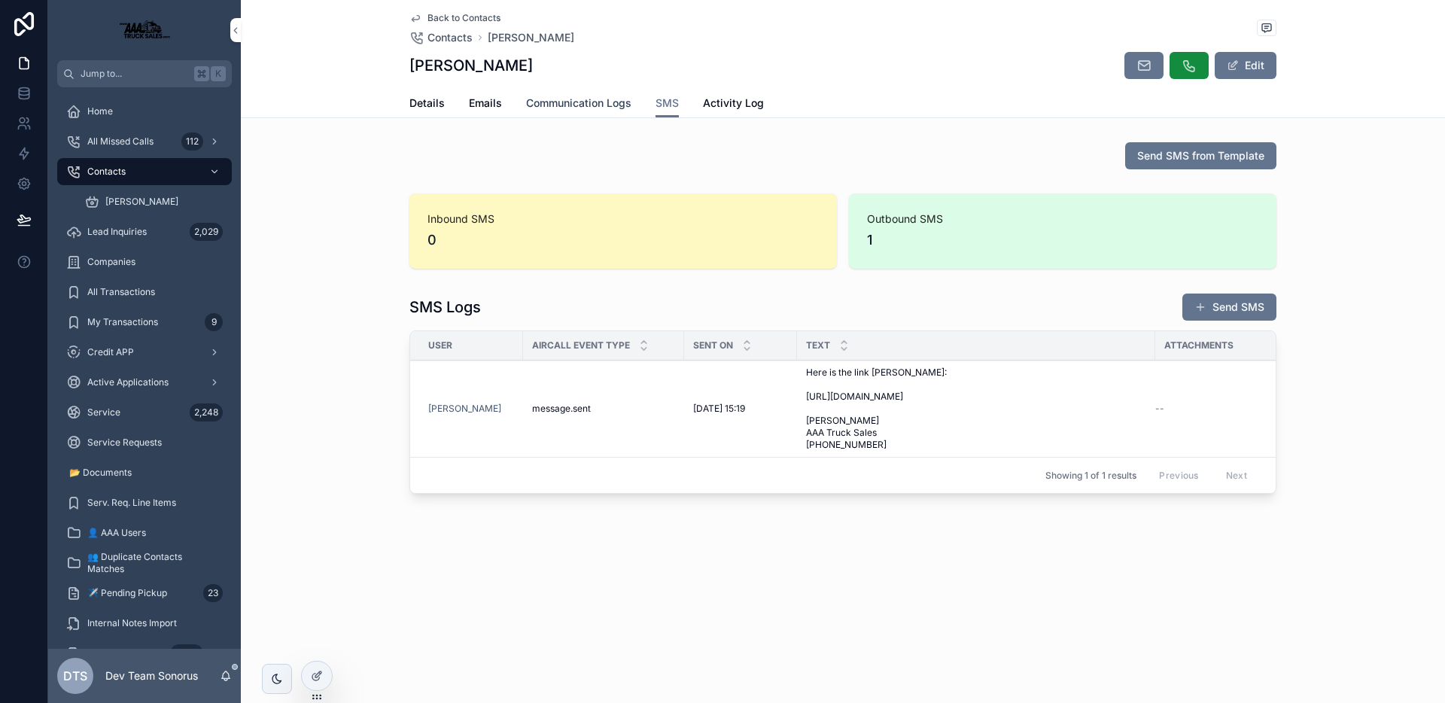
click at [554, 105] on span "Communication Logs" at bounding box center [578, 103] width 105 height 15
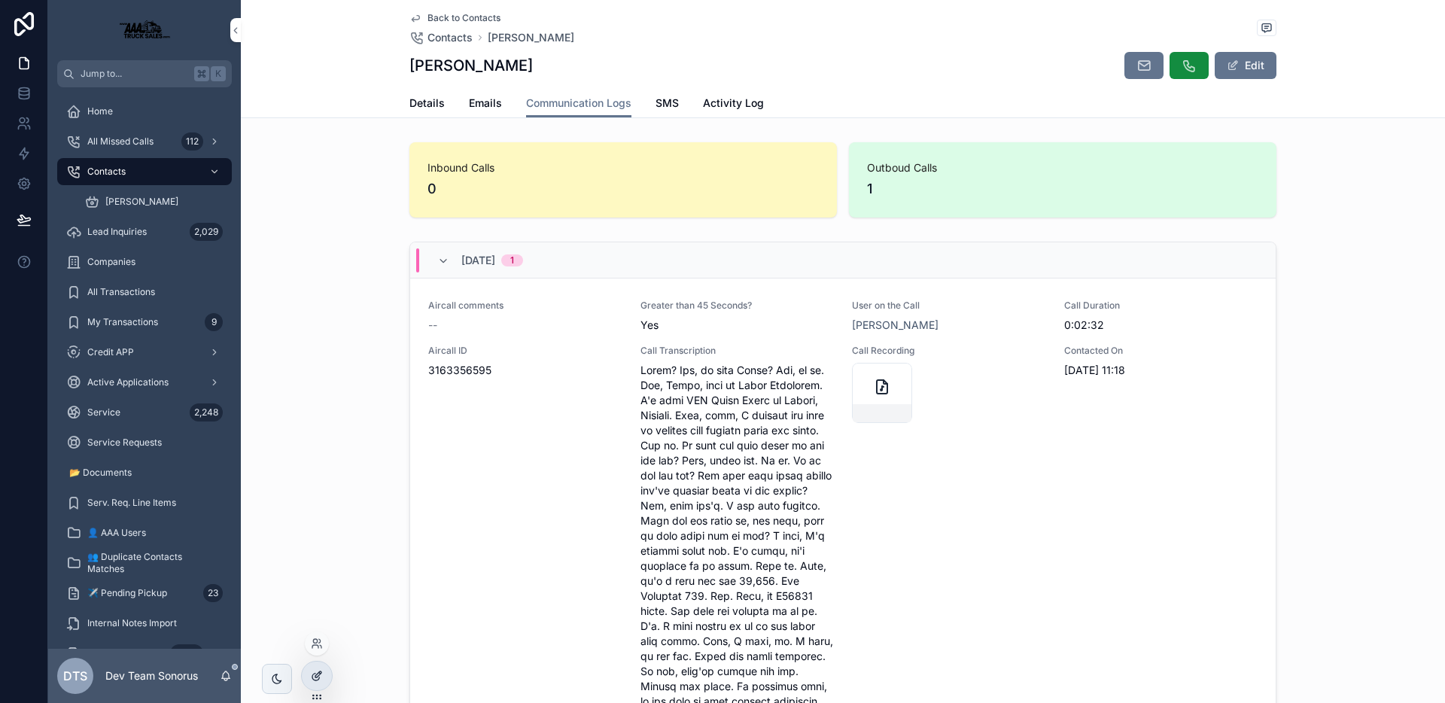
click at [315, 674] on icon at bounding box center [317, 676] width 12 height 12
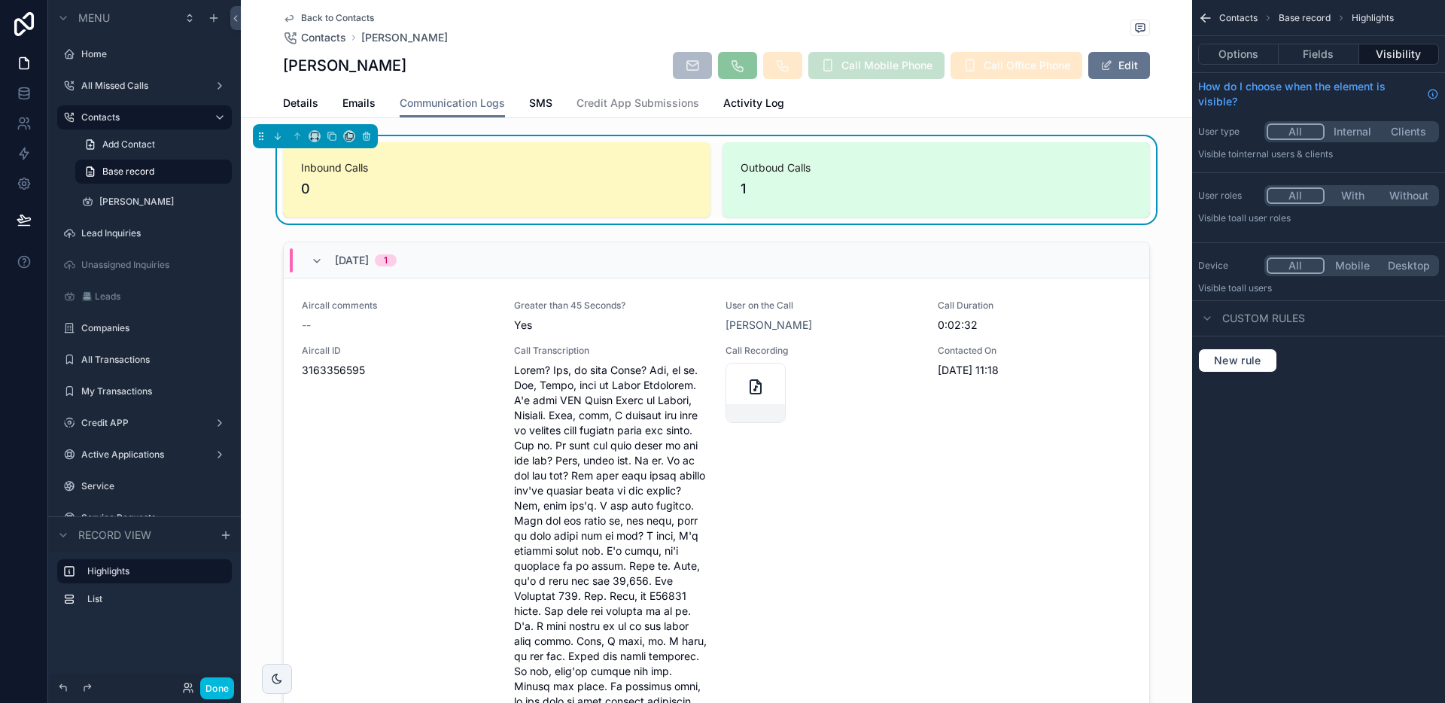
click at [957, 191] on span "1" at bounding box center [935, 188] width 391 height 21
click at [1333, 47] on button "Fields" at bounding box center [1318, 54] width 80 height 21
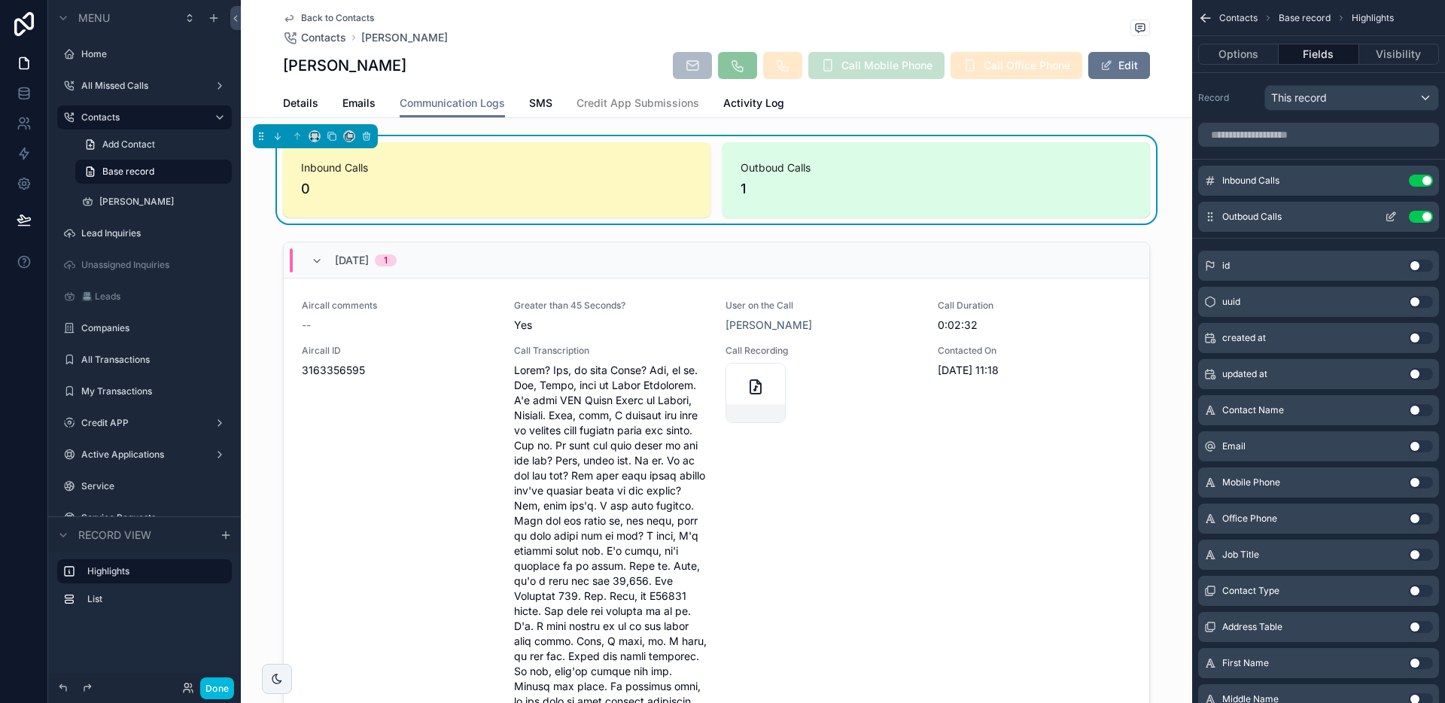
click at [1387, 218] on icon "scrollable content" at bounding box center [1390, 217] width 12 height 12
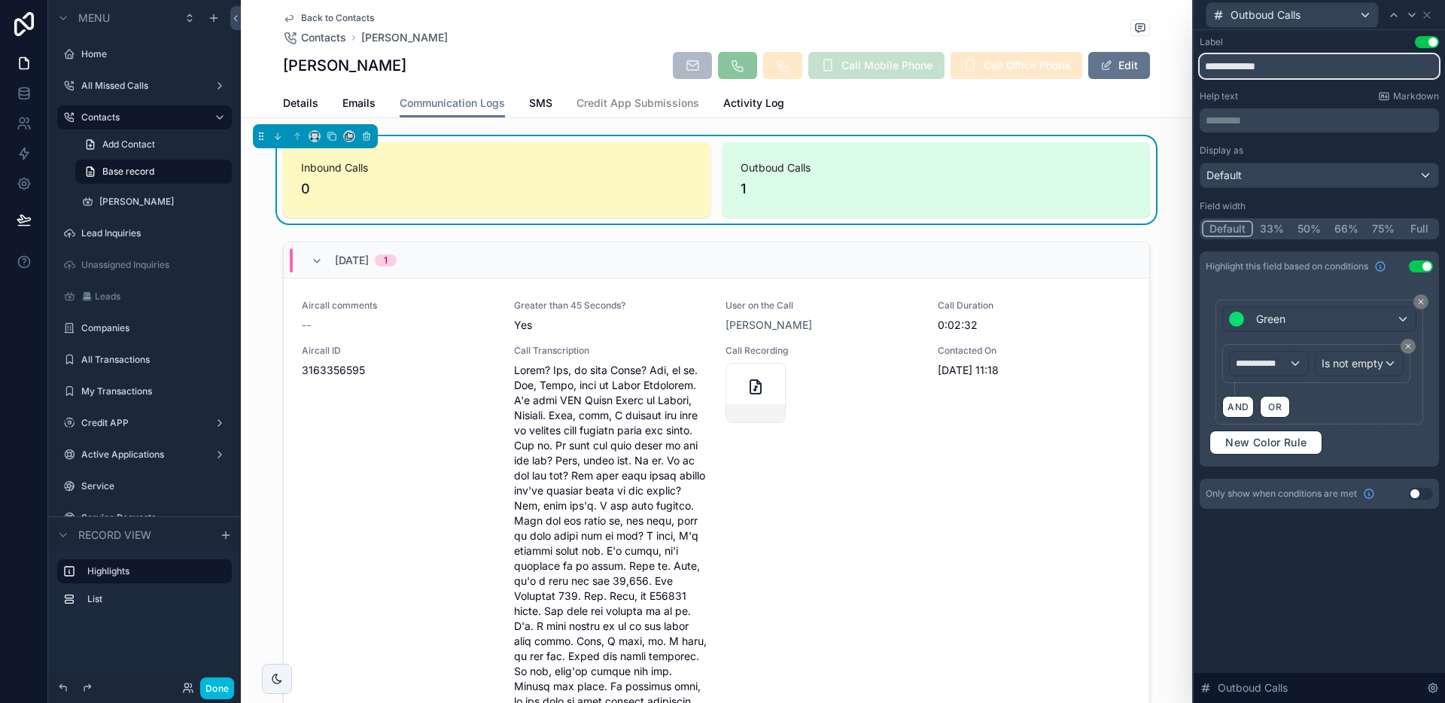
click at [1242, 70] on input "**********" at bounding box center [1318, 66] width 239 height 24
type input "**********"
click at [220, 691] on button "Done" at bounding box center [217, 688] width 34 height 22
